Goal: Task Accomplishment & Management: Manage account settings

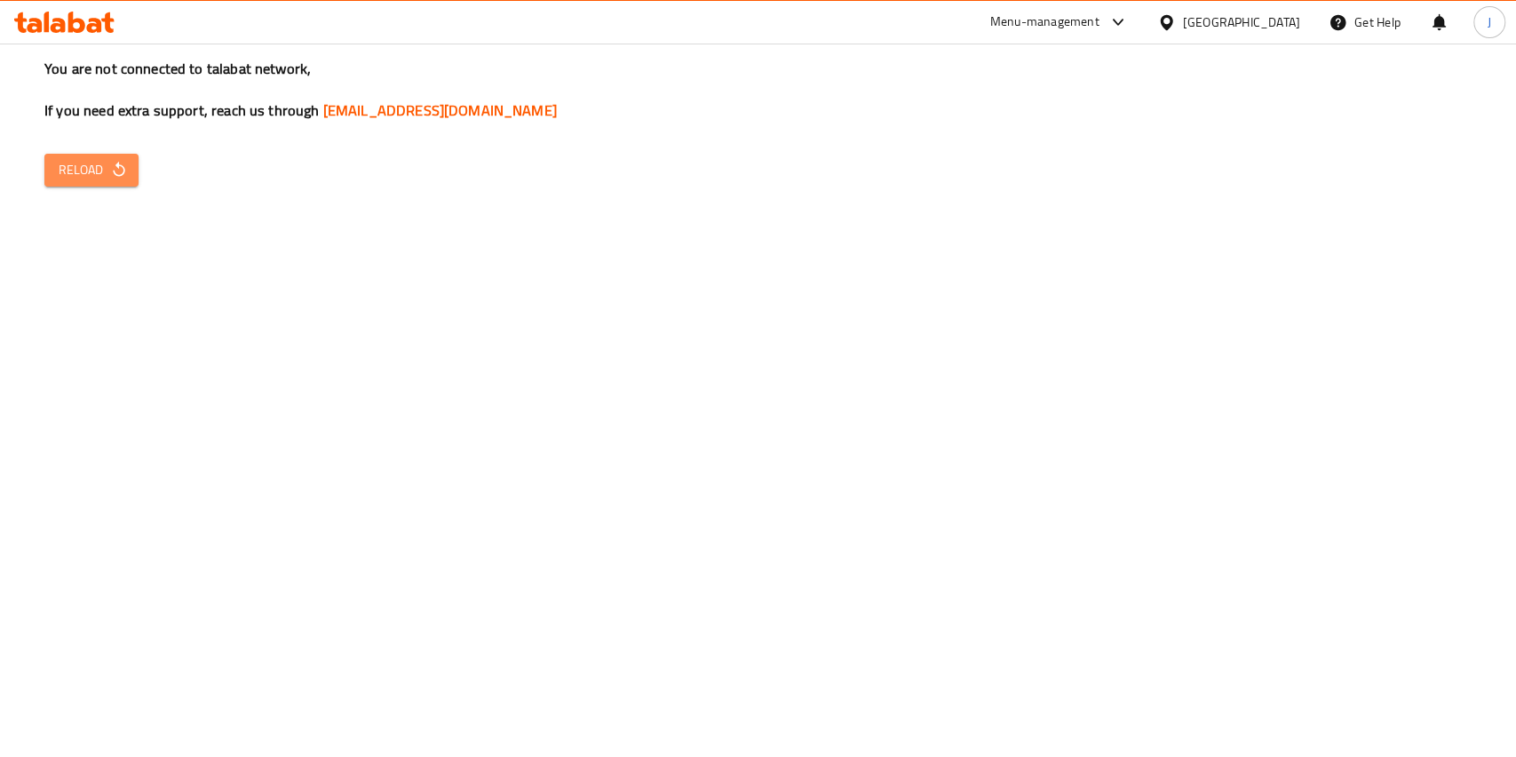
click at [123, 167] on icon "button" at bounding box center [119, 170] width 18 height 18
click at [128, 170] on button "Reload" at bounding box center [91, 170] width 94 height 33
click at [115, 164] on icon "button" at bounding box center [119, 170] width 18 height 18
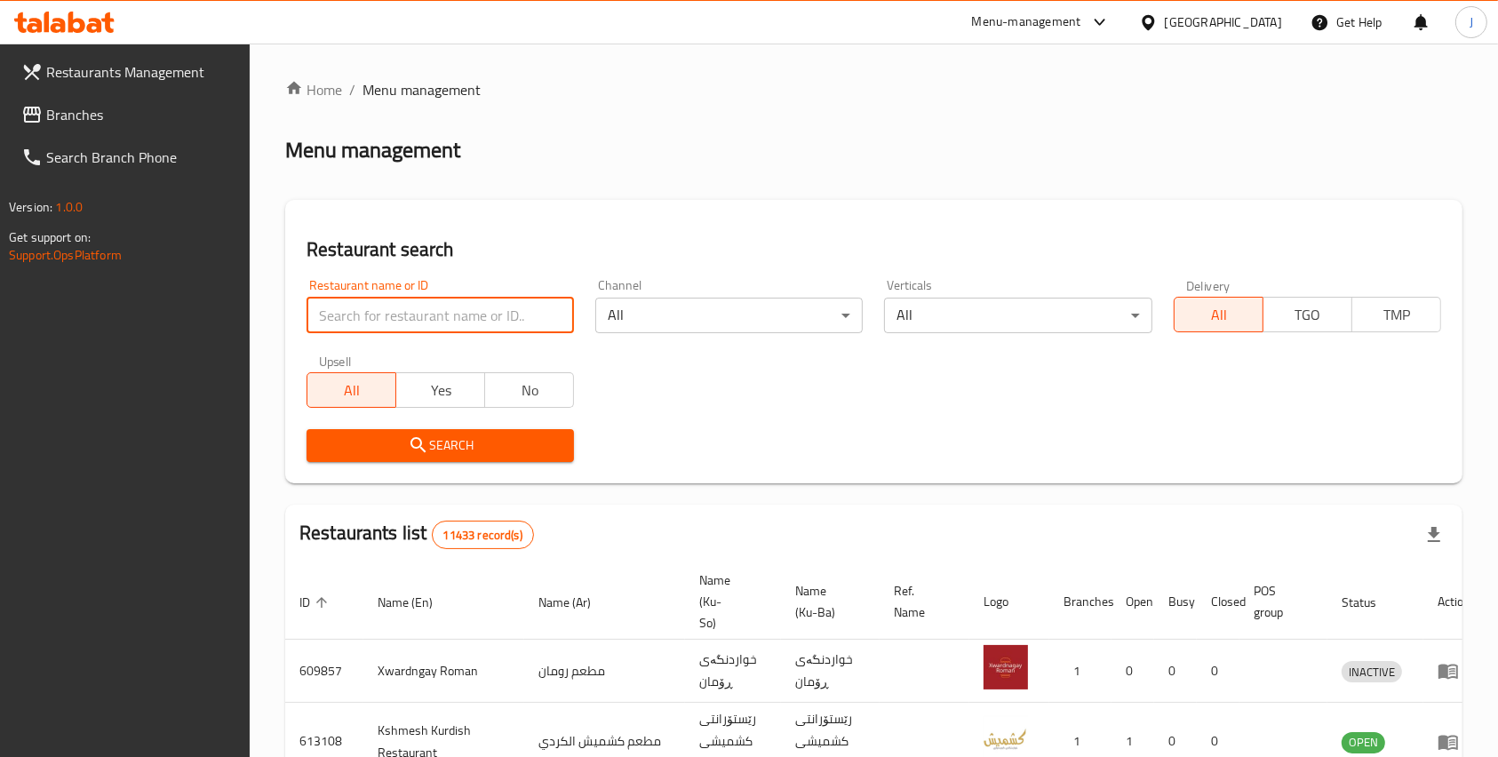
click at [409, 319] on input "search" at bounding box center [439, 316] width 267 height 36
click button "Search" at bounding box center [439, 445] width 267 height 33
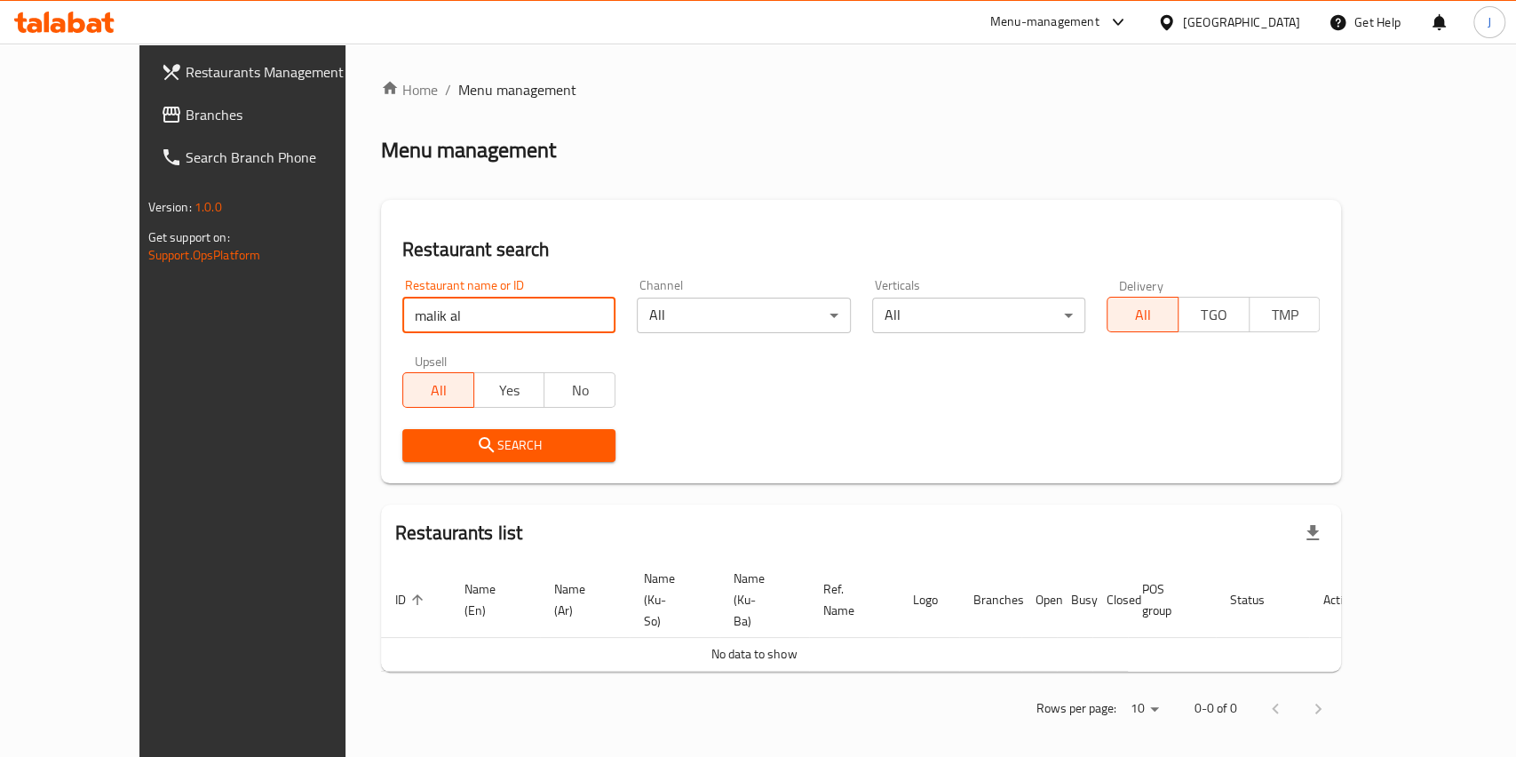
type input "malik al"
click button "Search" at bounding box center [508, 445] width 213 height 33
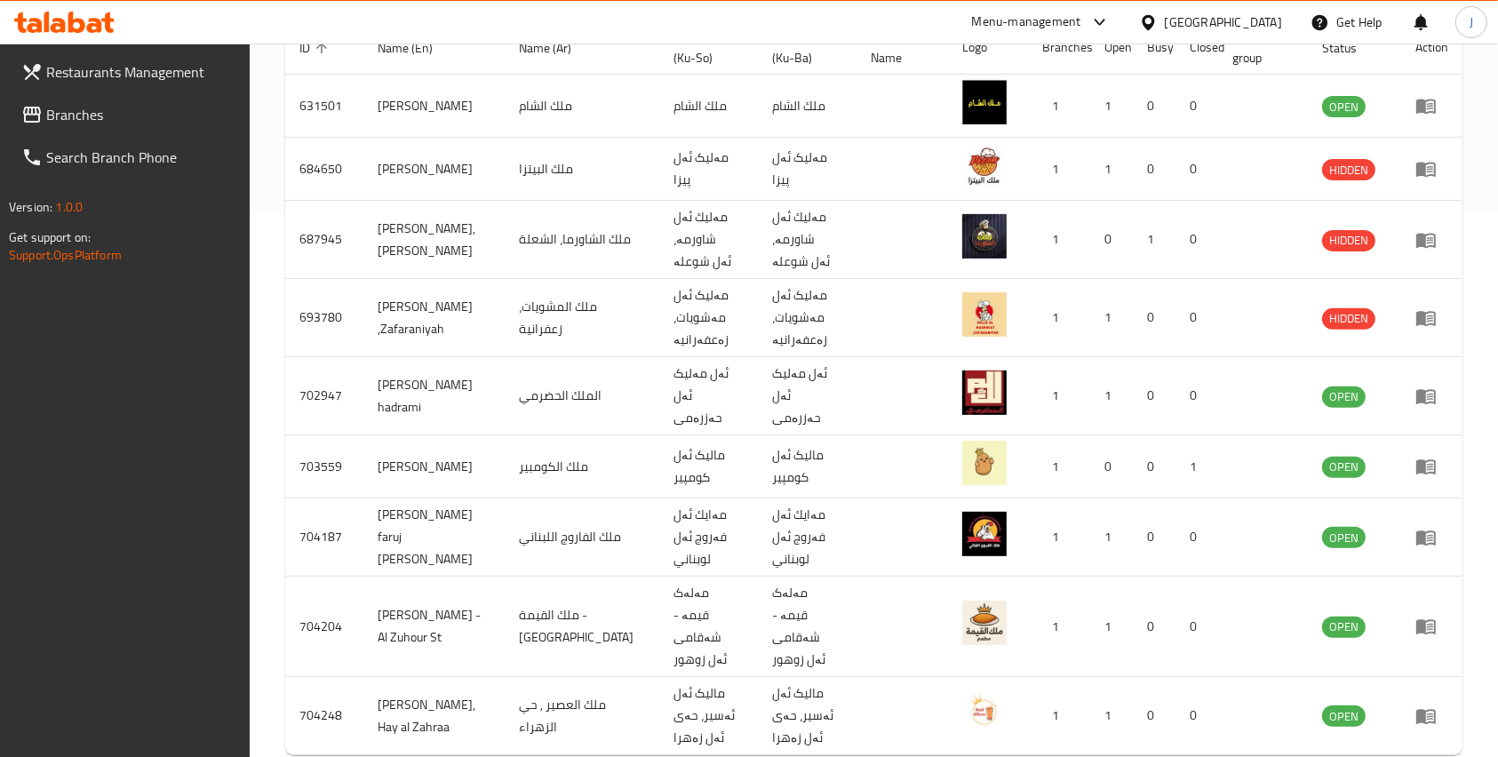
scroll to position [546, 0]
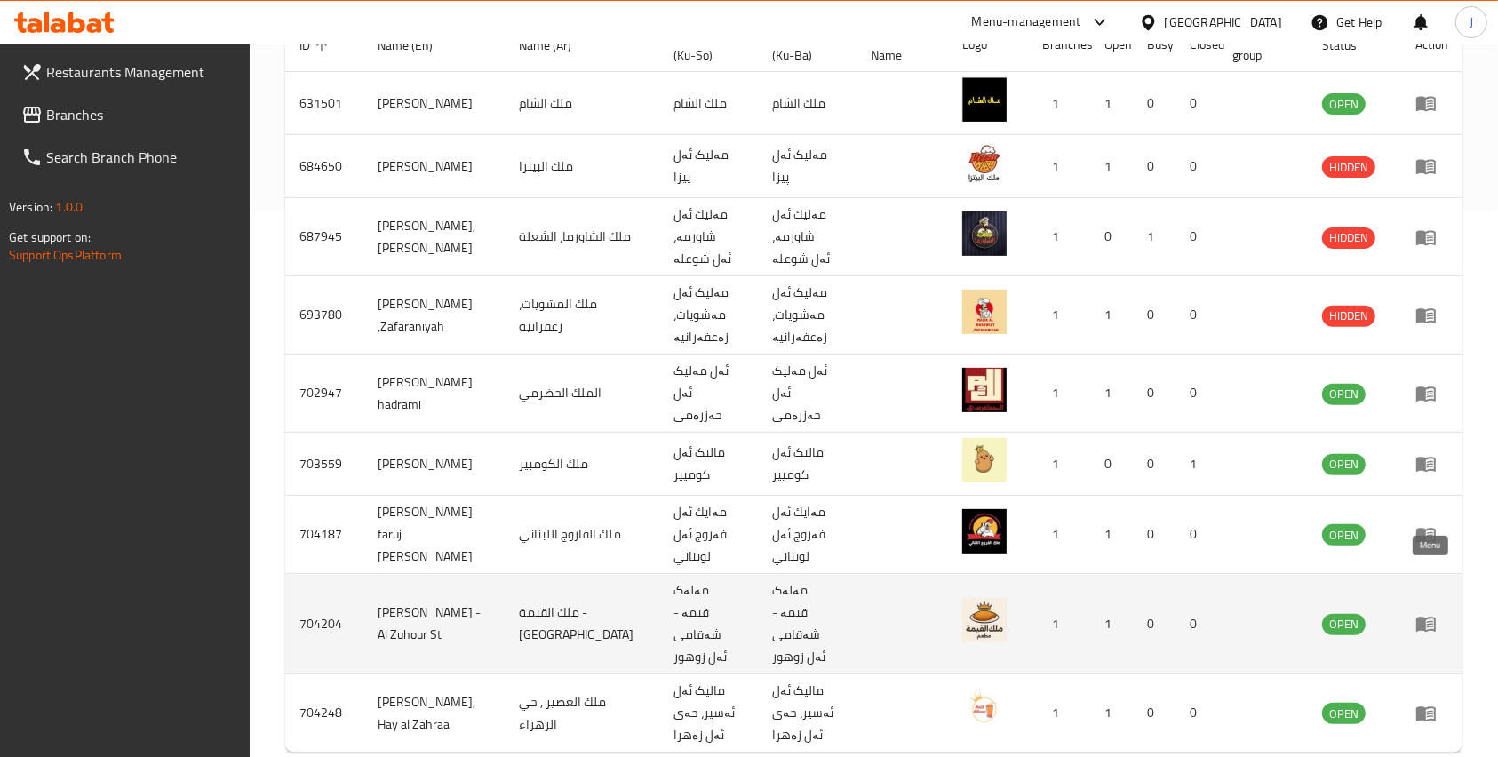
click at [1417, 613] on icon "enhanced table" at bounding box center [1425, 623] width 21 height 21
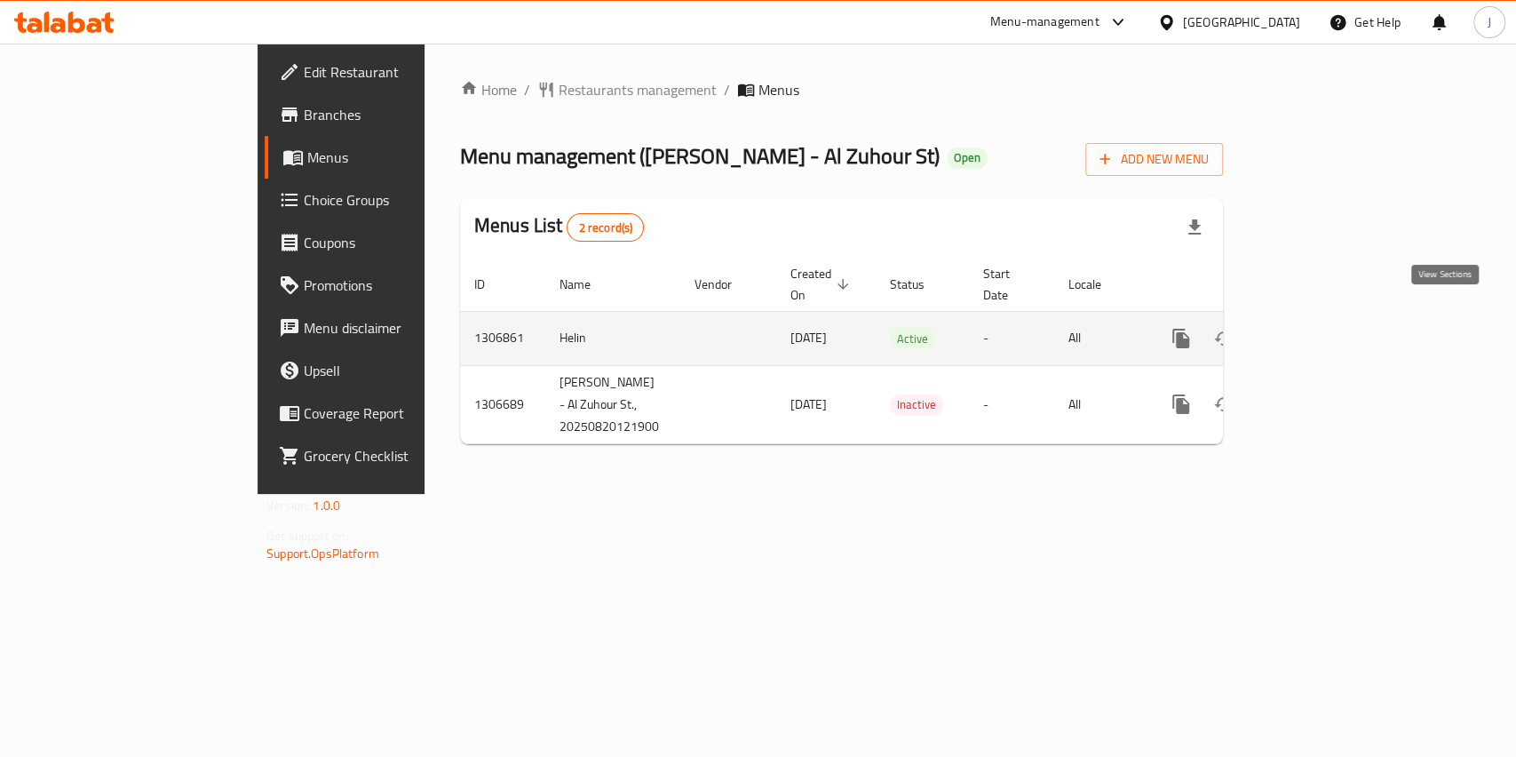
click at [1320, 328] on icon "enhanced table" at bounding box center [1309, 338] width 21 height 21
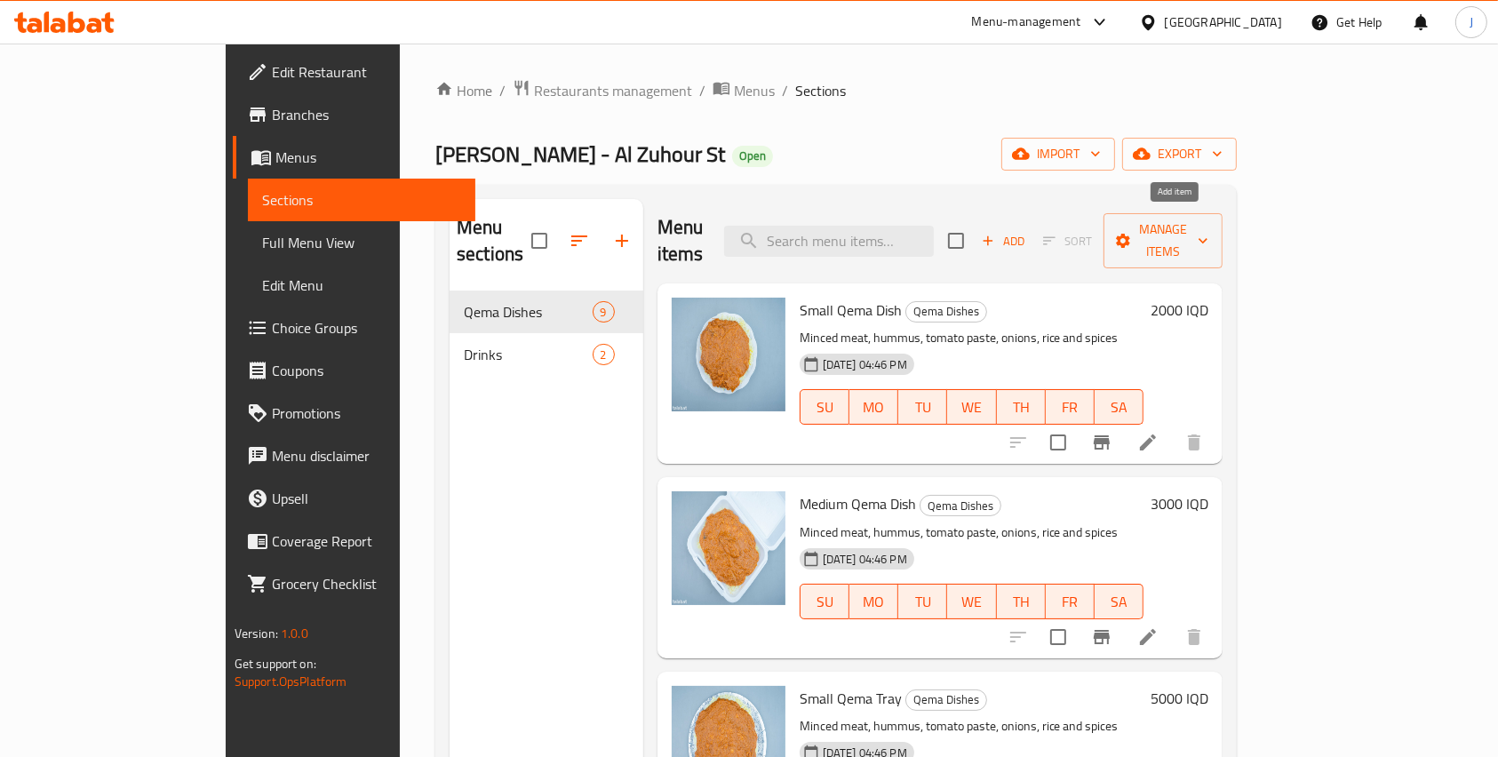
click at [1027, 233] on span "Add" at bounding box center [1003, 241] width 48 height 20
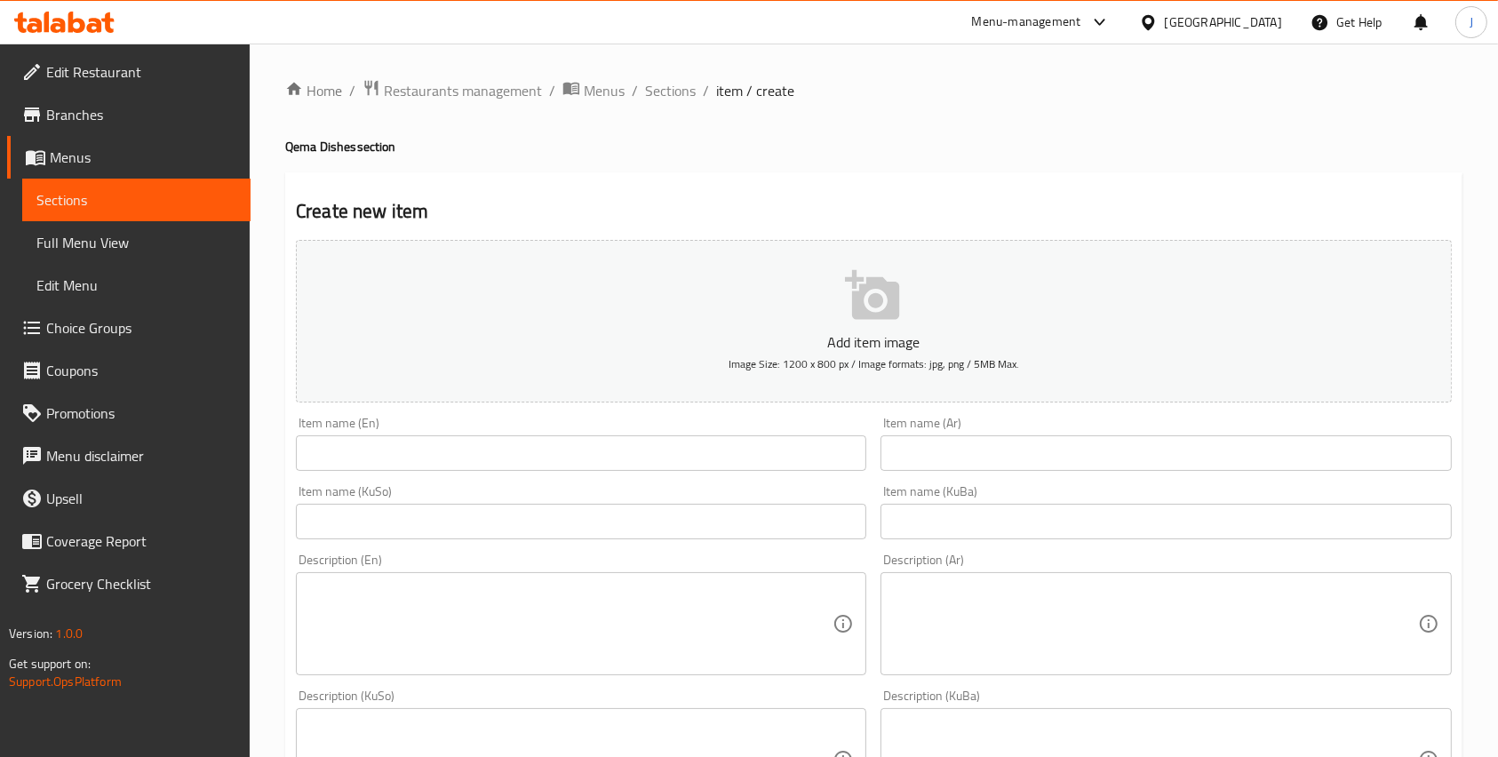
click at [318, 423] on div "Item name (En) Item name (En)" at bounding box center [581, 444] width 570 height 54
click at [353, 437] on input "text" at bounding box center [581, 453] width 570 height 36
click at [671, 88] on span "Sections" at bounding box center [670, 90] width 51 height 21
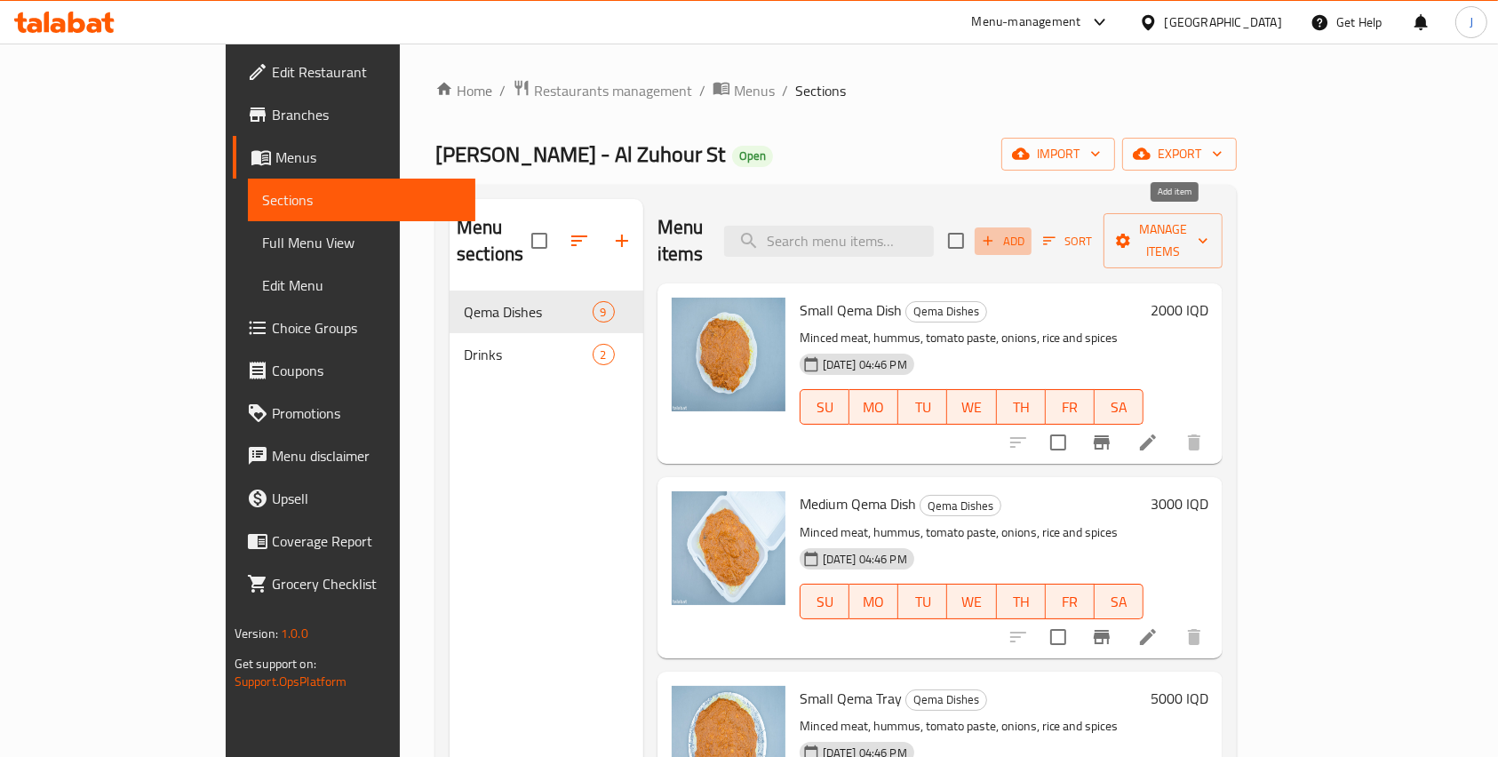
click at [1027, 235] on span "Add" at bounding box center [1003, 241] width 48 height 20
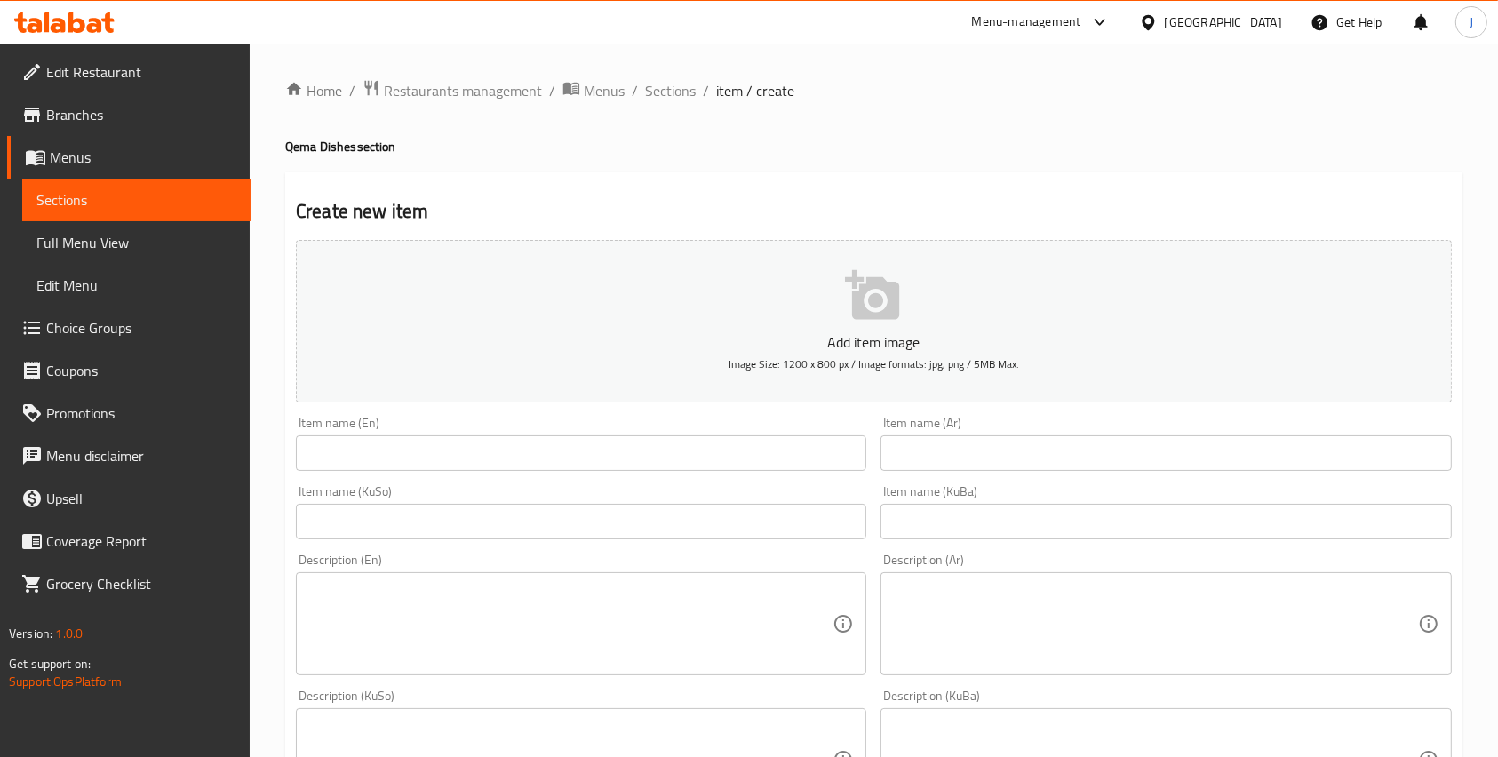
click at [462, 457] on input "text" at bounding box center [581, 453] width 570 height 36
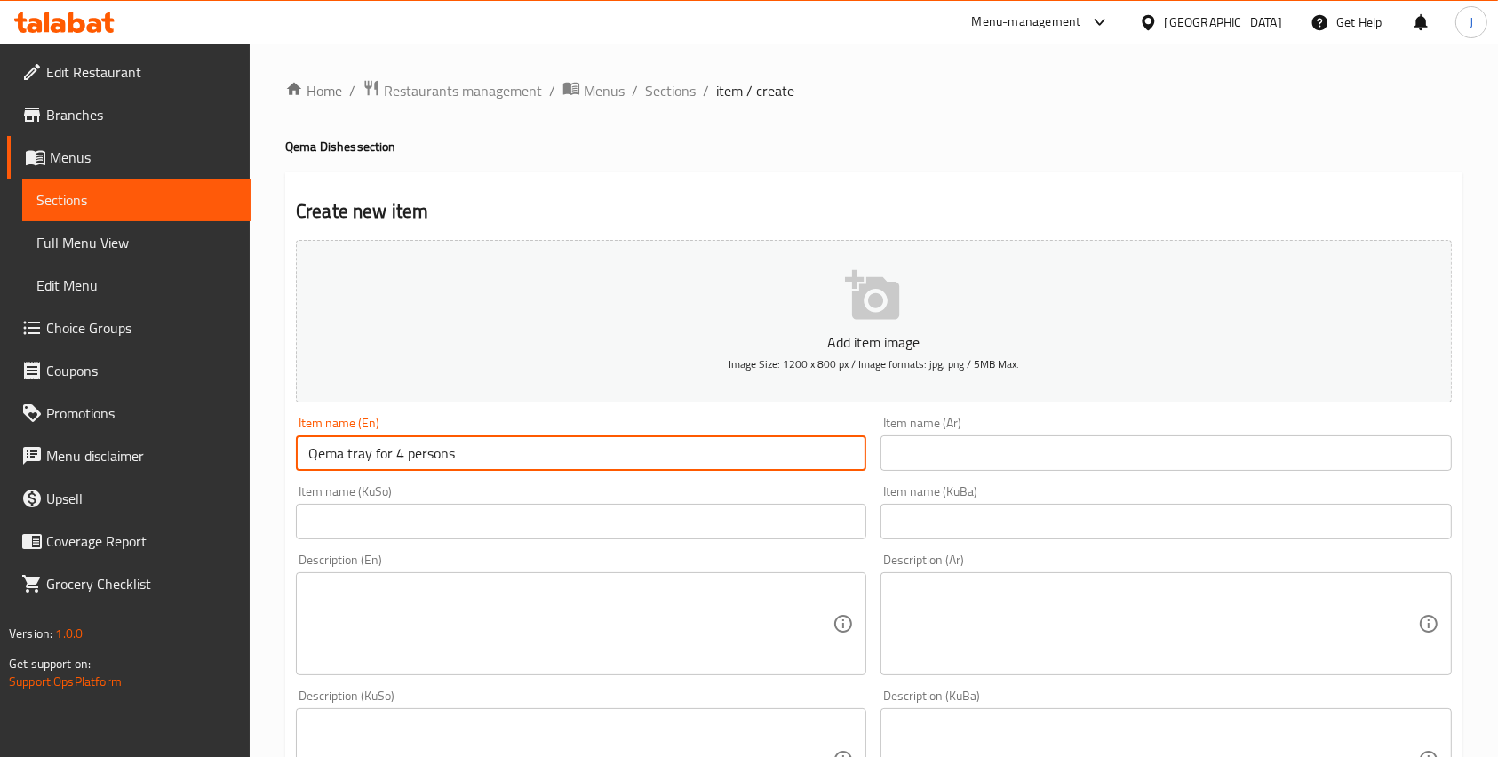
type input "Qema tray for 4 persons"
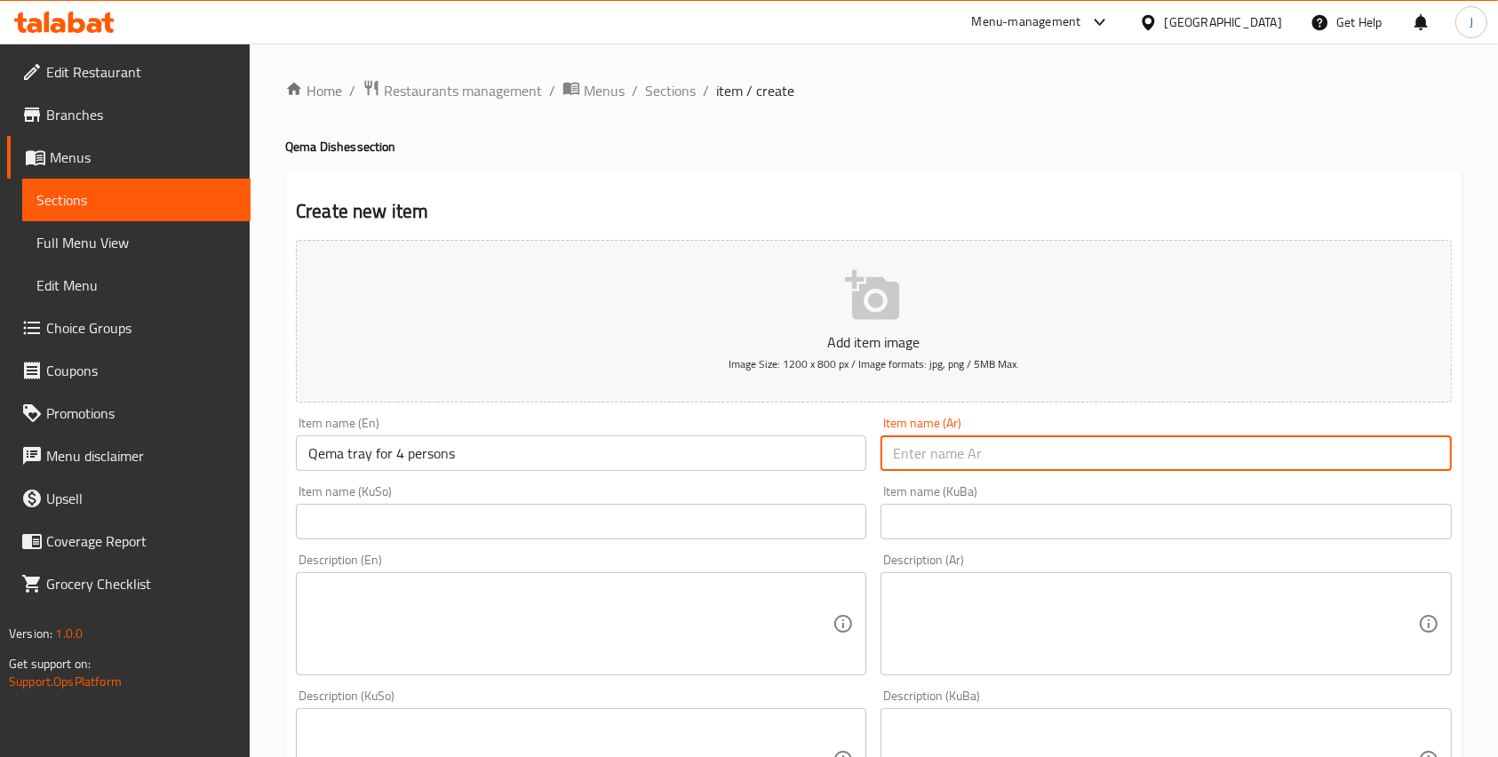
click at [953, 445] on input "text" at bounding box center [1165, 453] width 570 height 36
type input "wdkdm"
click at [952, 457] on input "صينية قيمة لاربع اشخاص" at bounding box center [1165, 453] width 570 height 36
click at [1034, 445] on input "صينية قيمة لأربع اشخاص" at bounding box center [1165, 453] width 570 height 36
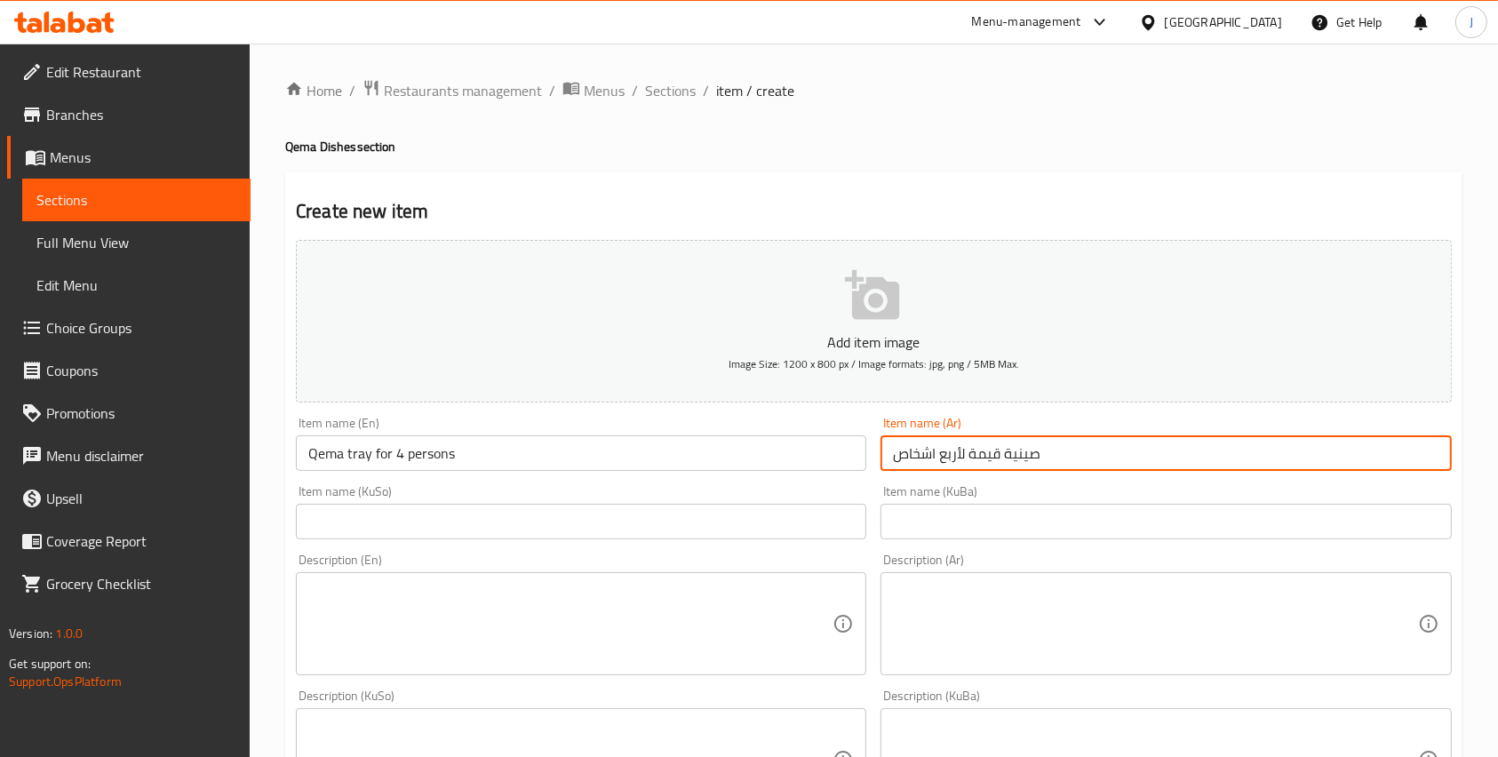
click at [1034, 445] on input "صينية قيمة لأربع اشخاص" at bounding box center [1165, 453] width 570 height 36
type input "صينية قيمة لأربع اشخاص"
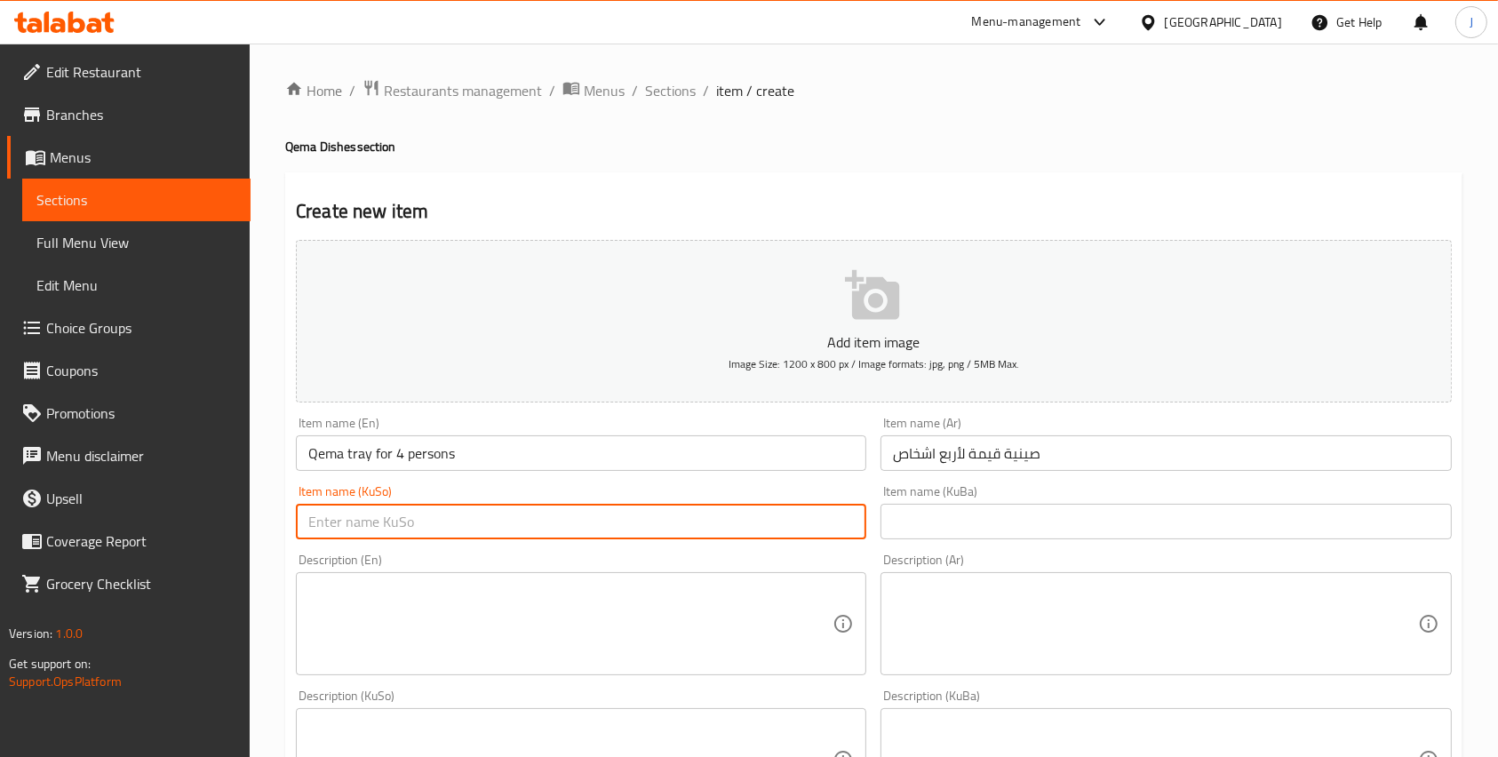
click at [498, 533] on input "text" at bounding box center [581, 522] width 570 height 36
paste input "صينية قيمة لأربع اشخاص"
type input "صينية قيمة لأربع اشخاص"
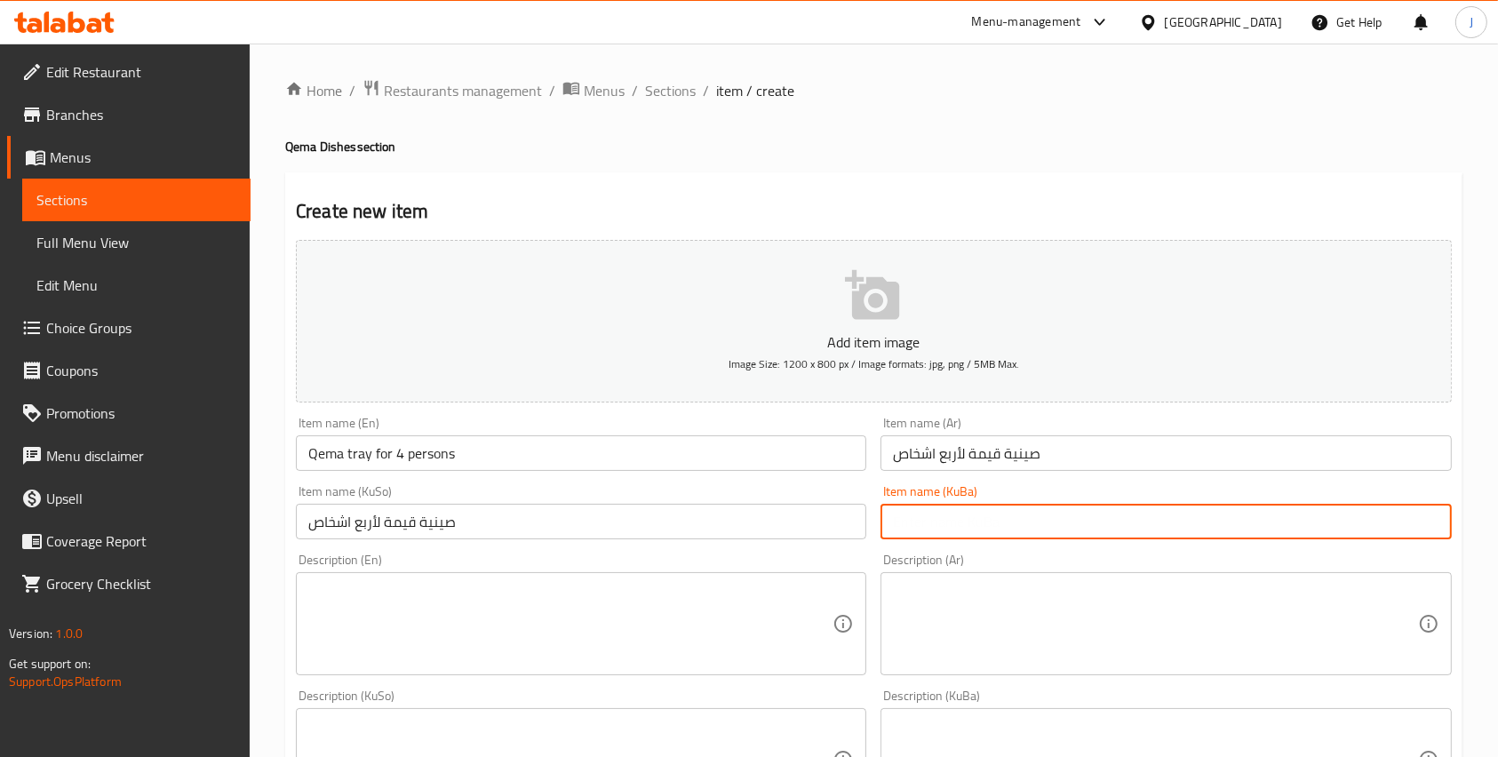
paste input "صينية قيمة لأربع اشخاص"
click at [935, 537] on input "صينية قيمة لأربع اشخاص" at bounding box center [1165, 522] width 570 height 36
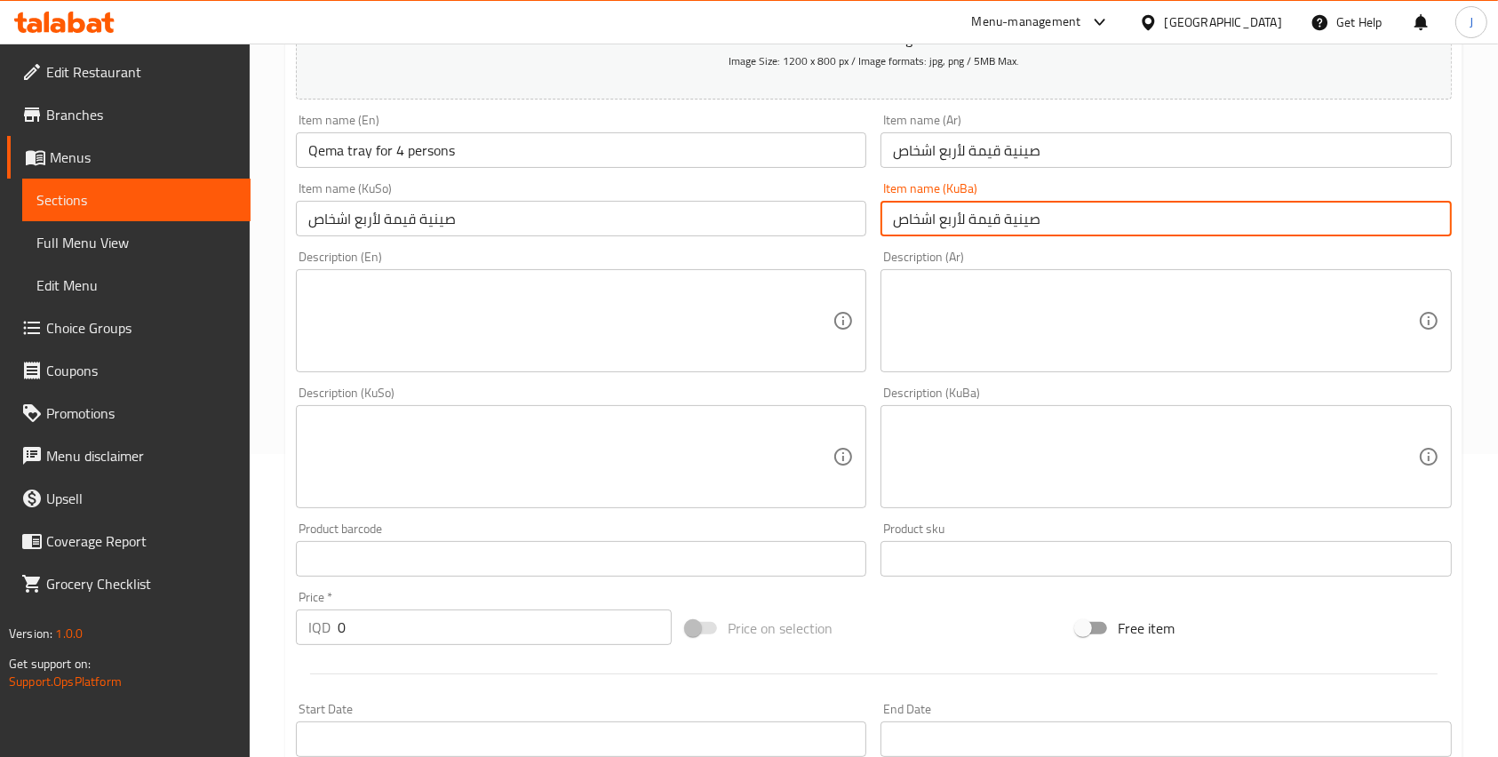
scroll to position [314, 0]
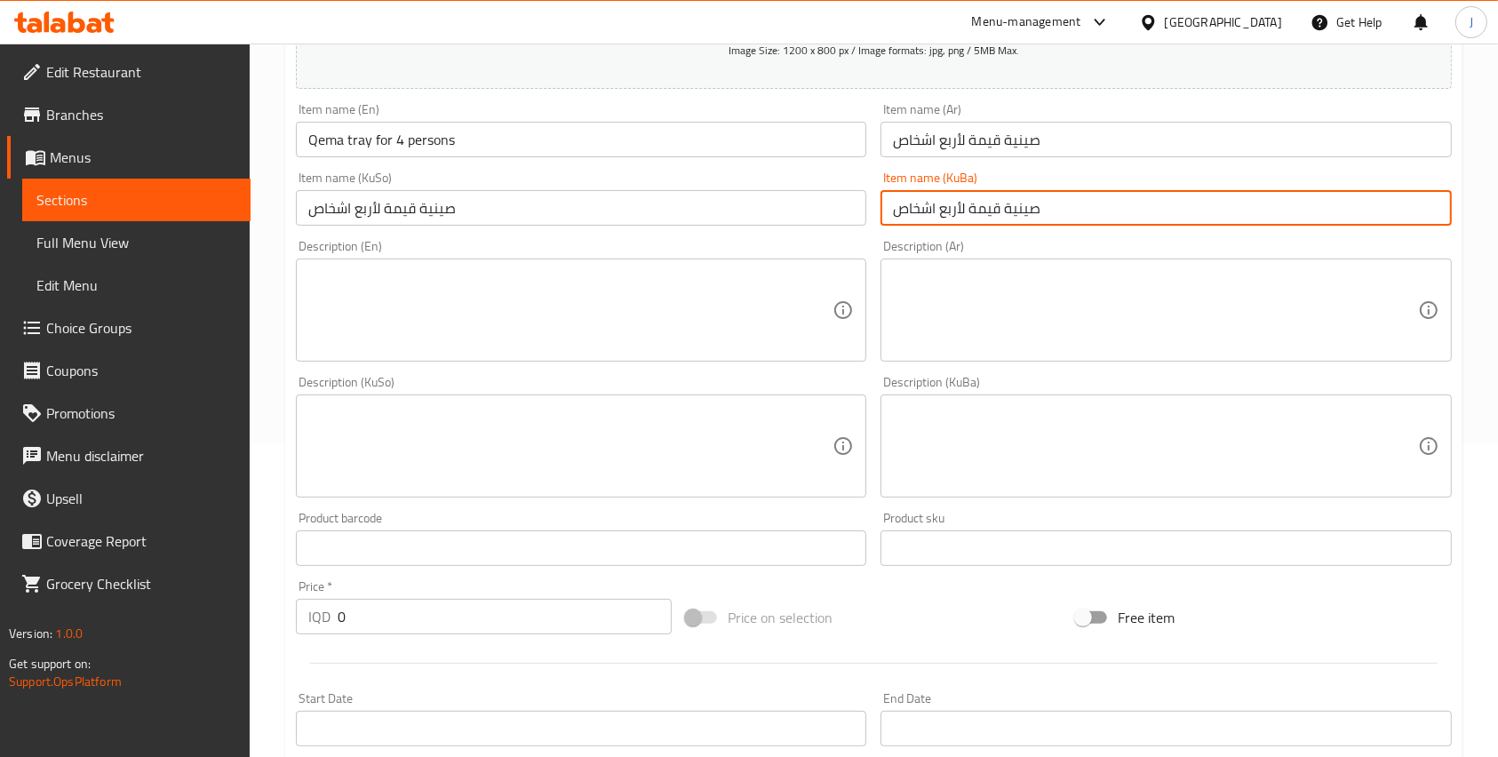
type input "صينية قيمة لأربع اشخاص"
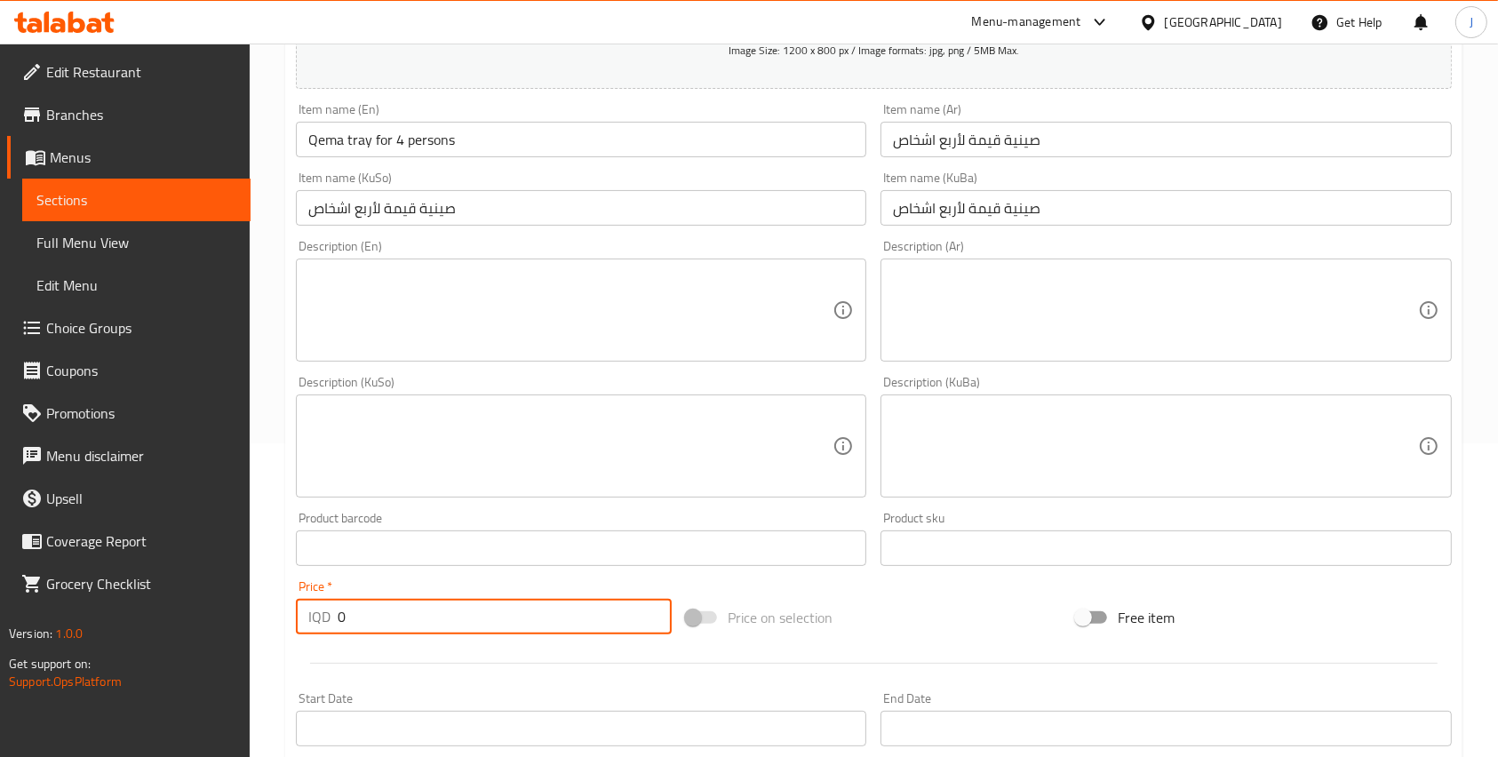
click at [467, 632] on input "0" at bounding box center [505, 617] width 334 height 36
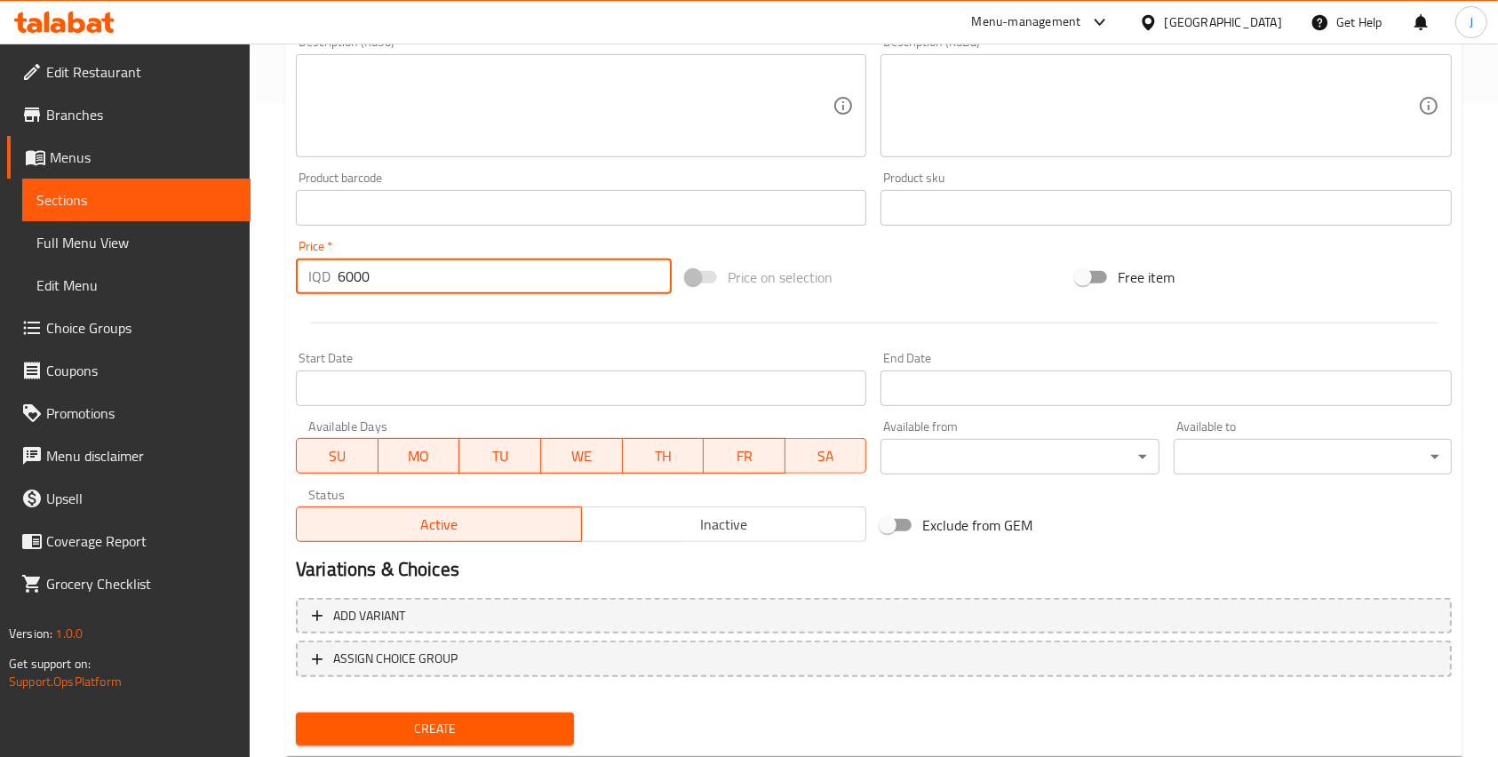
scroll to position [703, 0]
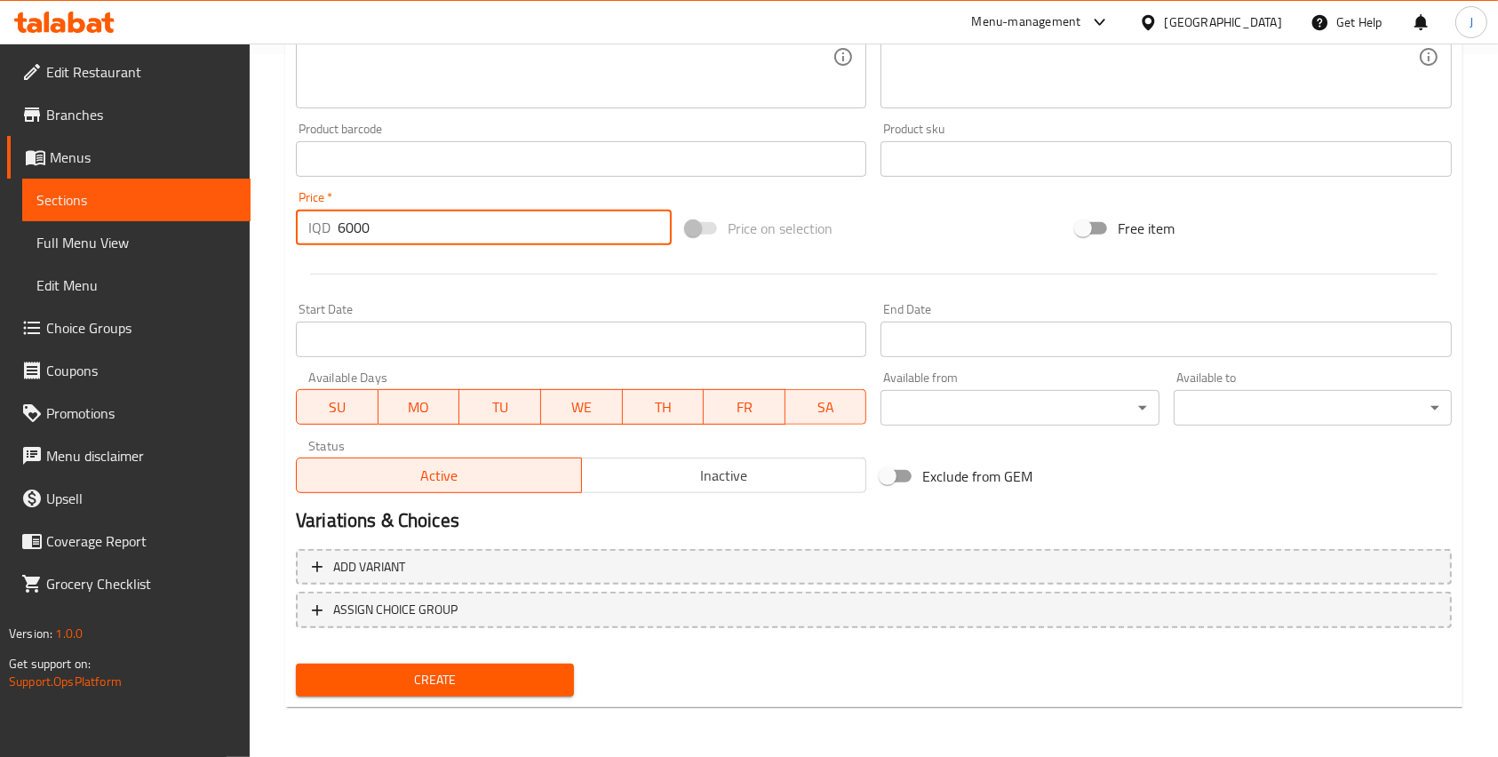
type input "6000"
click at [464, 681] on span "Create" at bounding box center [435, 680] width 250 height 22
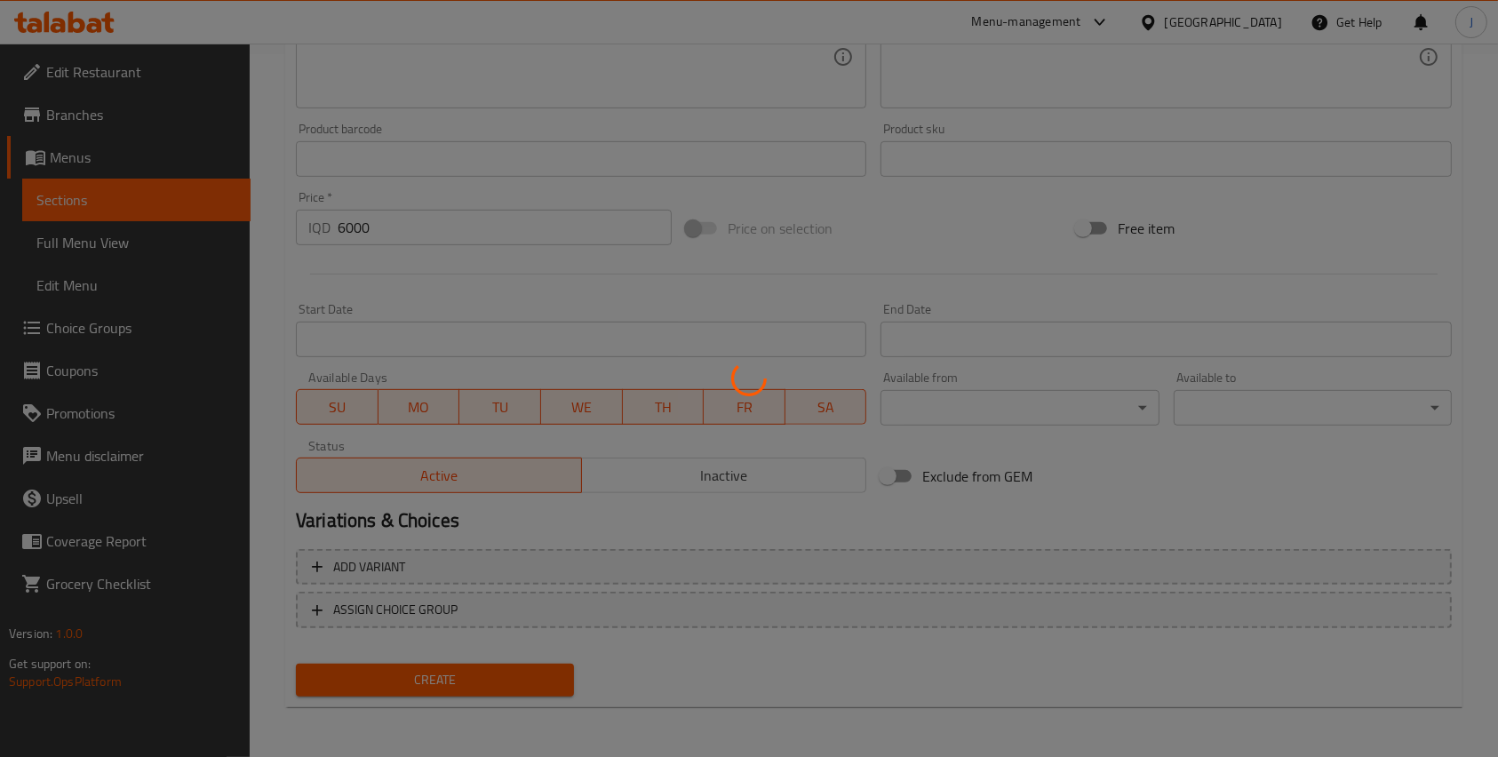
type input "0"
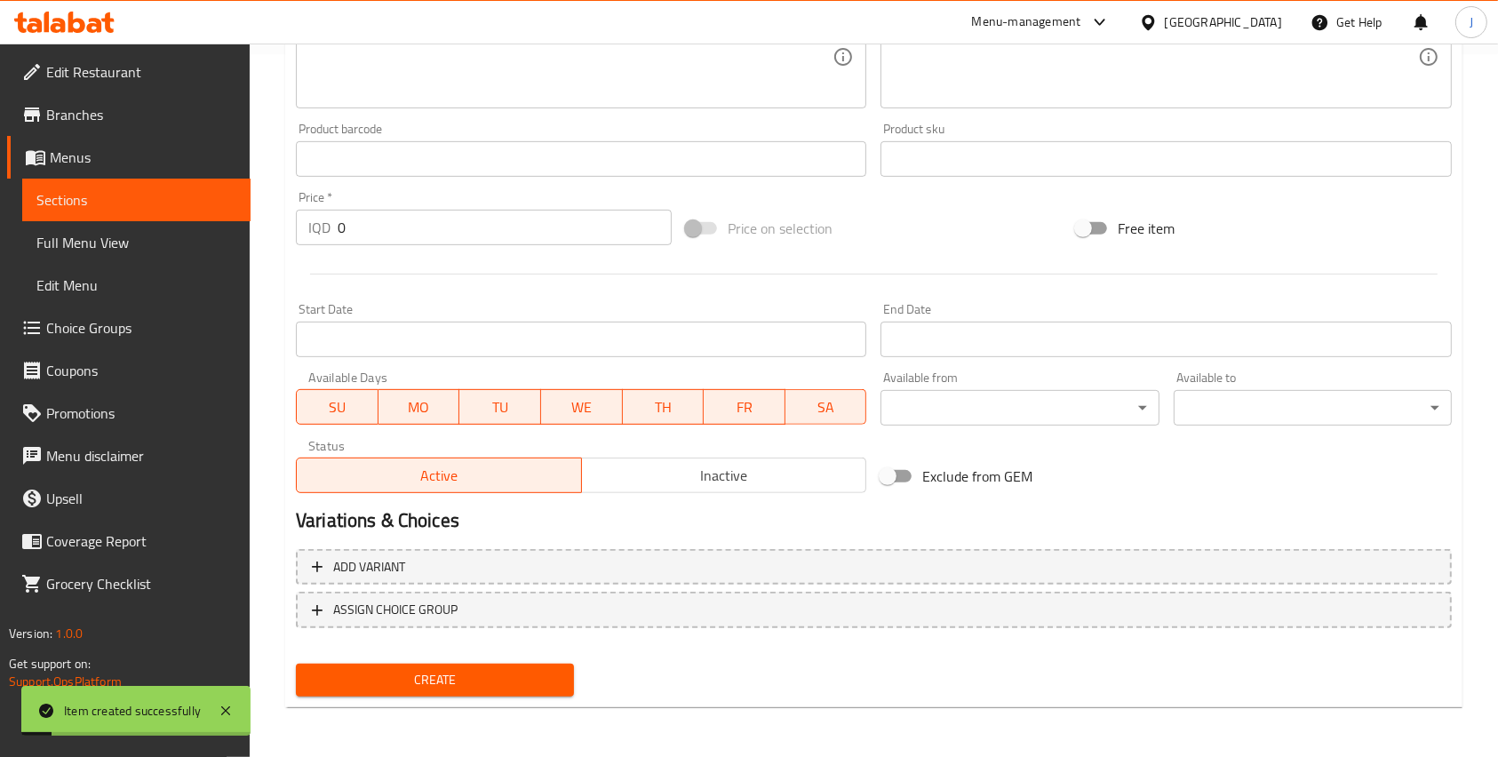
scroll to position [0, 0]
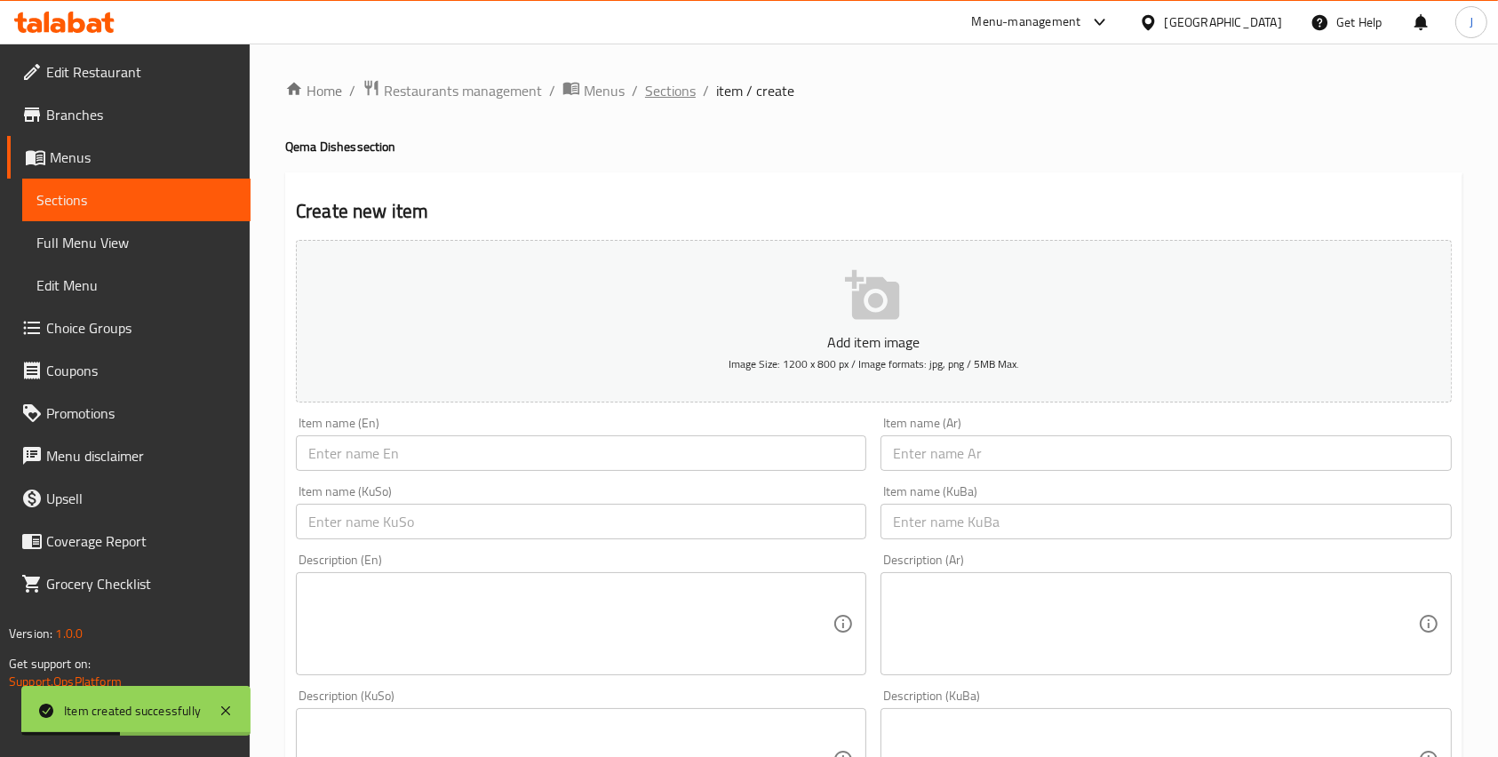
click at [672, 98] on span "Sections" at bounding box center [670, 90] width 51 height 21
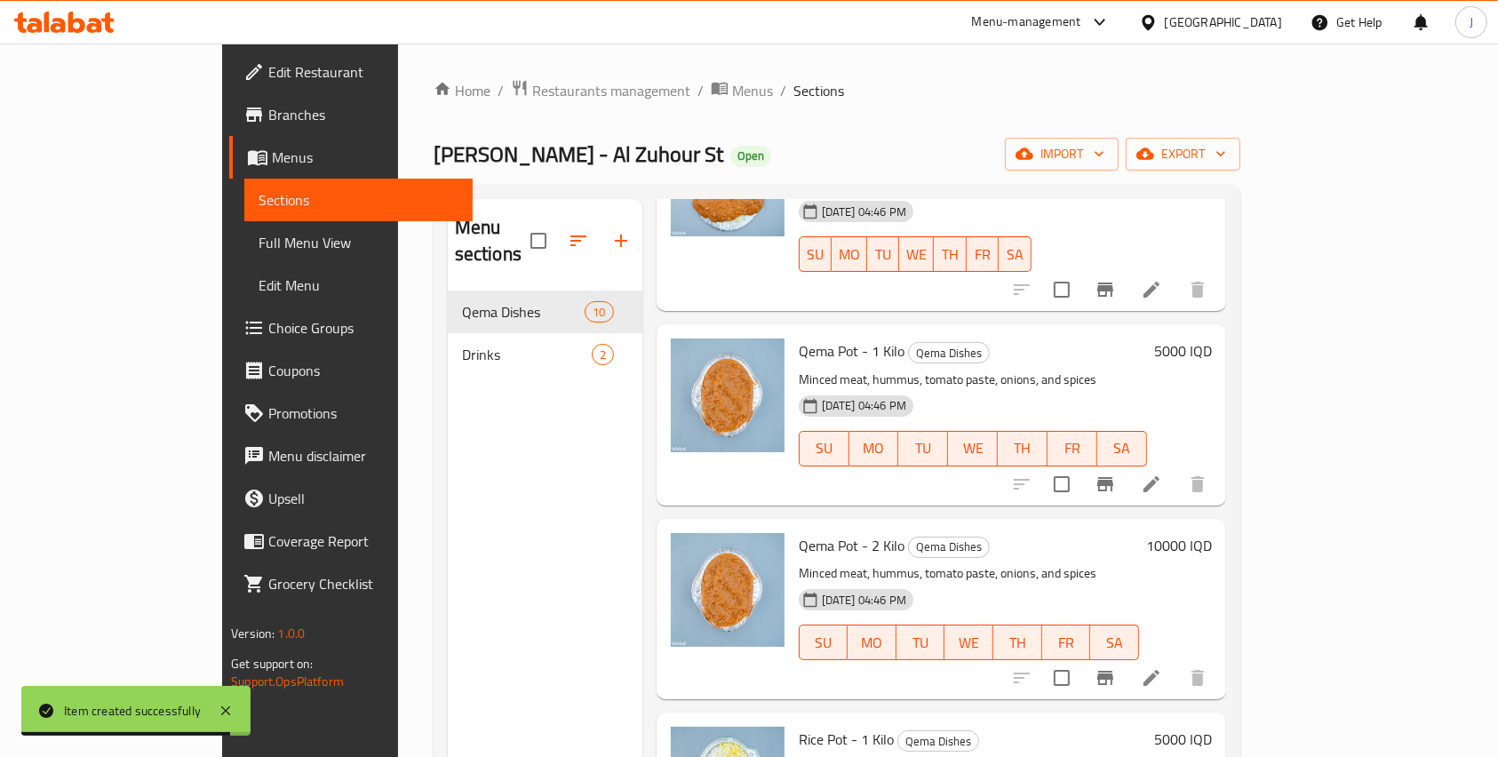
scroll to position [1201, 0]
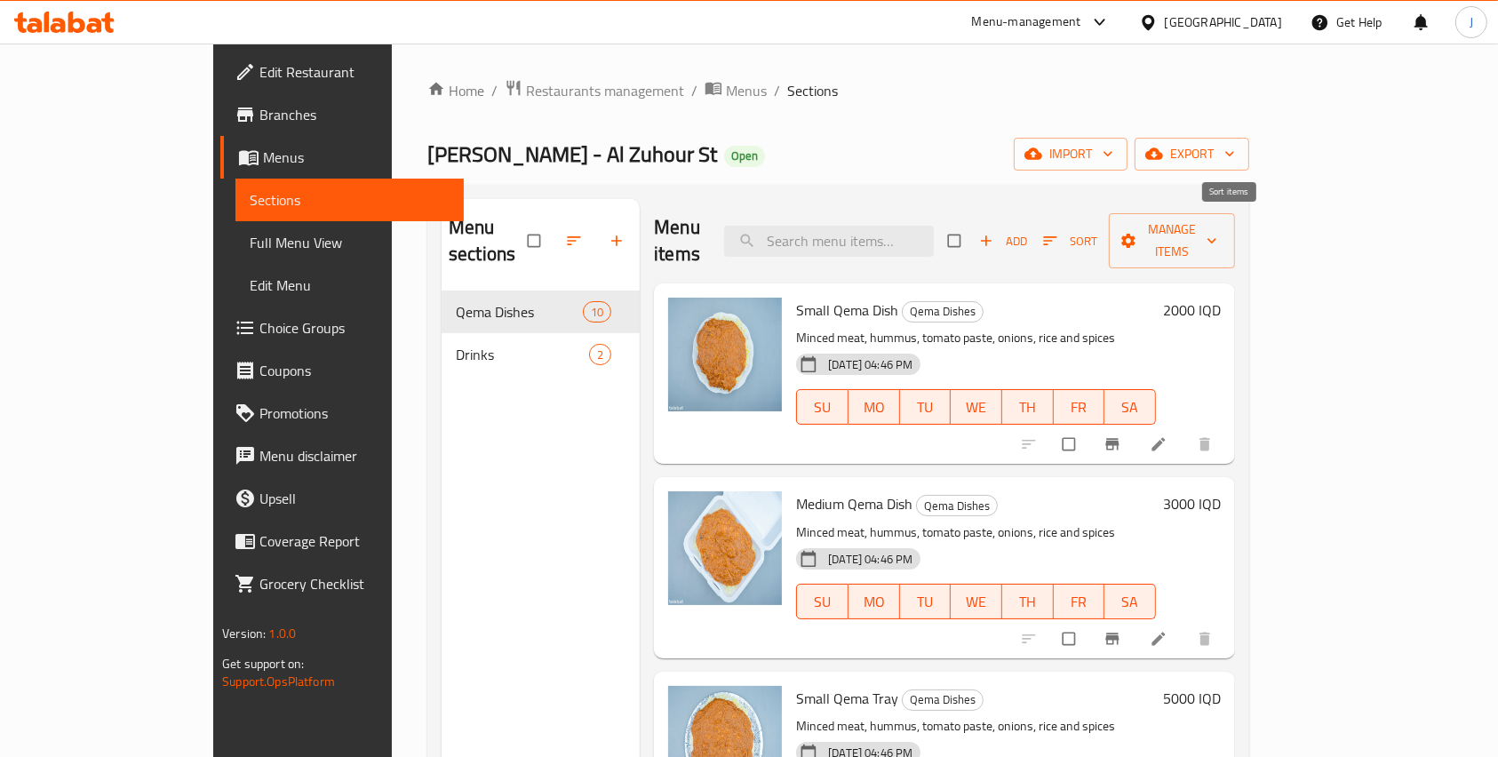
click at [1059, 232] on icon "button" at bounding box center [1050, 241] width 18 height 18
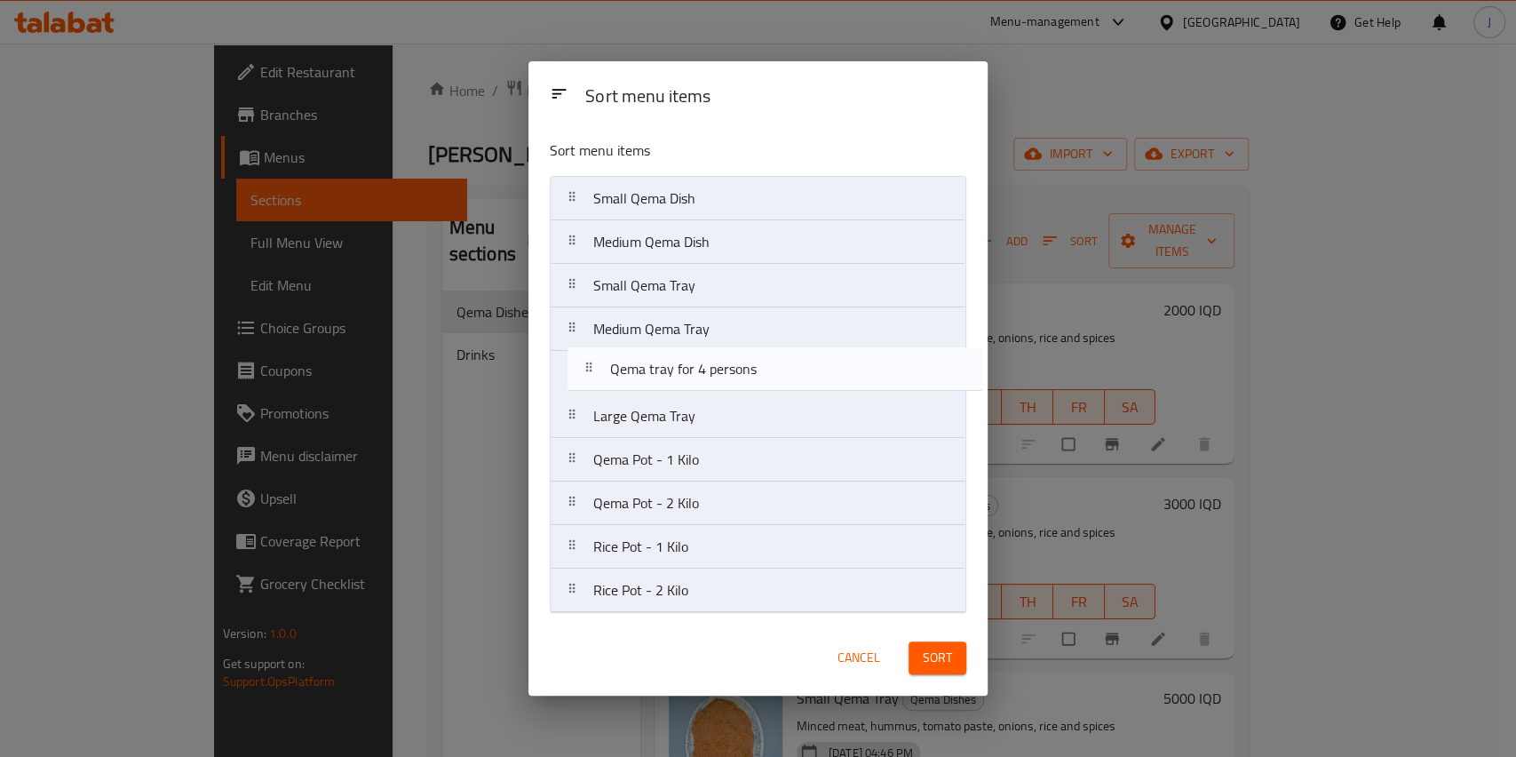
drag, startPoint x: 571, startPoint y: 599, endPoint x: 588, endPoint y: 371, distance: 228.1
click at [588, 371] on nav "Small Qema Dish Medium Qema Dish Small Qema Tray Medium Qema Tray Large Qema Tr…" at bounding box center [758, 394] width 417 height 437
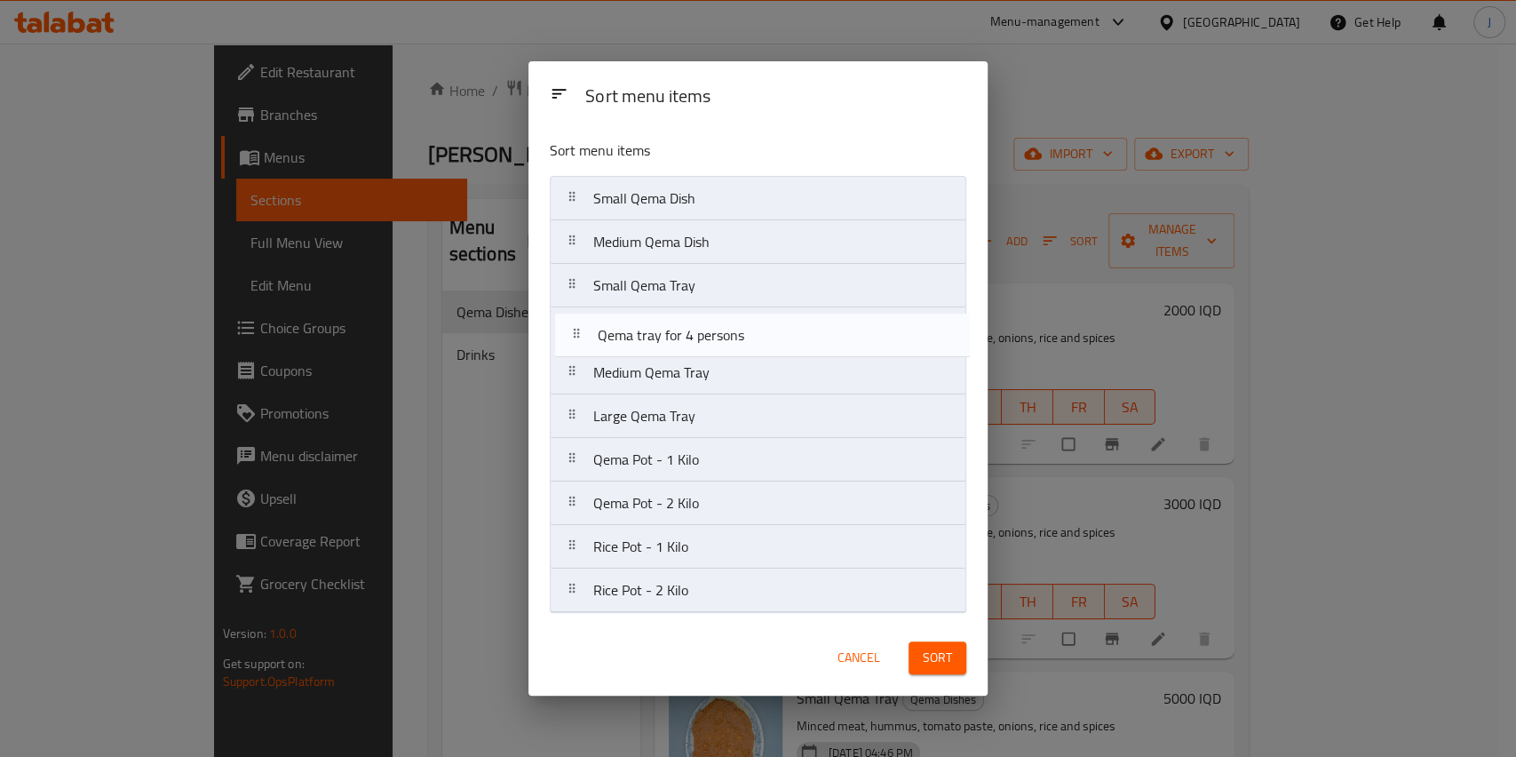
drag, startPoint x: 581, startPoint y: 378, endPoint x: 587, endPoint y: 336, distance: 42.2
click at [587, 336] on nav "Small Qema Dish Medium Qema Dish Small Qema Tray Medium Qema Tray Qema tray for…" at bounding box center [758, 394] width 417 height 437
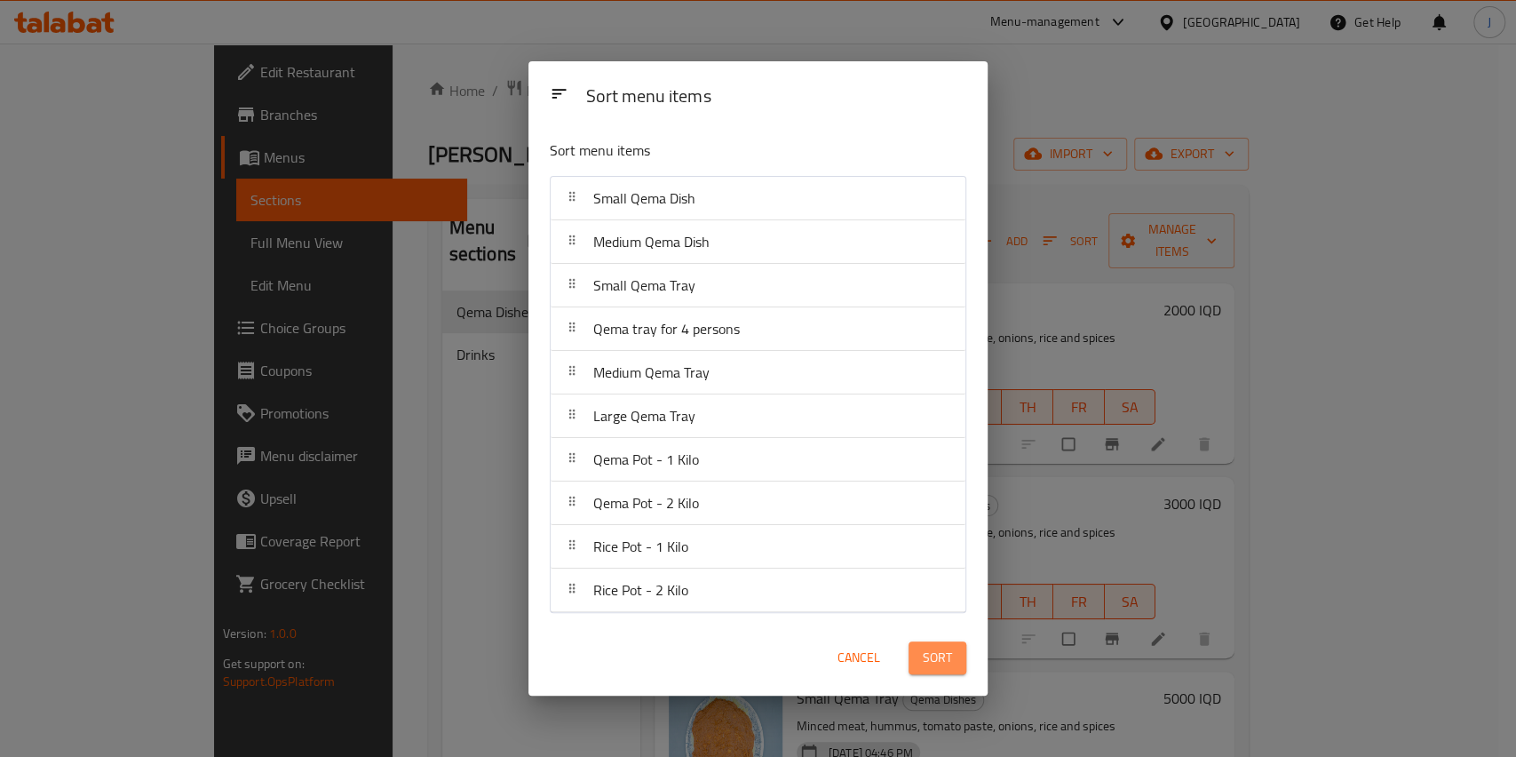
click at [933, 666] on span "Sort" at bounding box center [937, 658] width 29 height 22
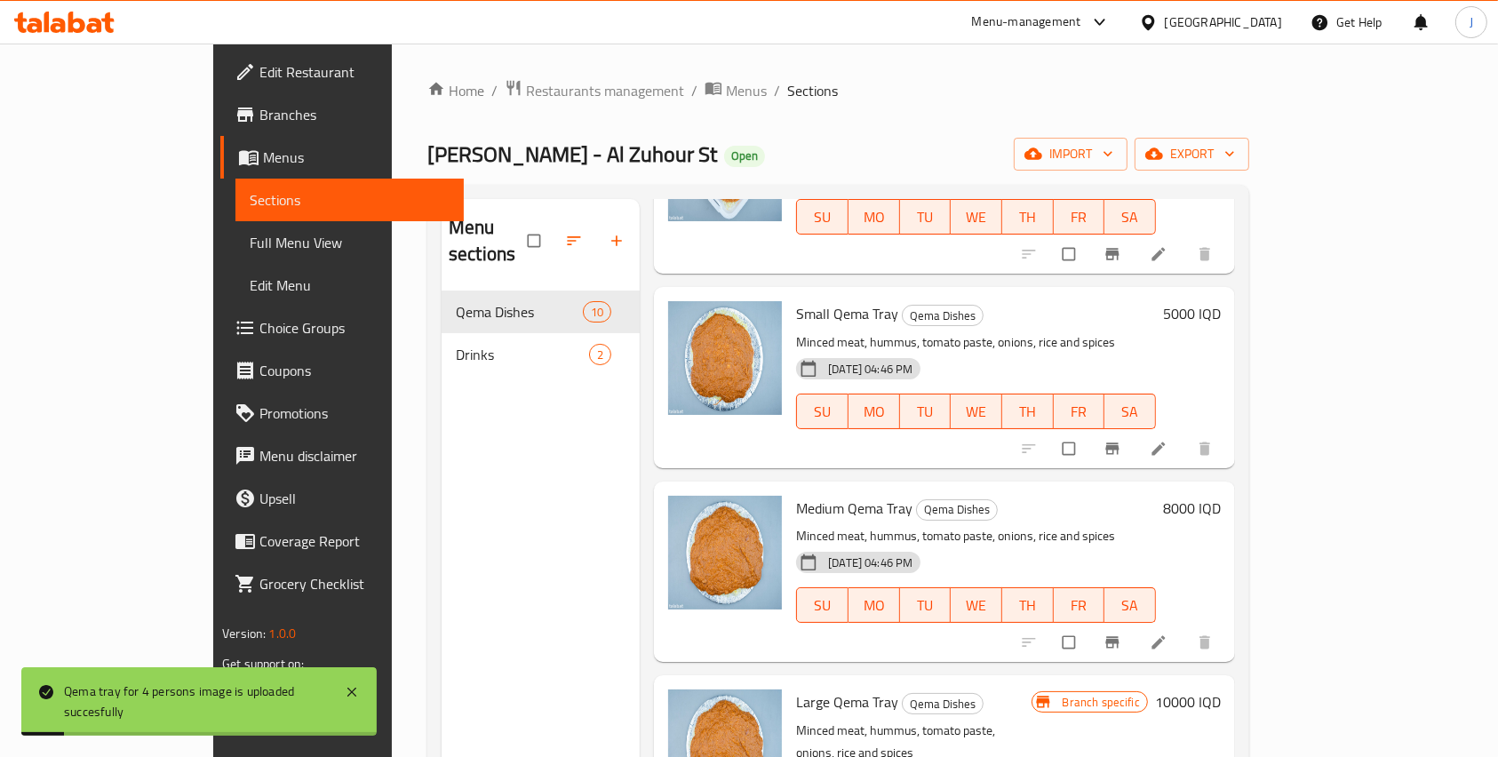
scroll to position [163, 0]
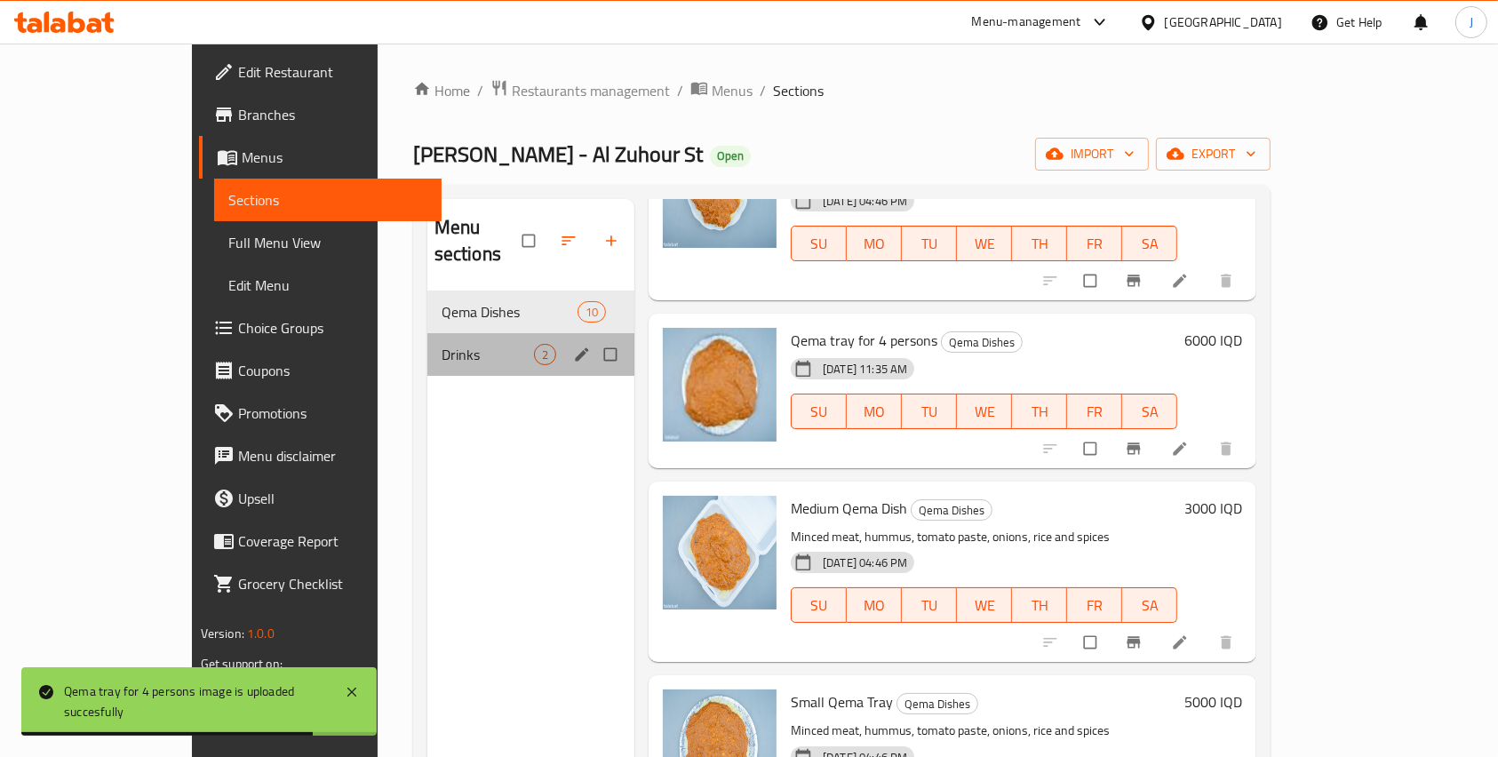
click at [427, 333] on div "Drinks 2" at bounding box center [530, 354] width 207 height 43
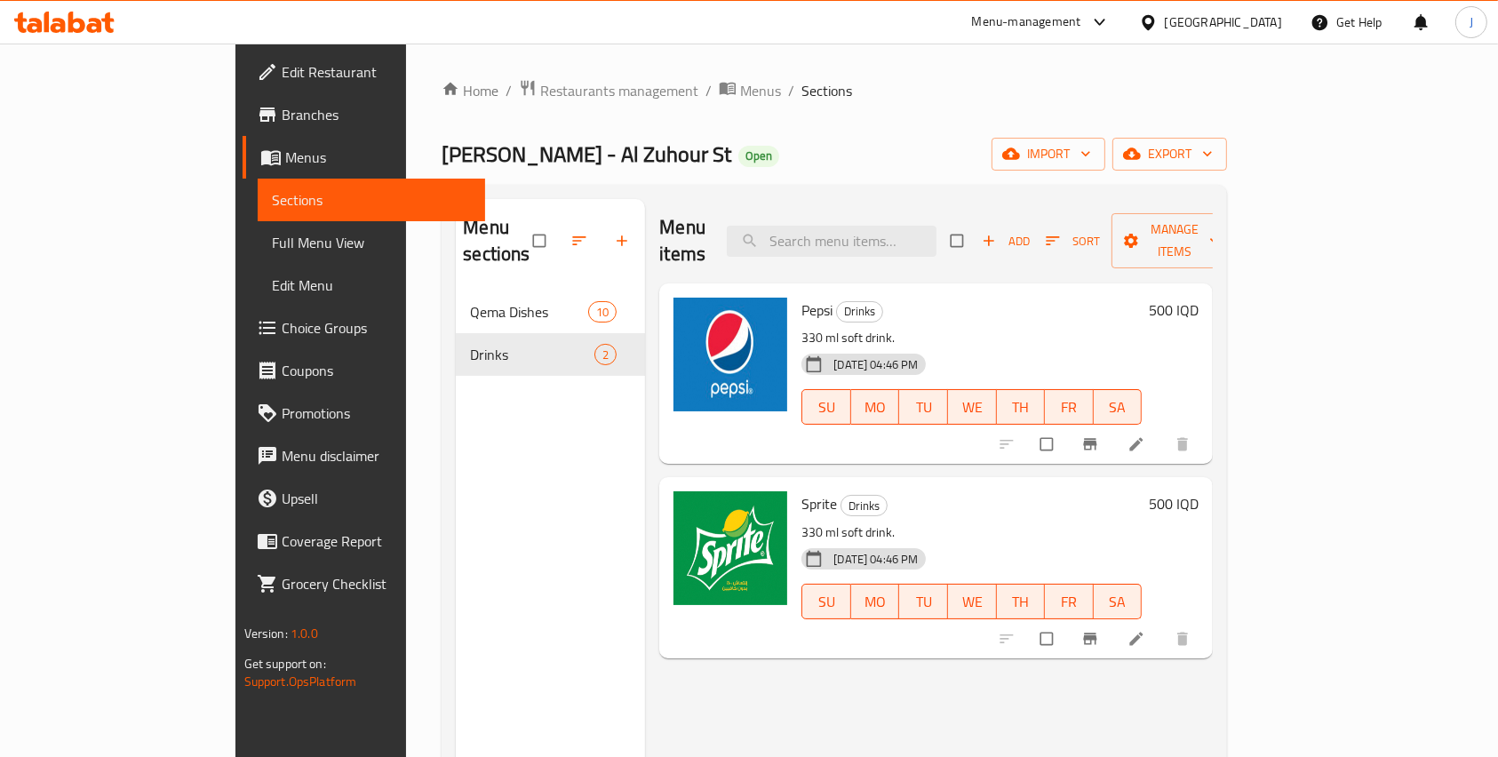
click at [1173, 213] on div "Add Sort Manage items" at bounding box center [1094, 240] width 287 height 55
click at [1030, 231] on span "Add" at bounding box center [1006, 241] width 48 height 20
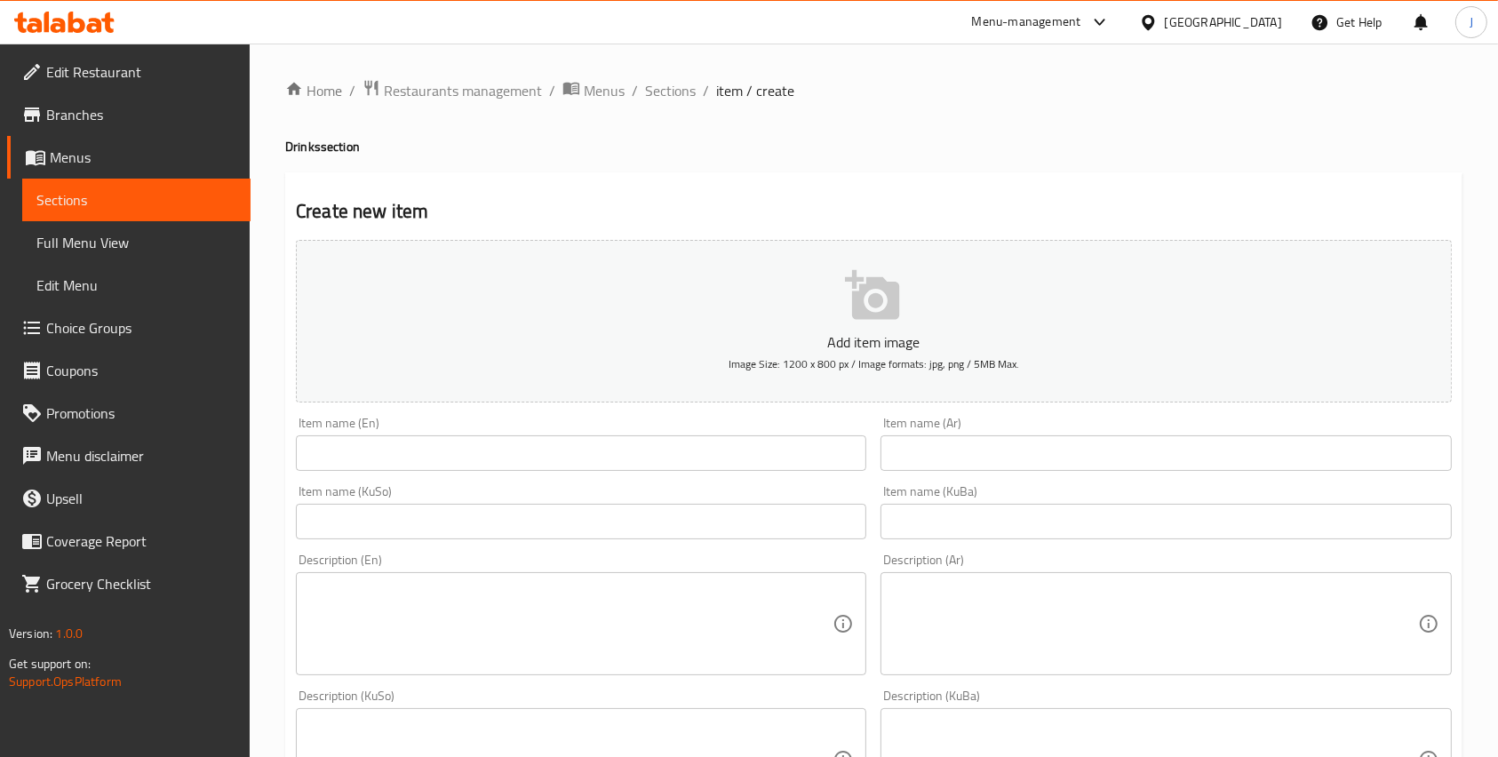
click at [442, 451] on input "text" at bounding box center [581, 453] width 570 height 36
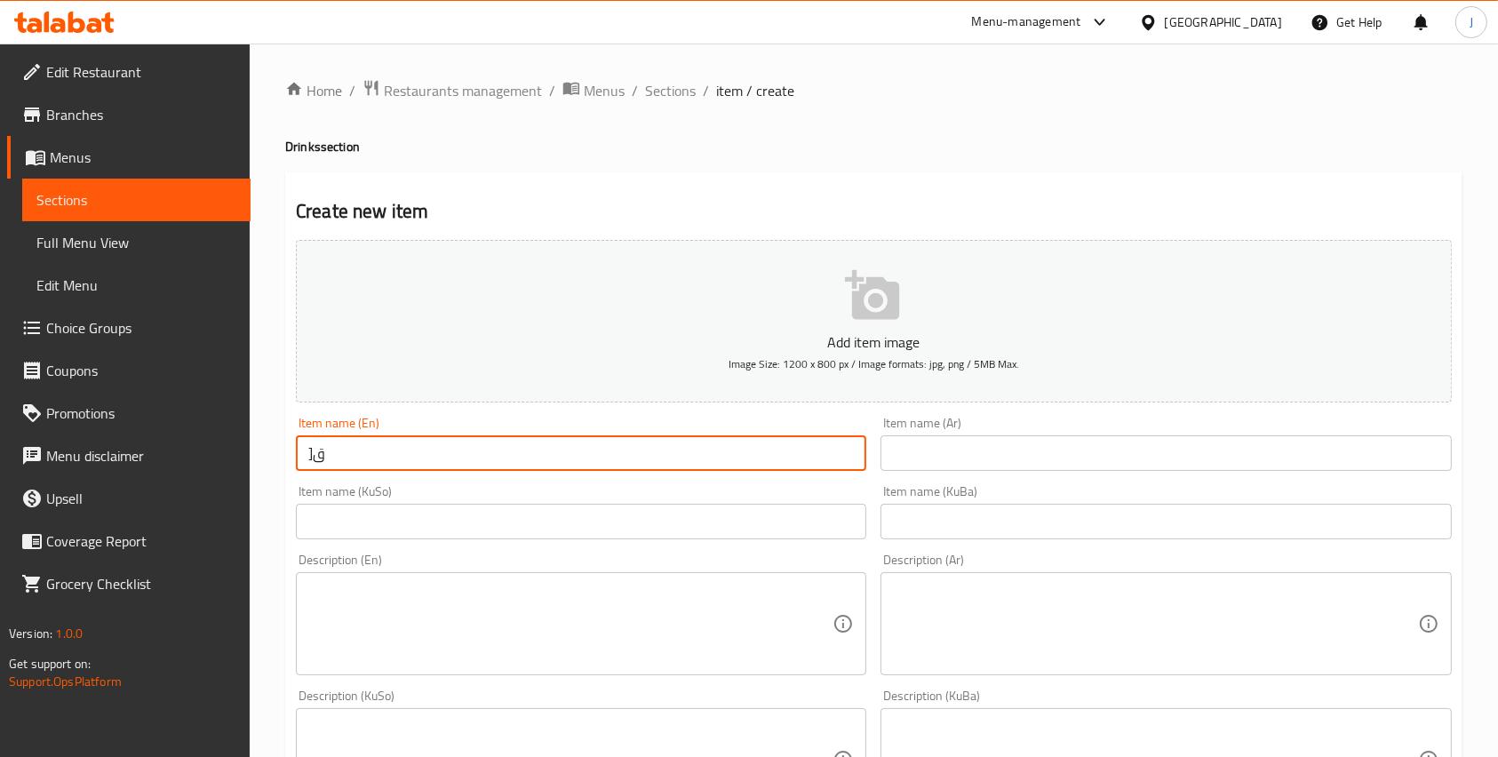
type input "]"
type input "L"
type input "D"
click at [389, 451] on input "Drinking Yoghurt" at bounding box center [581, 453] width 570 height 36
type input "Drinking Yogurt"
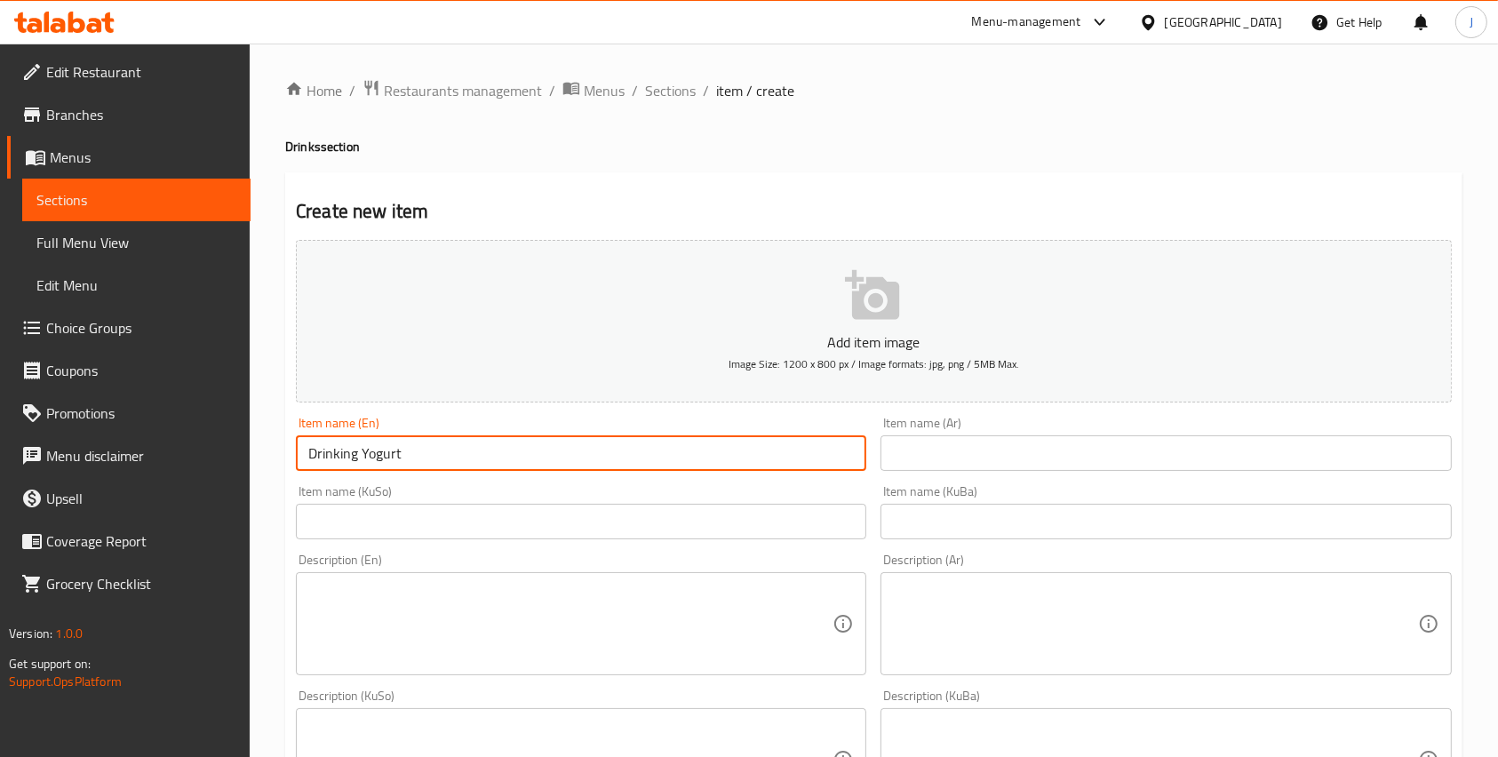
click at [911, 451] on input "text" at bounding box center [1165, 453] width 570 height 36
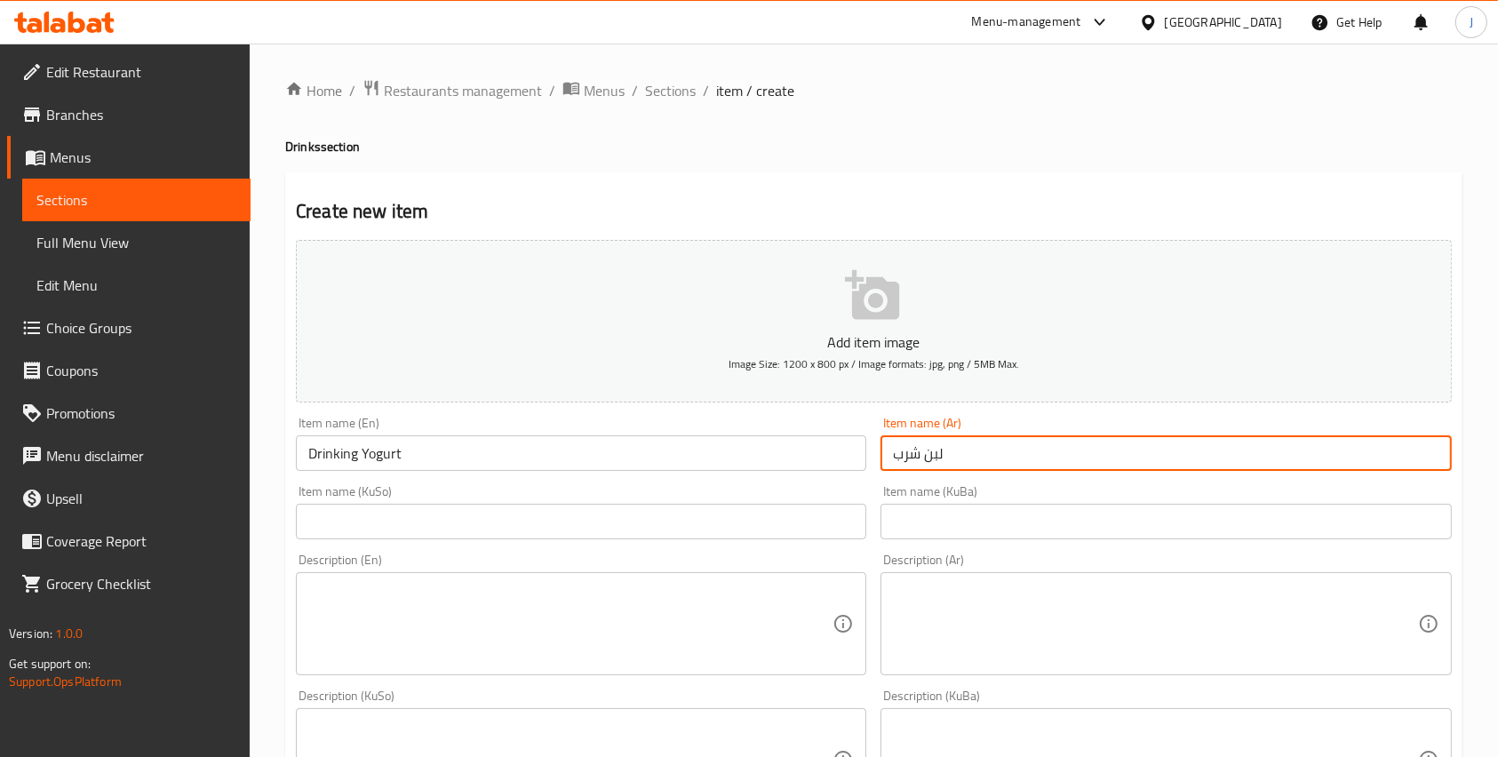
type input "لبن شرب"
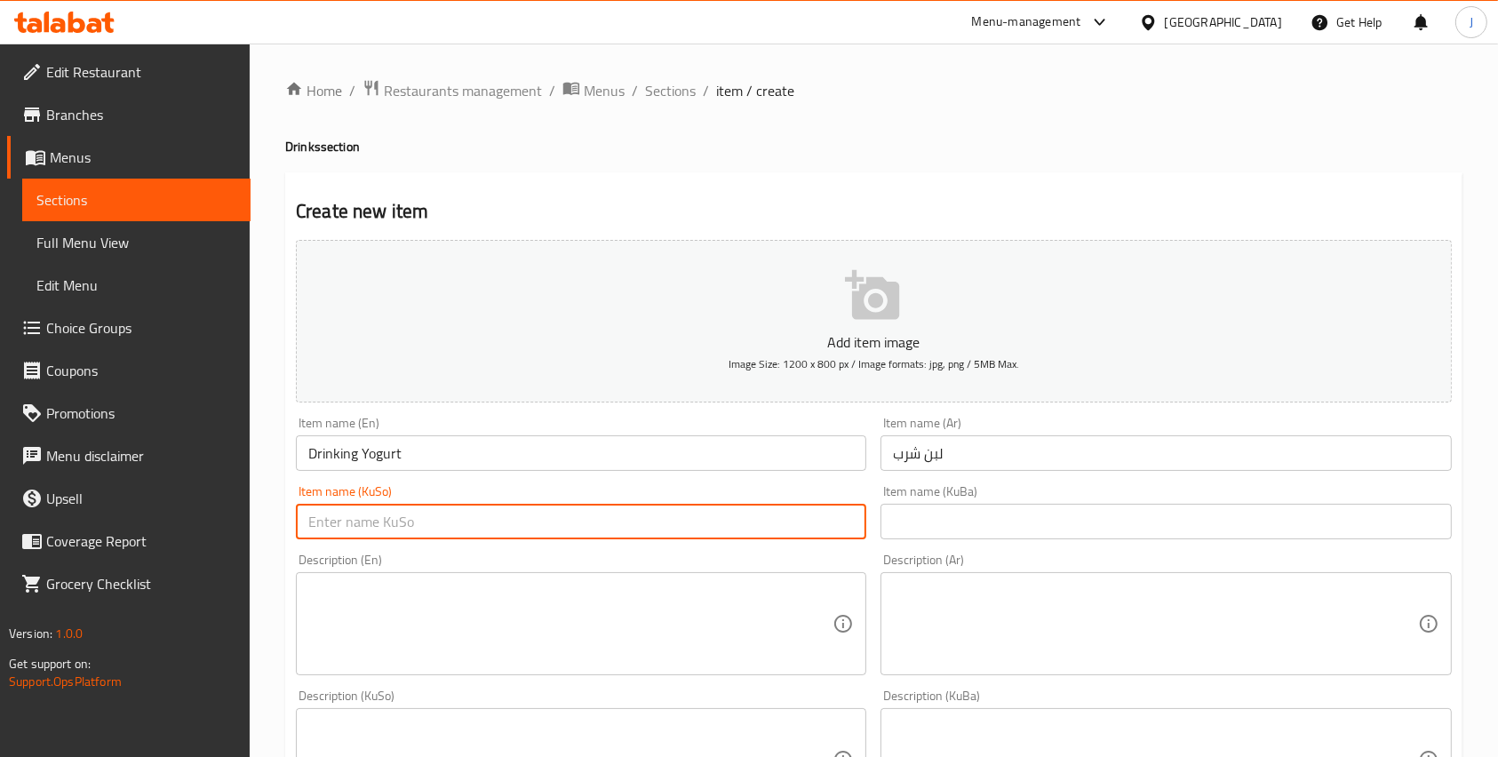
click at [522, 526] on input "text" at bounding box center [581, 522] width 570 height 36
paste input "لبن شرب"
type input "لبن شرب"
paste input "لبن شرب"
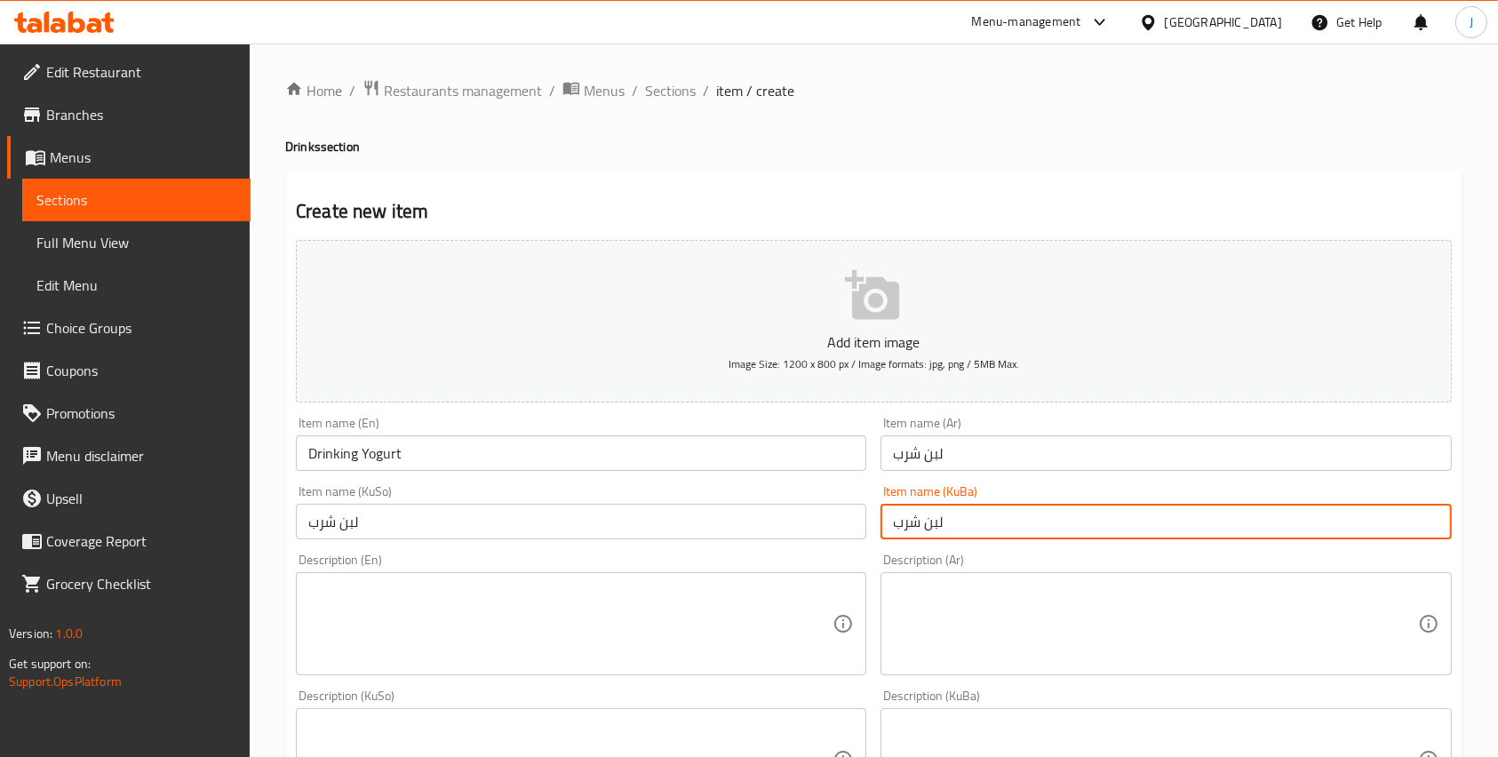
click at [1021, 534] on input "لبن شرب" at bounding box center [1165, 522] width 570 height 36
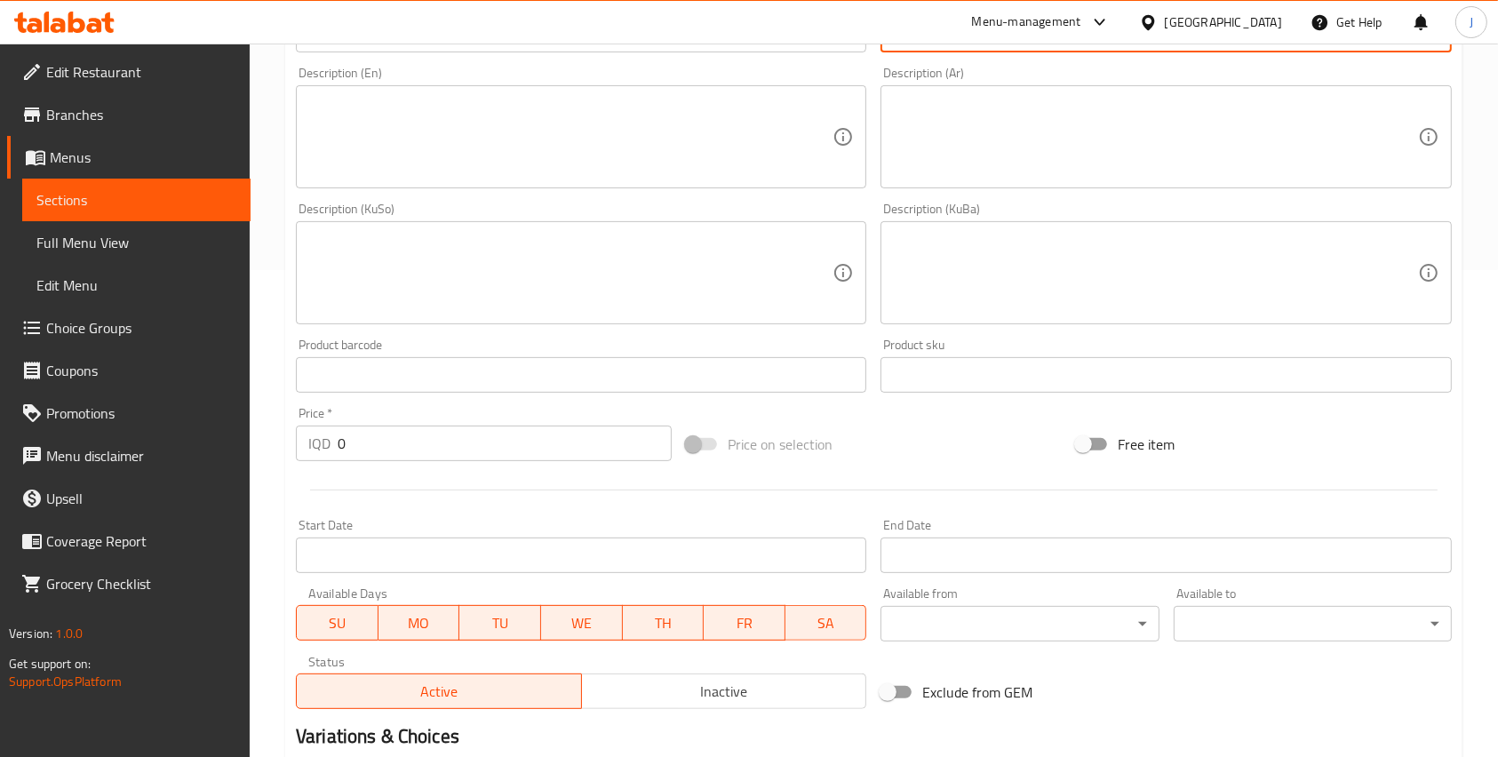
scroll to position [490, 0]
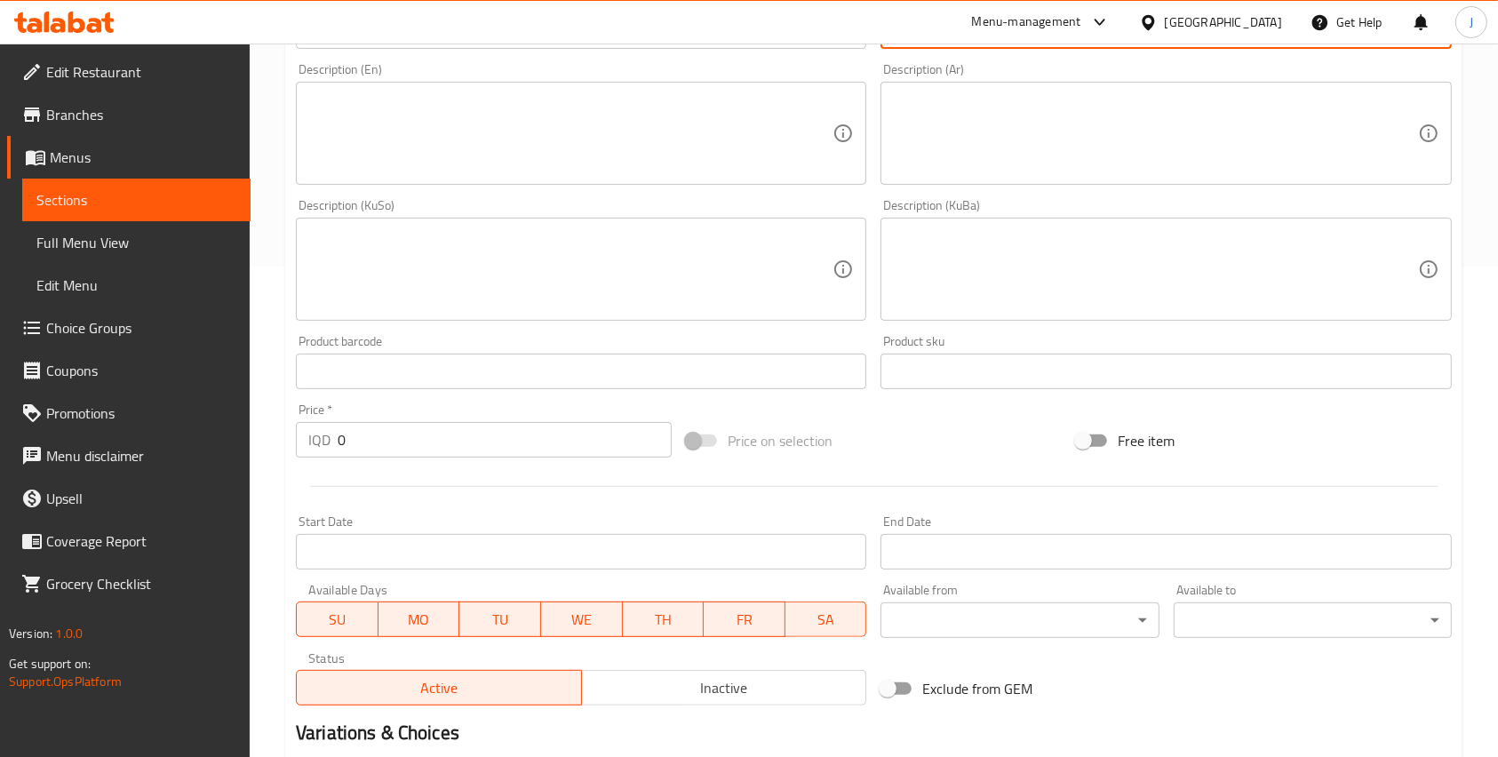
type input "لبن شرب"
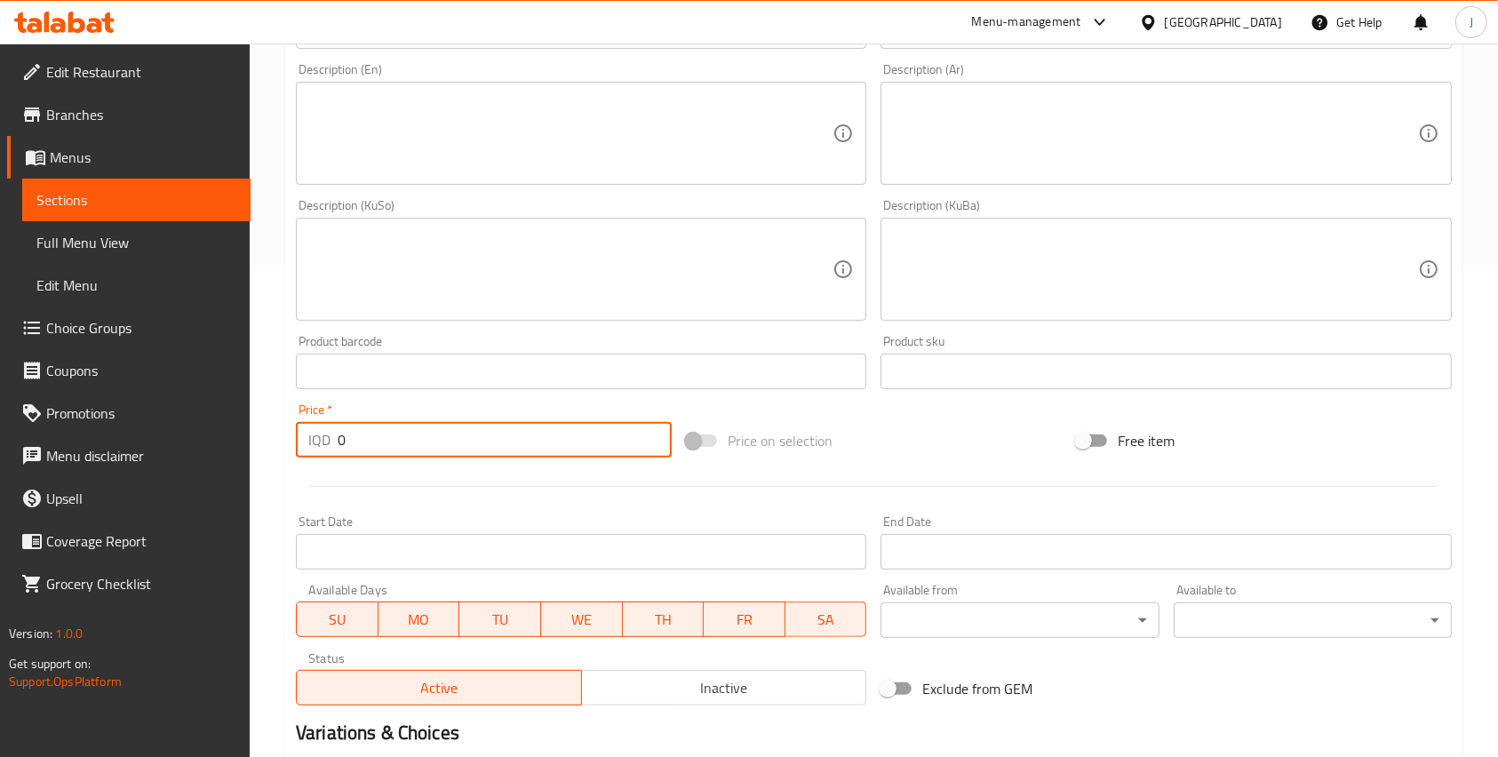
click at [423, 423] on input "0" at bounding box center [505, 440] width 334 height 36
type input "5"
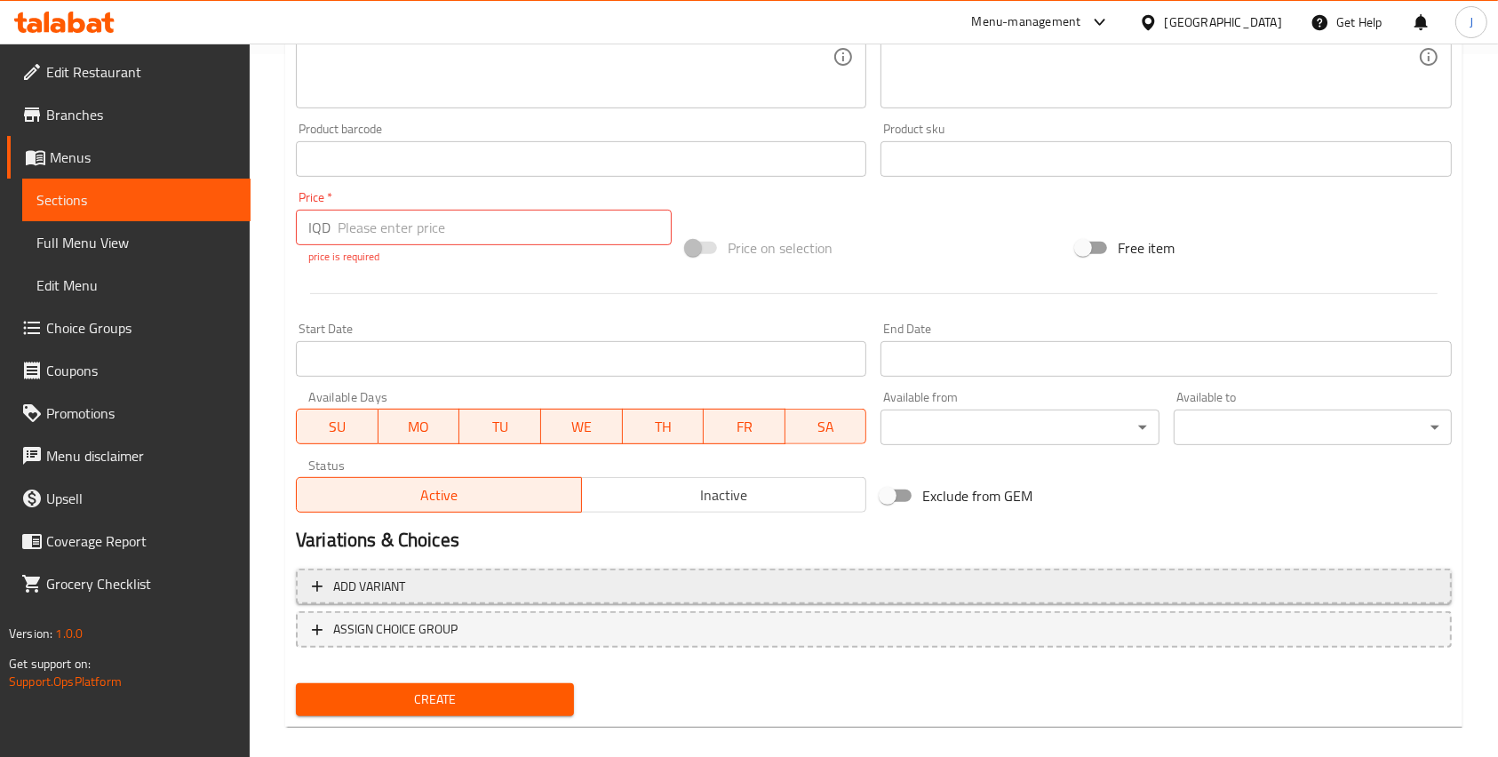
click at [436, 556] on div "Add item image Image Size: 1200 x 800 px / Image formats: jpg, png / 5MB Max. I…" at bounding box center [874, 126] width 1170 height 1193
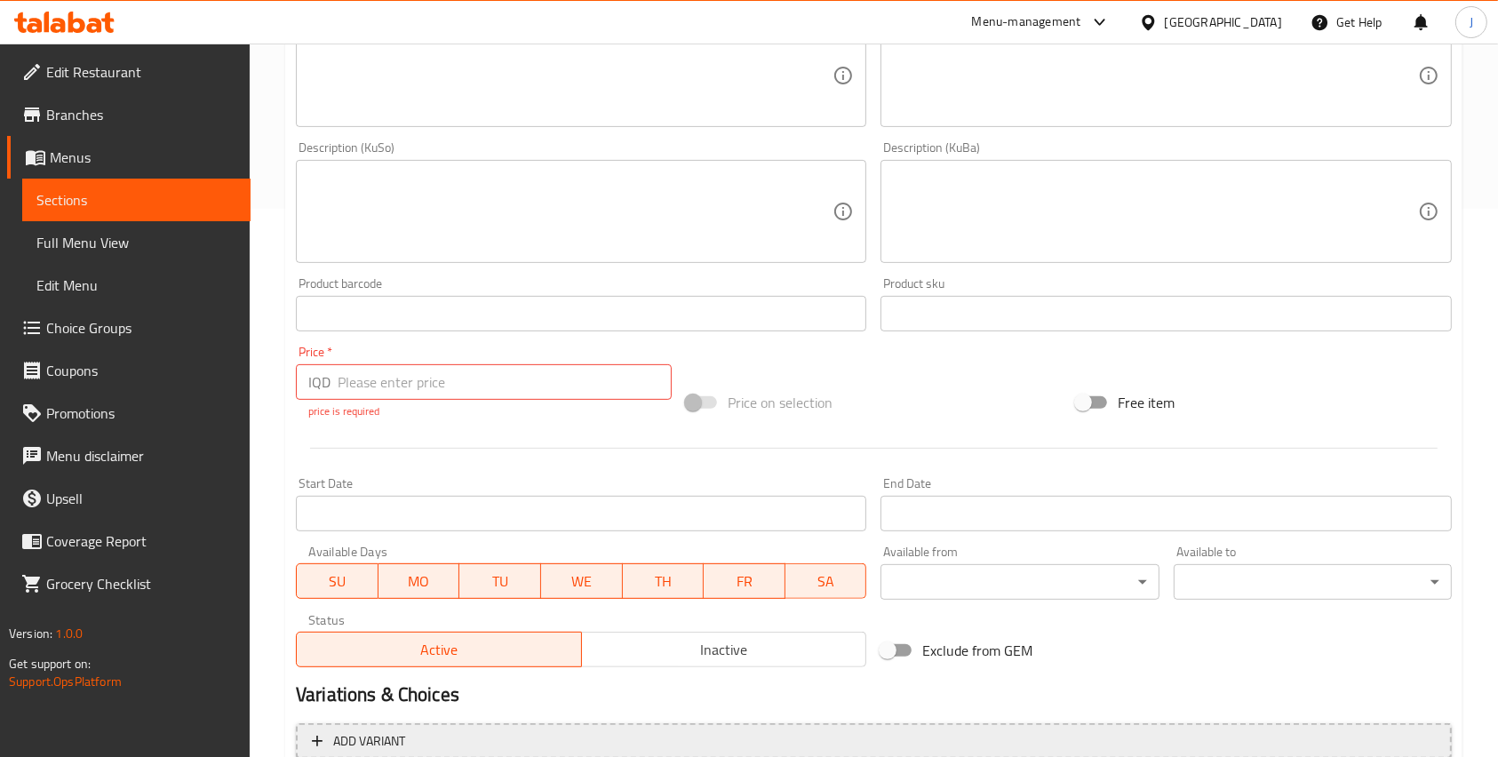
scroll to position [546, 0]
click at [412, 384] on input "number" at bounding box center [505, 384] width 334 height 36
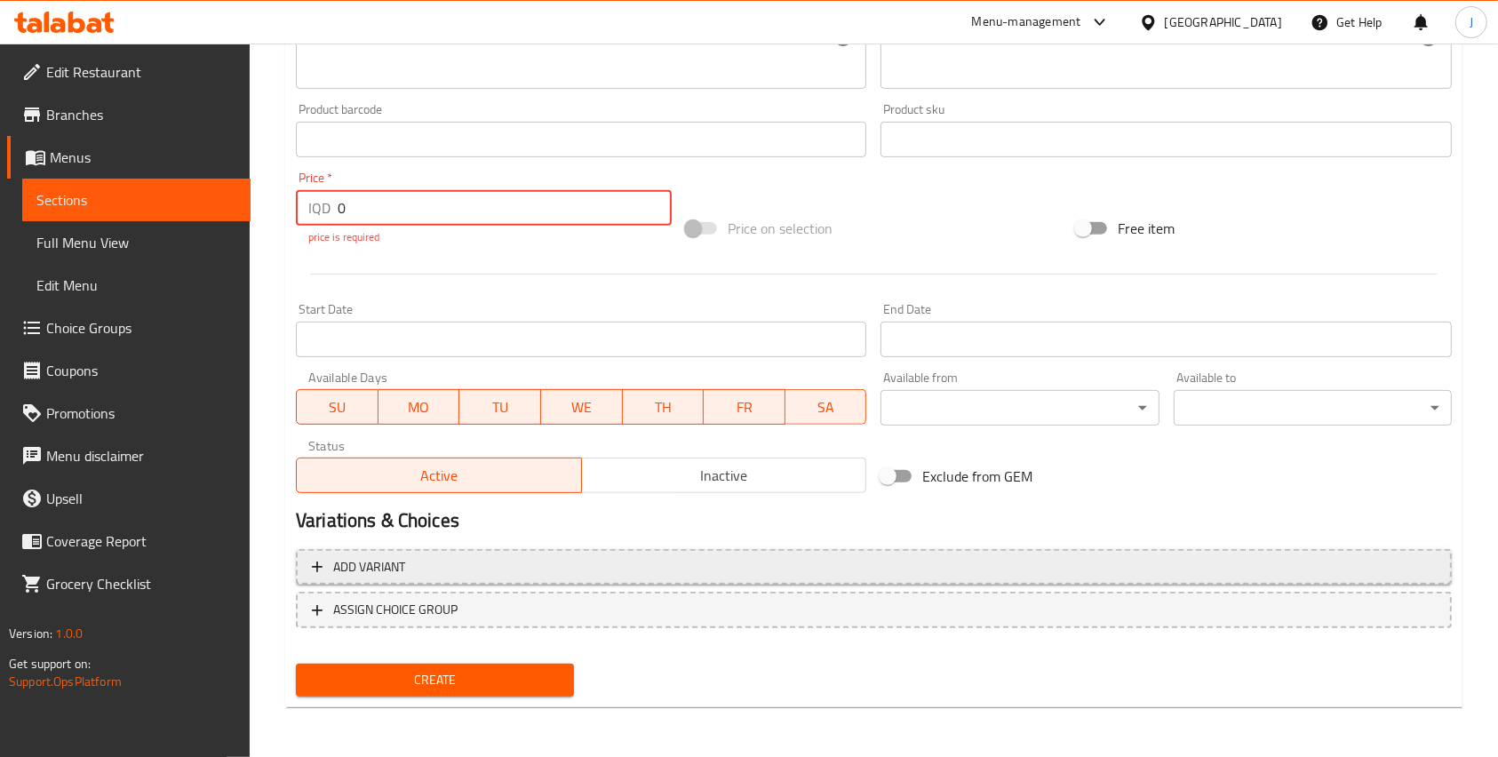
type input "0"
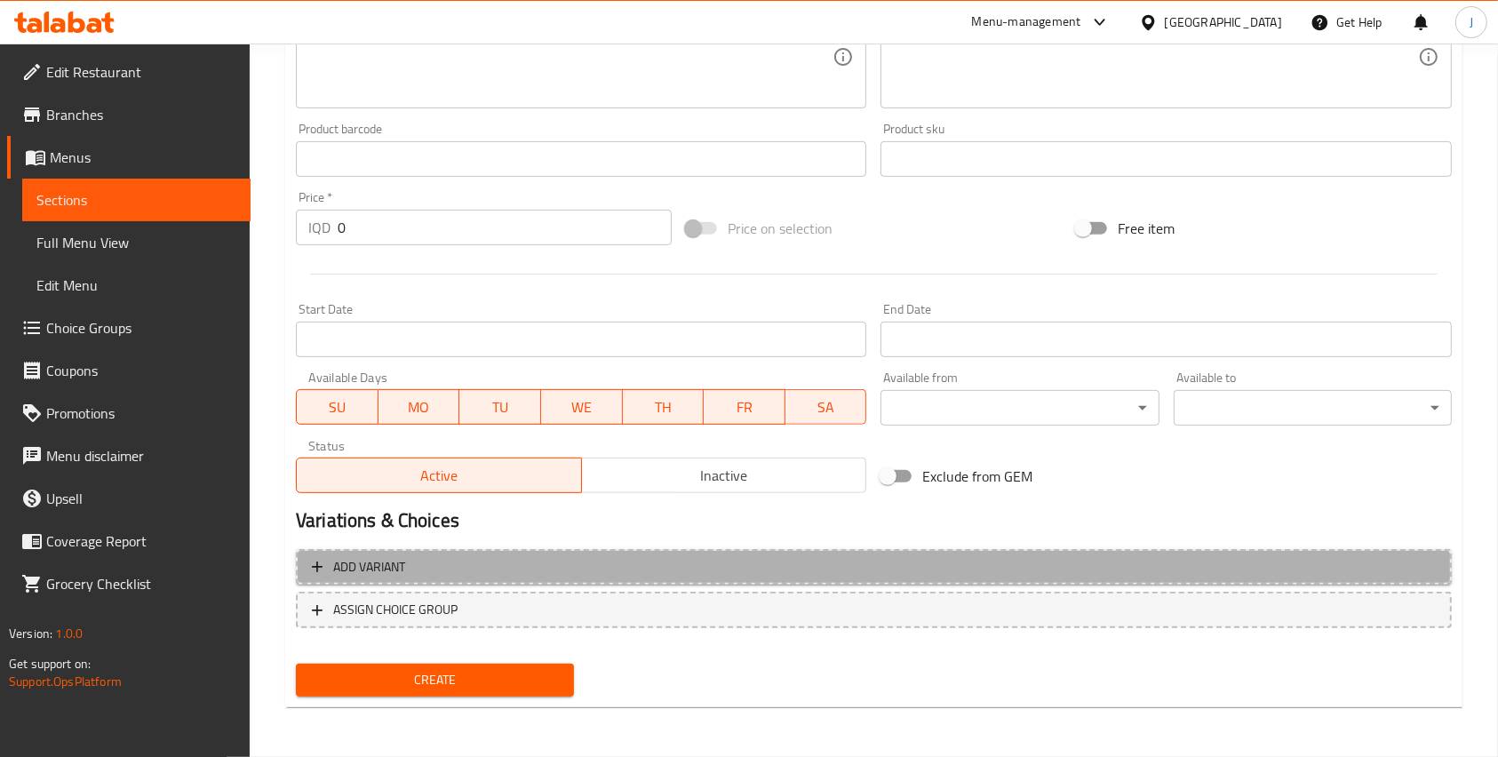
scroll to position [690, 0]
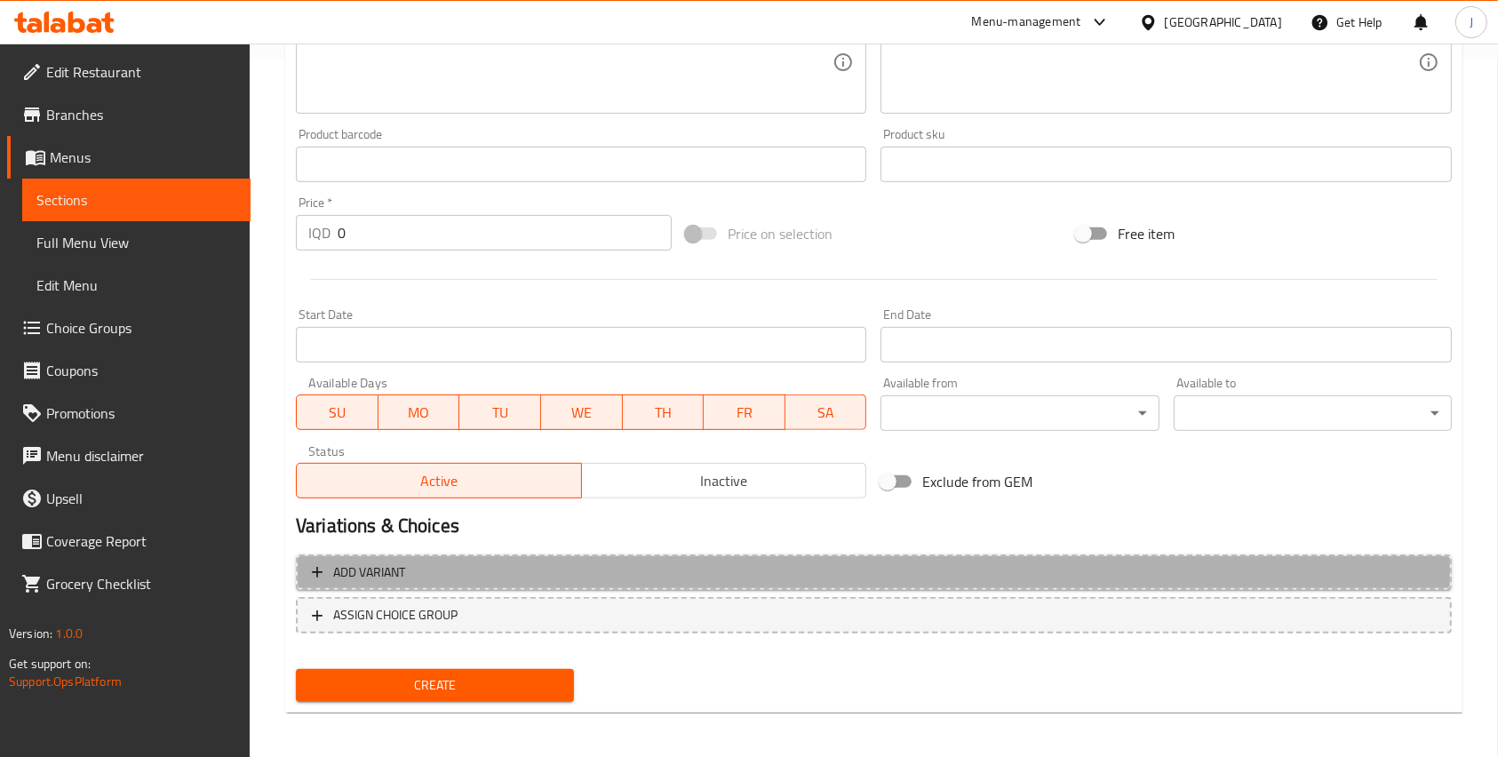
click at [359, 563] on span "Add variant" at bounding box center [369, 572] width 72 height 22
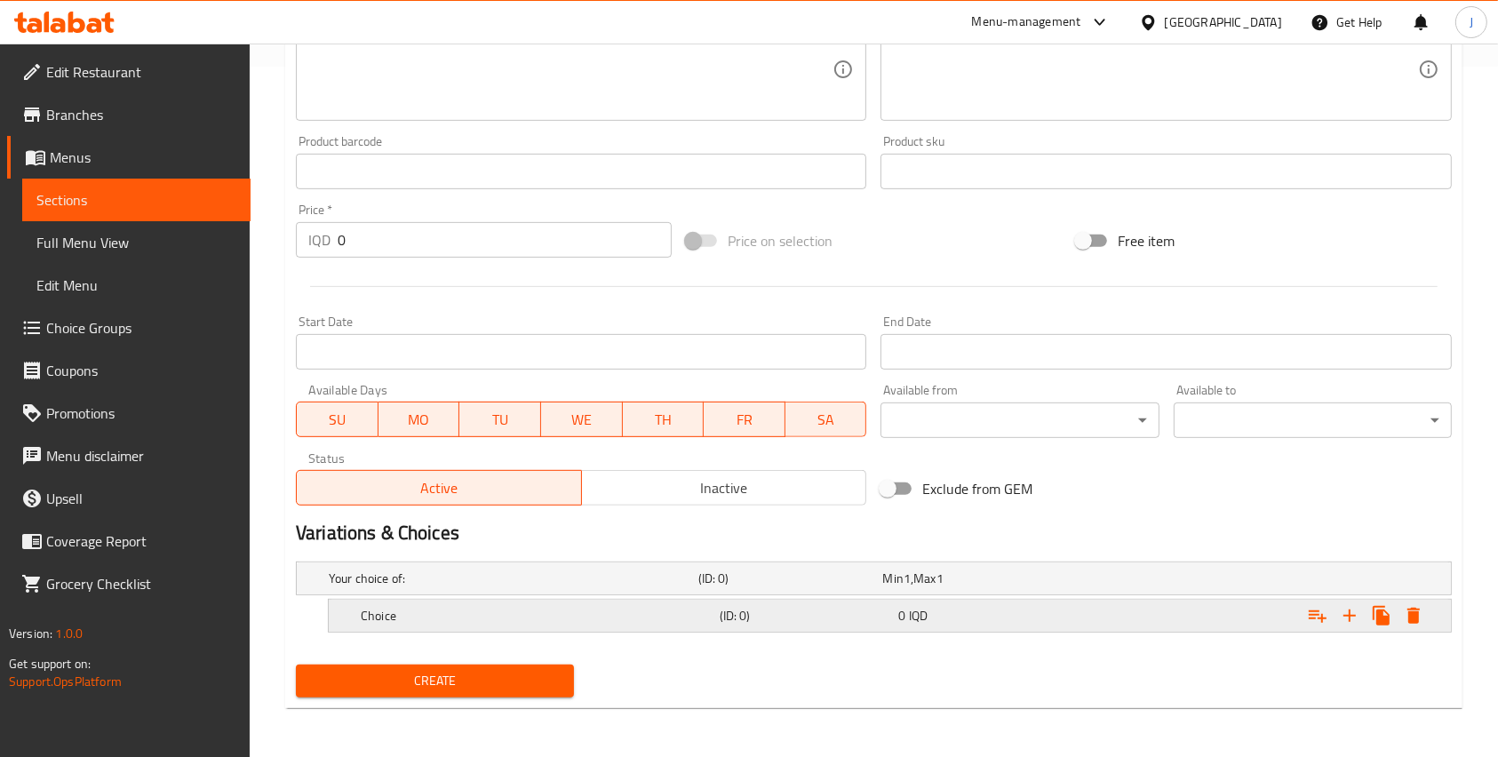
click at [585, 587] on h5 "Choice" at bounding box center [510, 578] width 362 height 18
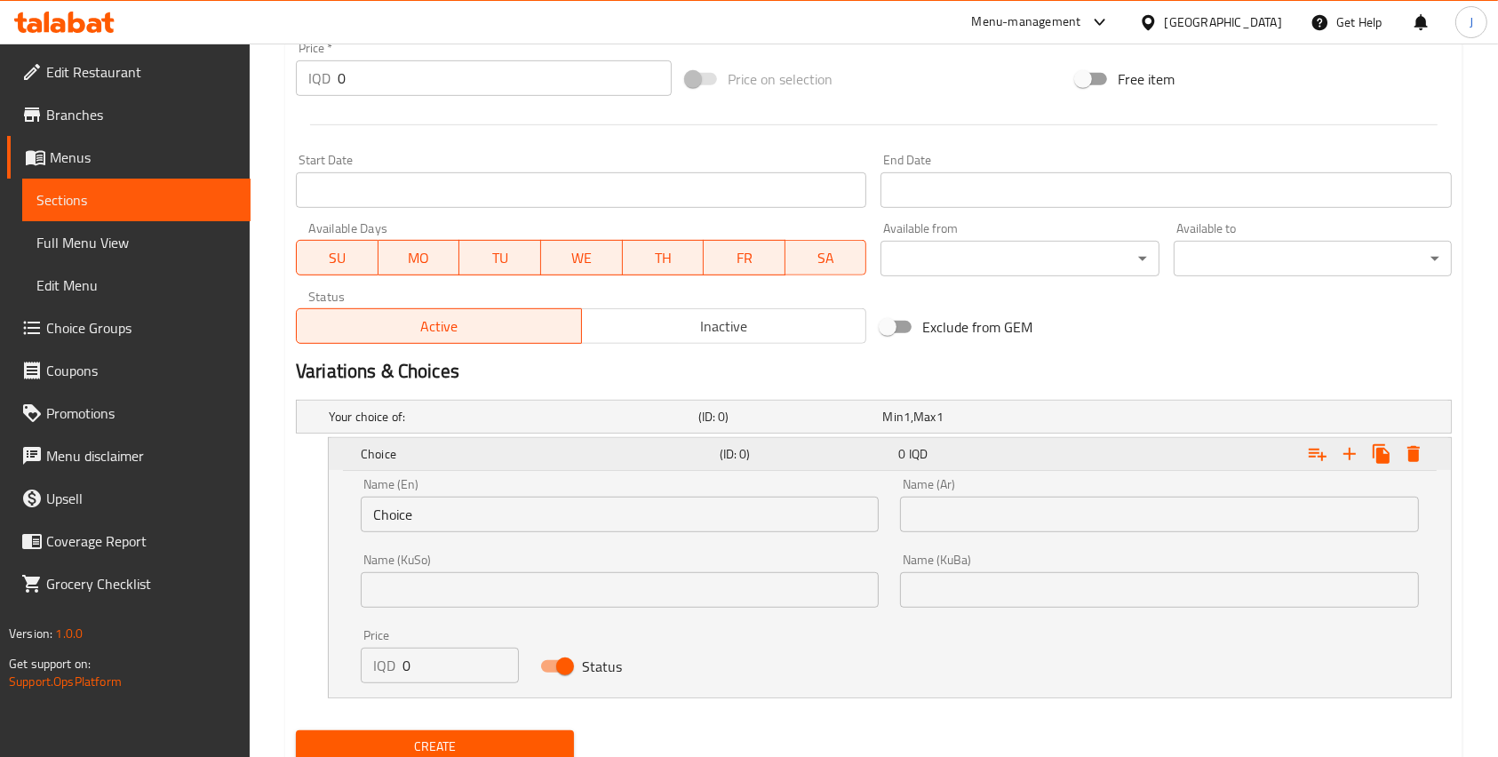
scroll to position [918, 0]
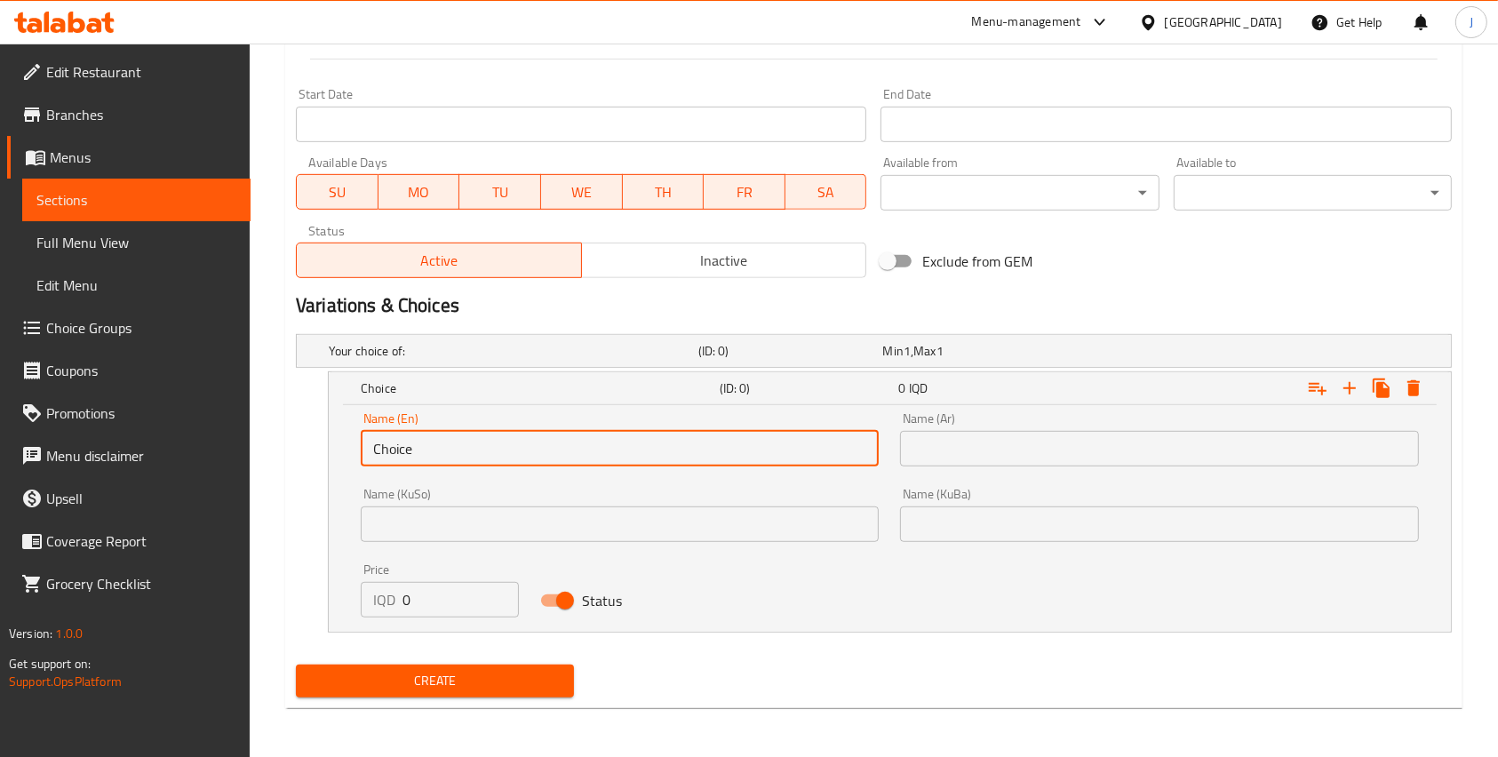
click at [501, 458] on input "Choice" at bounding box center [620, 449] width 518 height 36
type input "B"
type input "Small"
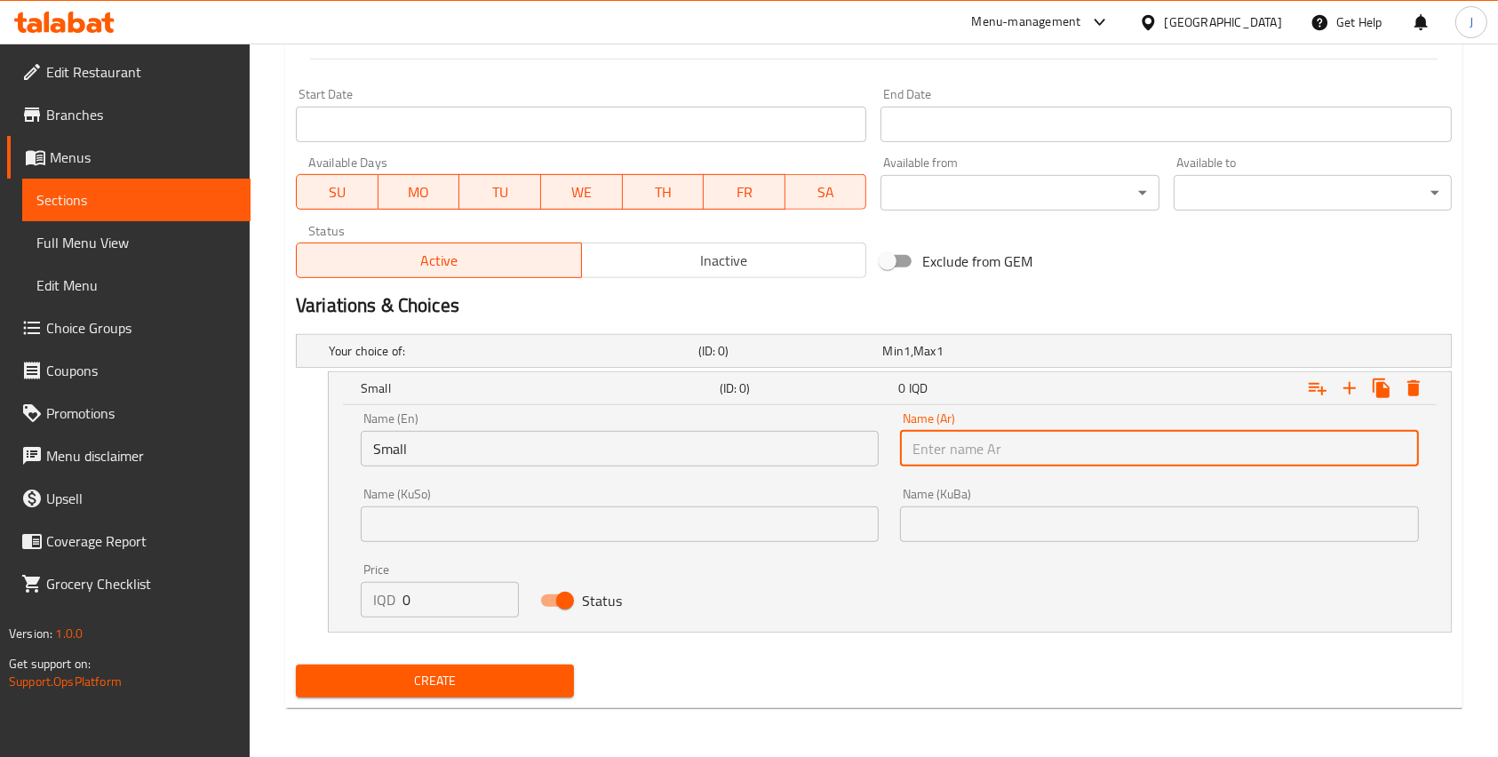
click at [955, 455] on input "text" at bounding box center [1159, 449] width 518 height 36
type input "كبير"
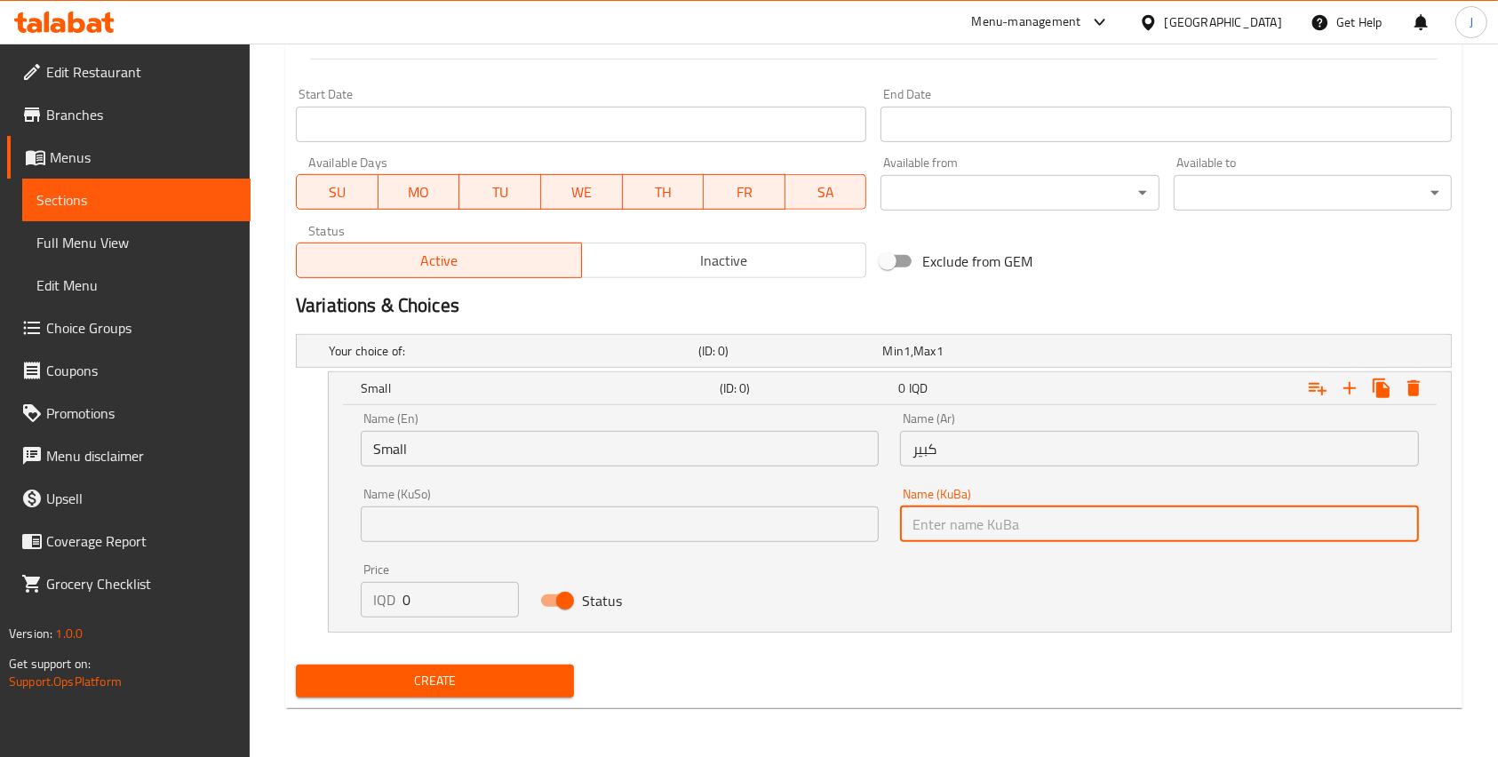
click at [934, 537] on input "text" at bounding box center [1159, 524] width 518 height 36
paste input "كبير"
type input "كبير"
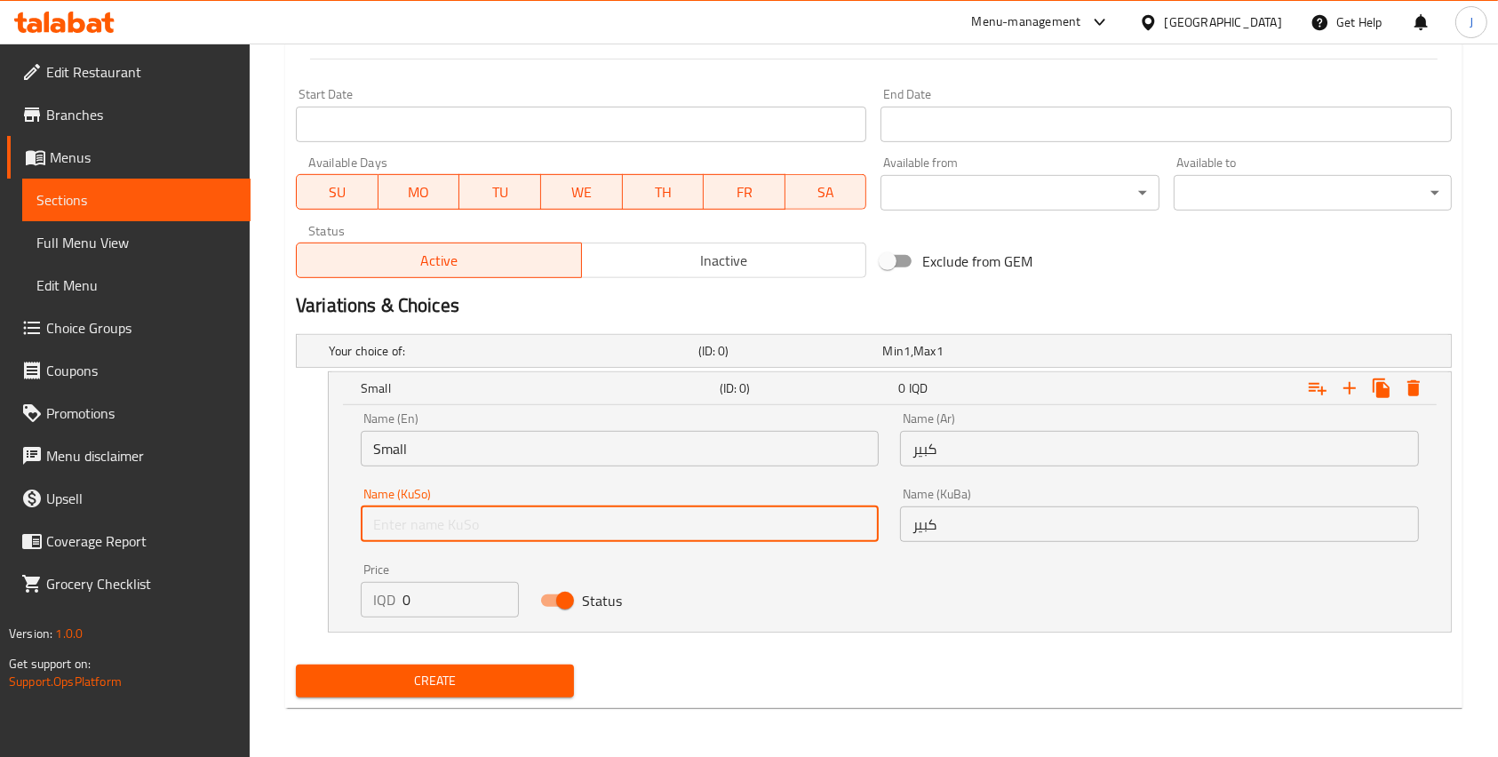
paste input "كبير"
click at [737, 510] on input "كبير" at bounding box center [620, 524] width 518 height 36
type input "كبير"
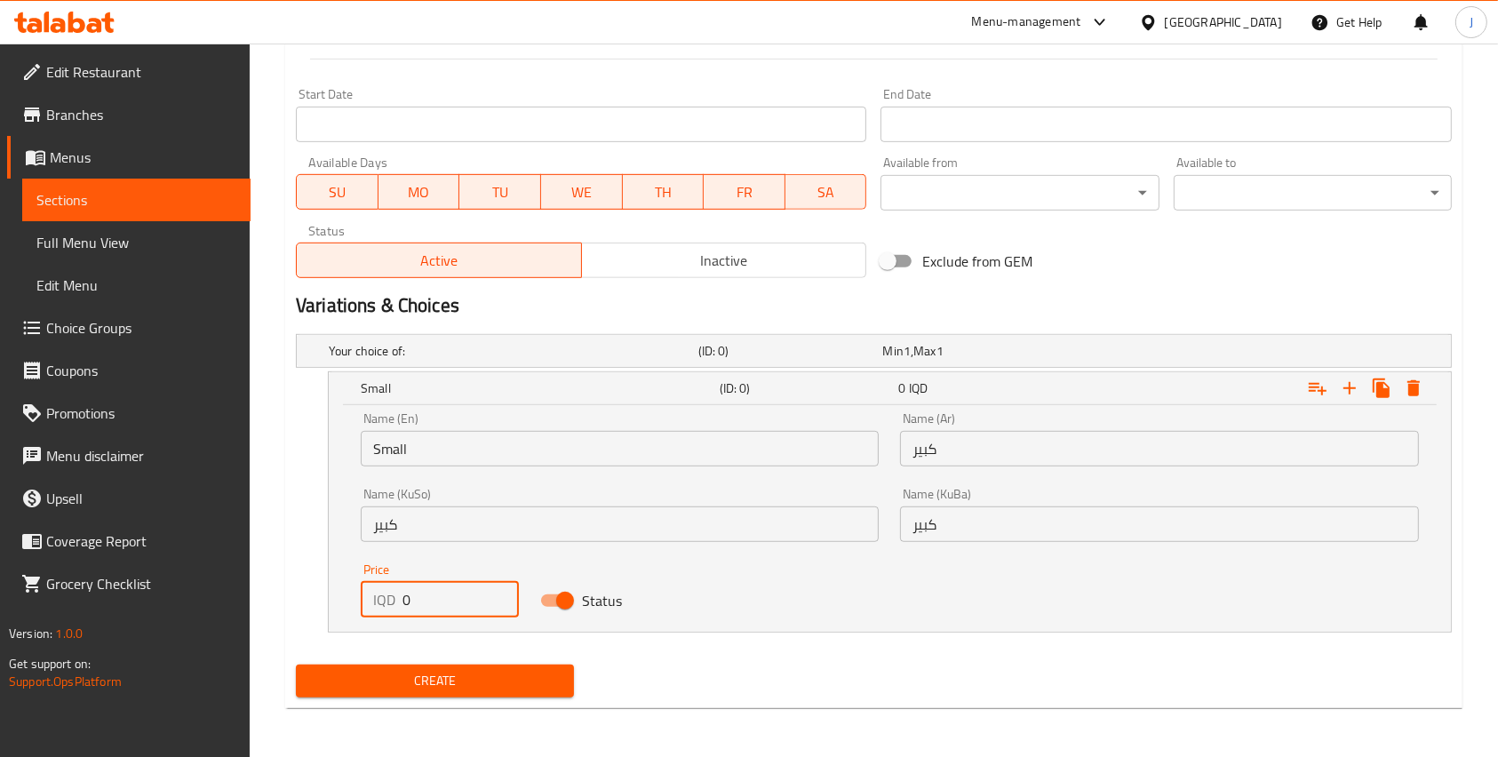
click at [426, 587] on input "0" at bounding box center [460, 600] width 116 height 36
type input "1000"
click at [1349, 389] on icon "Expand" at bounding box center [1349, 388] width 12 height 12
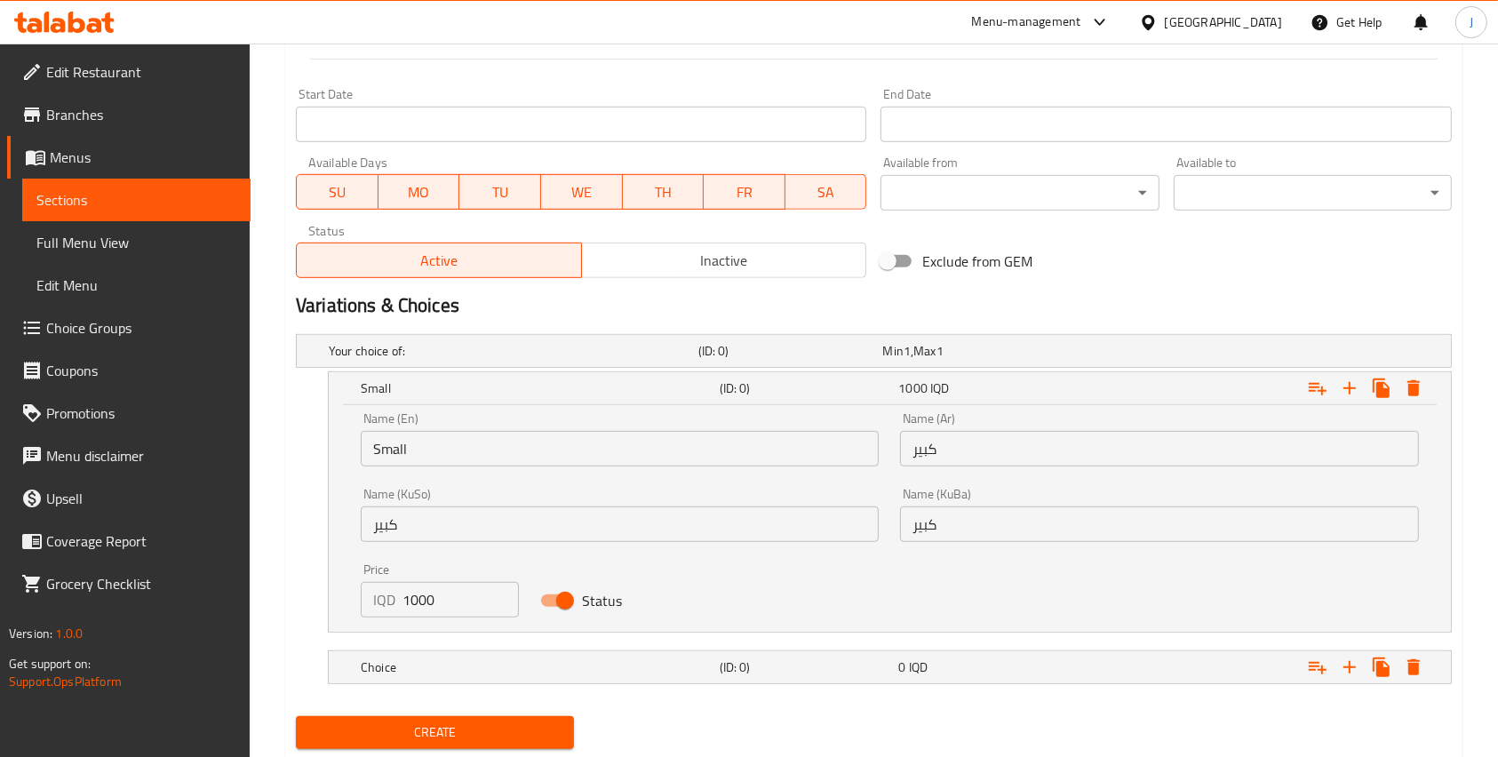
scroll to position [969, 0]
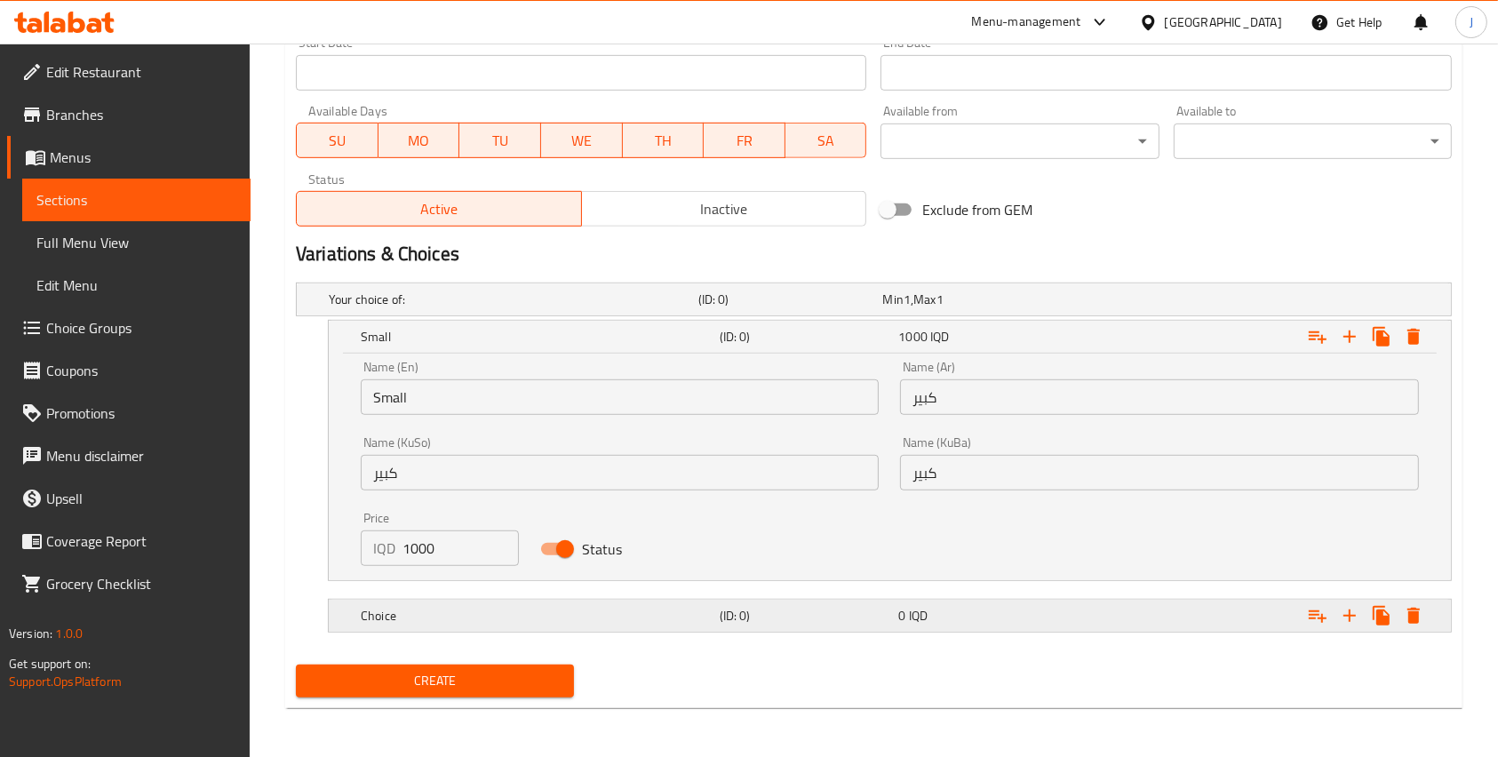
click at [662, 308] on h5 "Choice" at bounding box center [510, 300] width 362 height 18
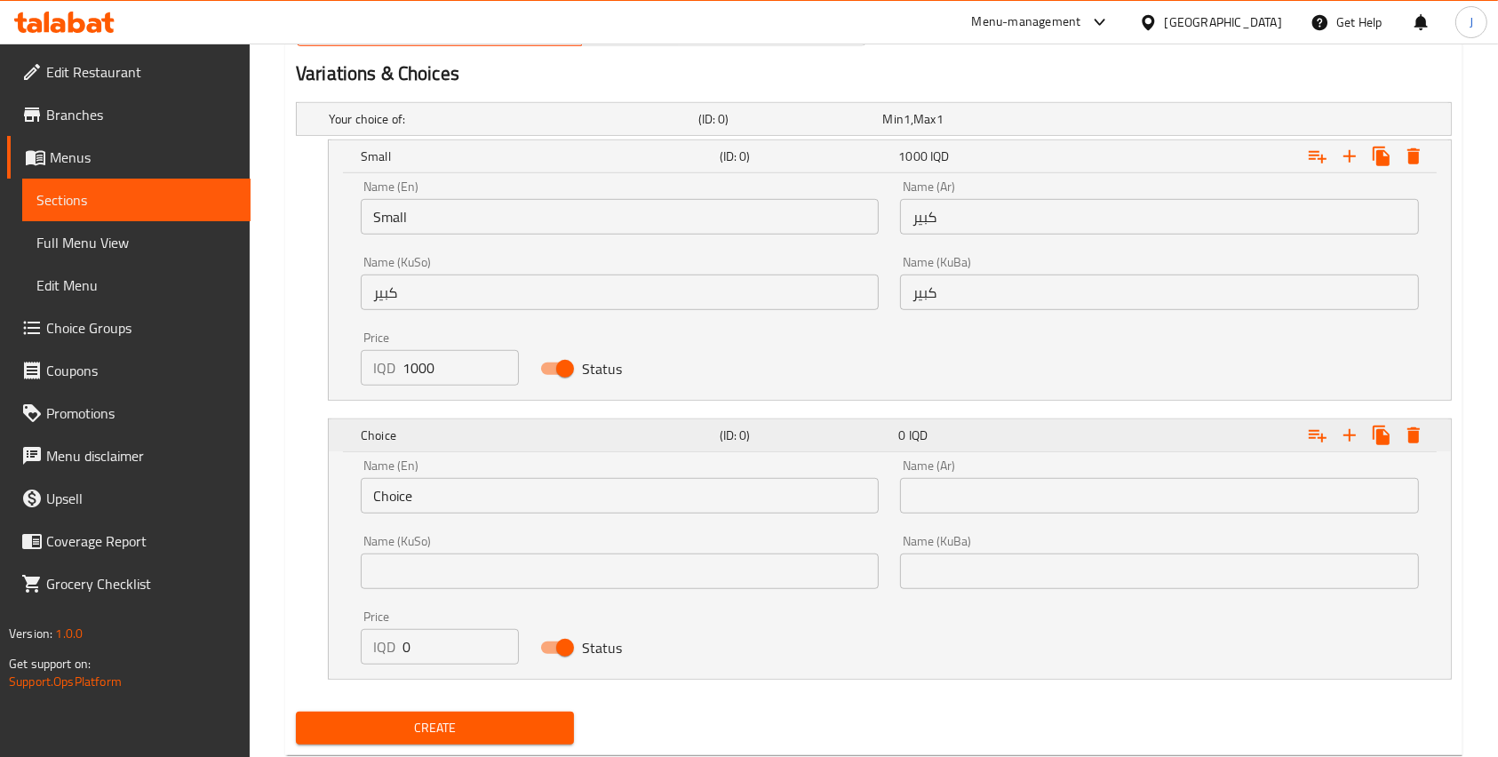
scroll to position [1158, 0]
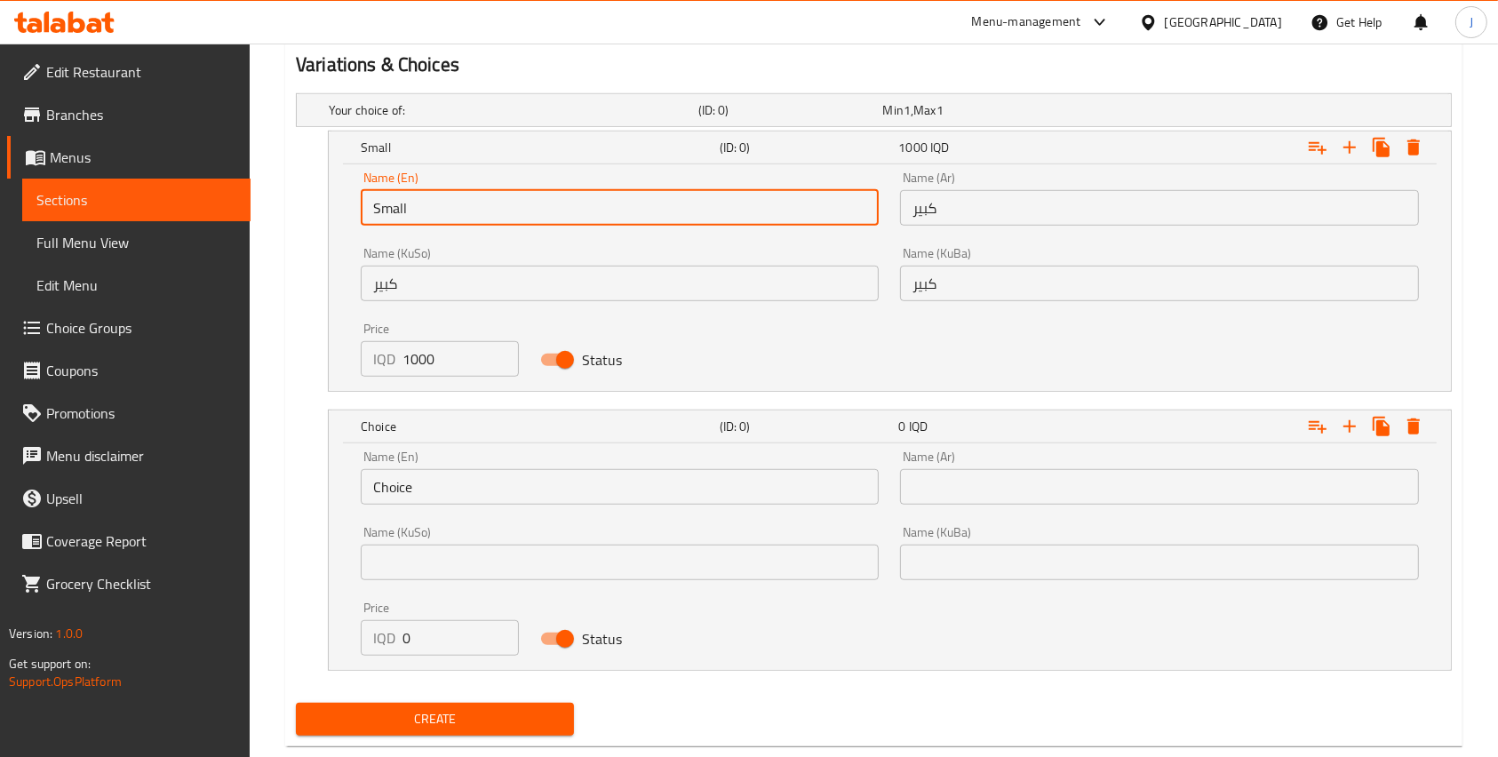
click at [406, 203] on input "Small" at bounding box center [620, 208] width 518 height 36
type input "ل"
type input "b"
type input "B"
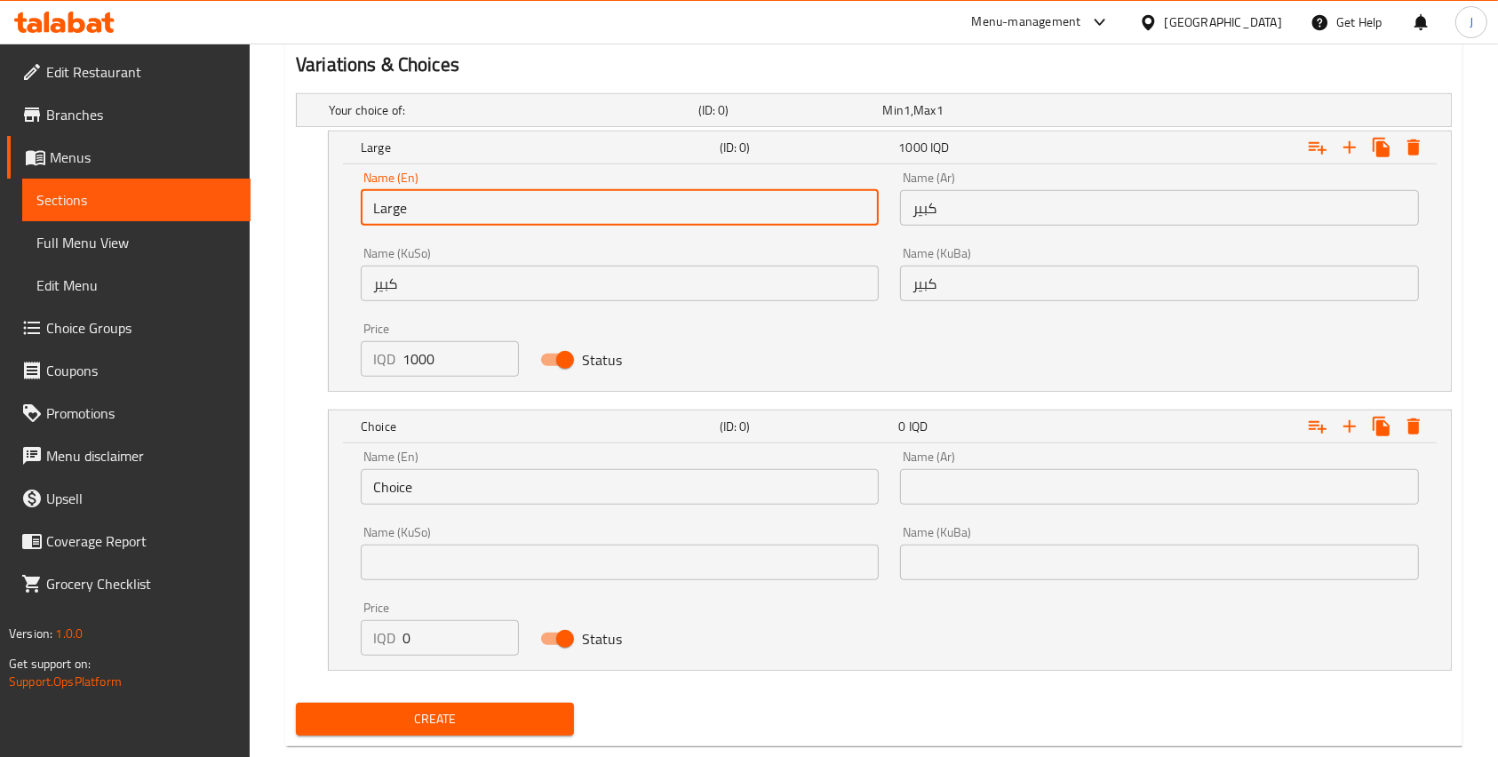
type input "Large"
click at [422, 490] on input "Choice" at bounding box center [620, 487] width 518 height 36
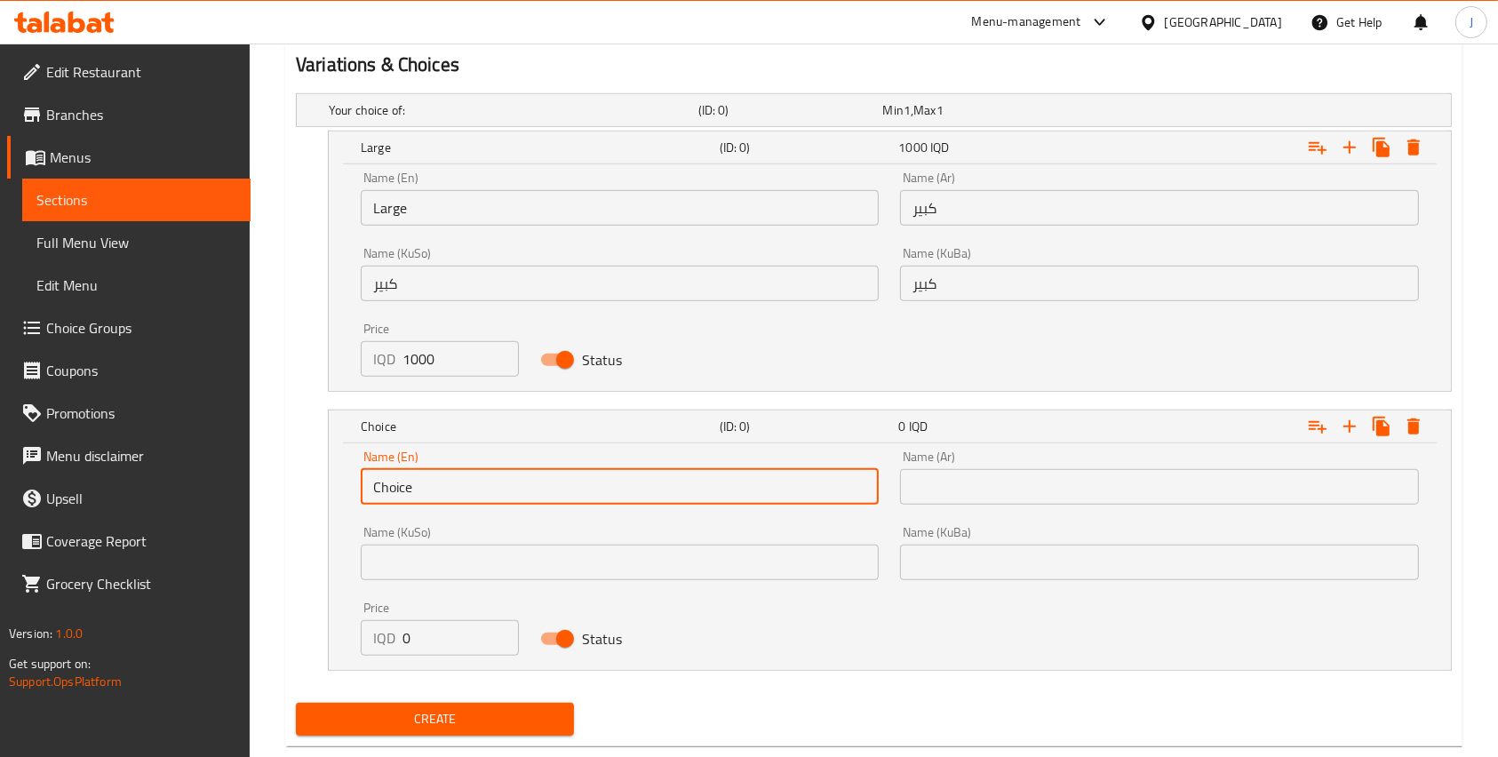
click at [422, 490] on input "Choice" at bounding box center [620, 487] width 518 height 36
type input "Small"
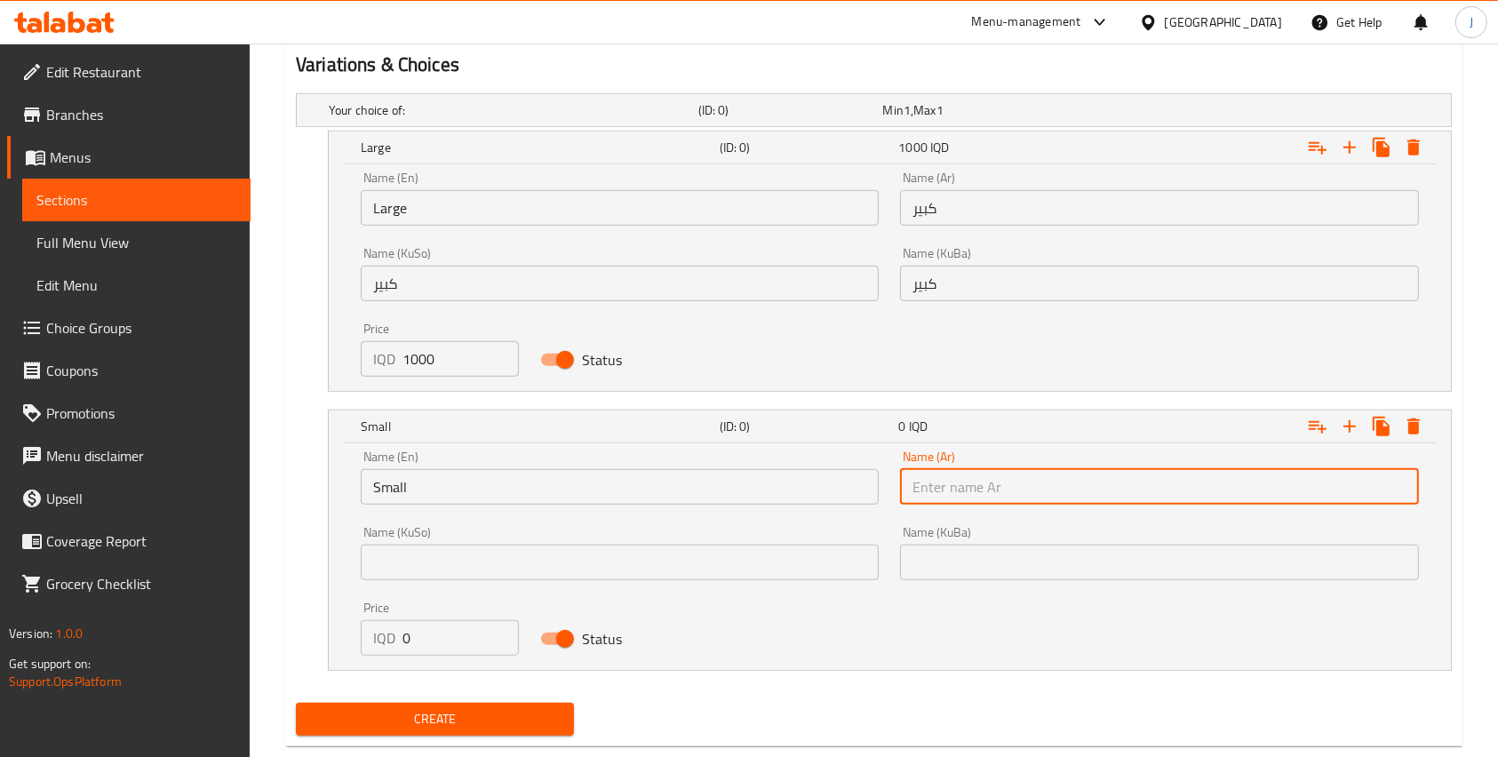
click at [991, 495] on input "text" at bounding box center [1159, 487] width 518 height 36
type input "صغير"
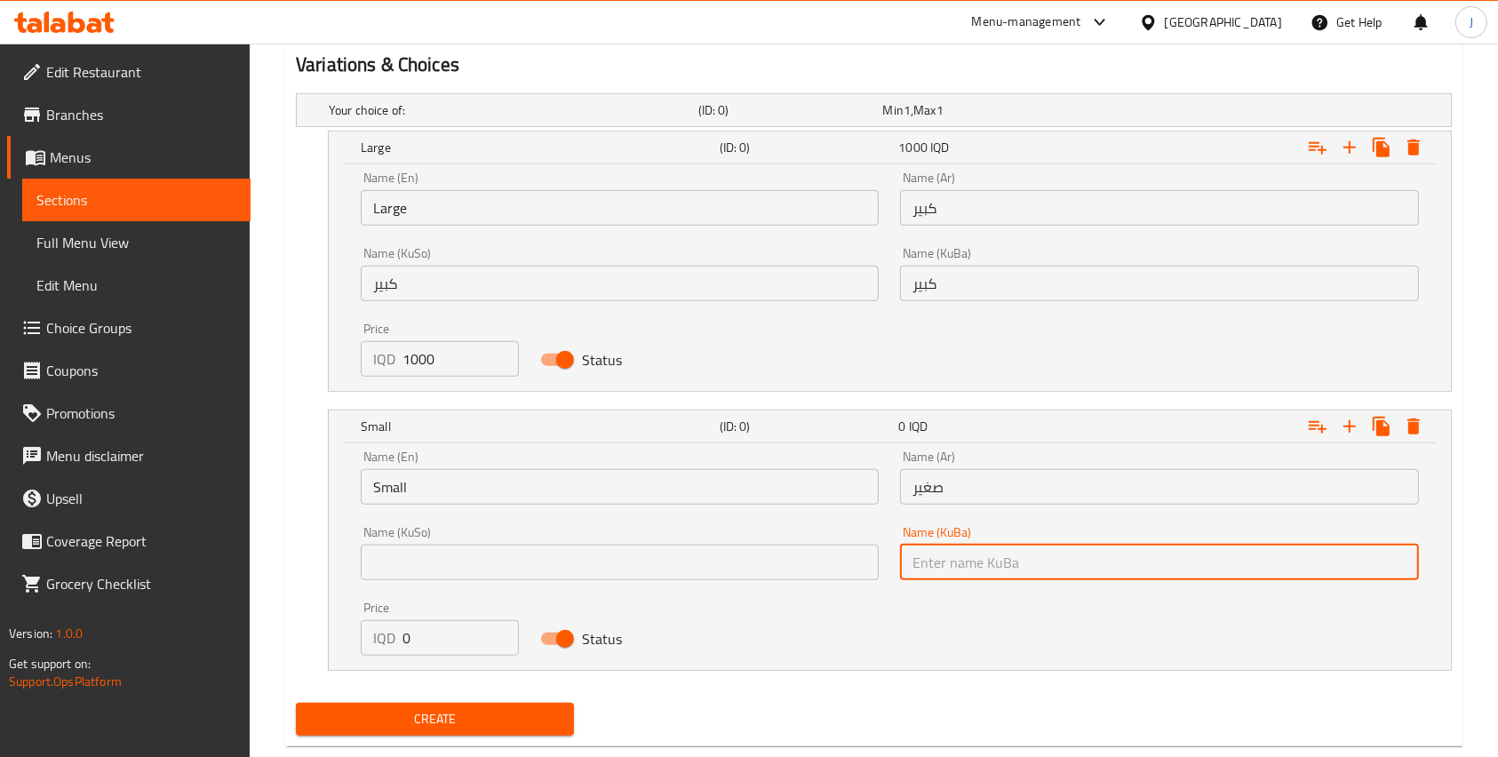
click at [966, 557] on input "text" at bounding box center [1159, 563] width 518 height 36
paste input "صغير"
type input "صغير"
paste input "صغير"
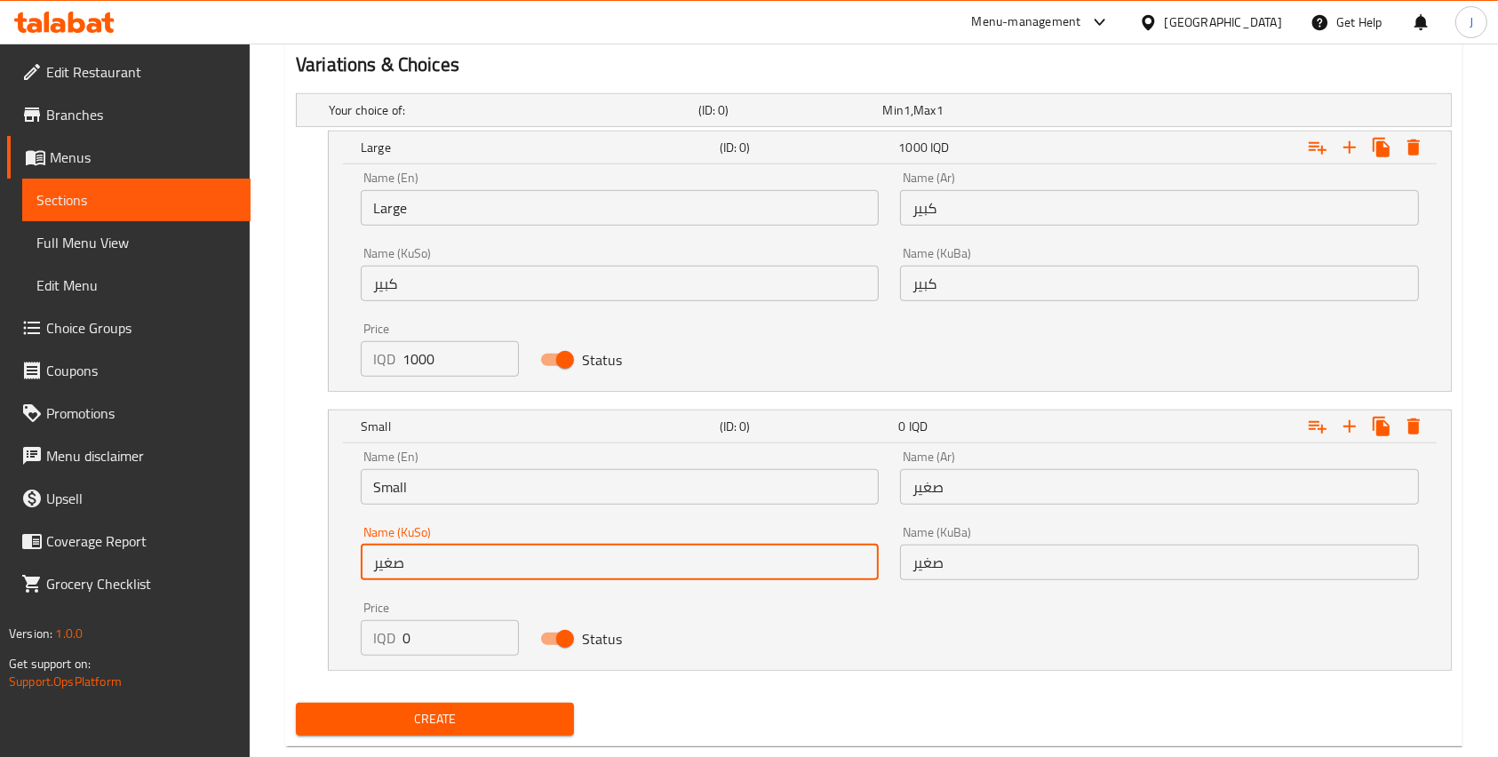
click at [647, 577] on input "صغير" at bounding box center [620, 563] width 518 height 36
type input "صغير"
click at [426, 641] on input "0" at bounding box center [460, 638] width 116 height 36
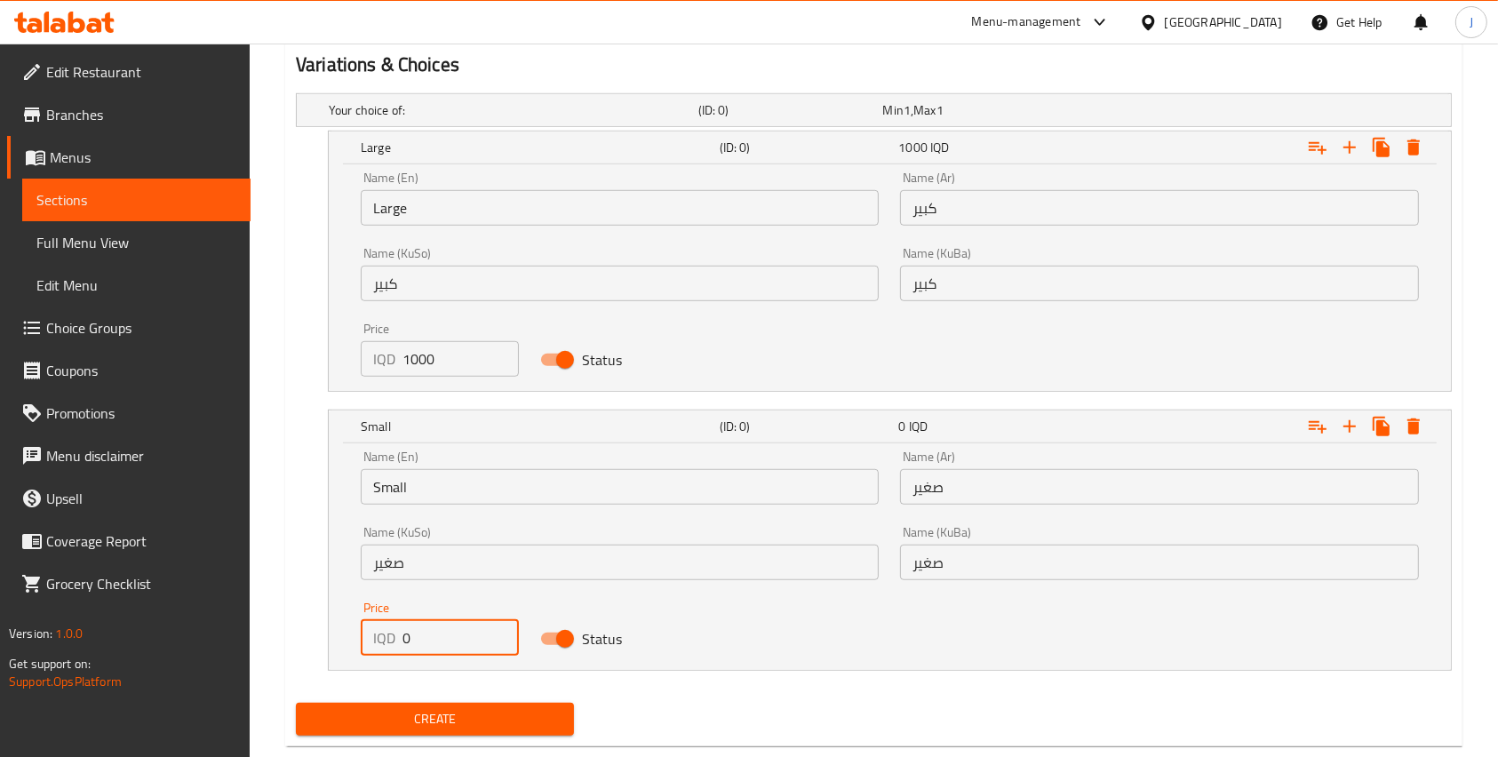
click at [405, 636] on input "0" at bounding box center [460, 638] width 116 height 36
type input "500"
click at [466, 720] on span "Create" at bounding box center [435, 719] width 250 height 22
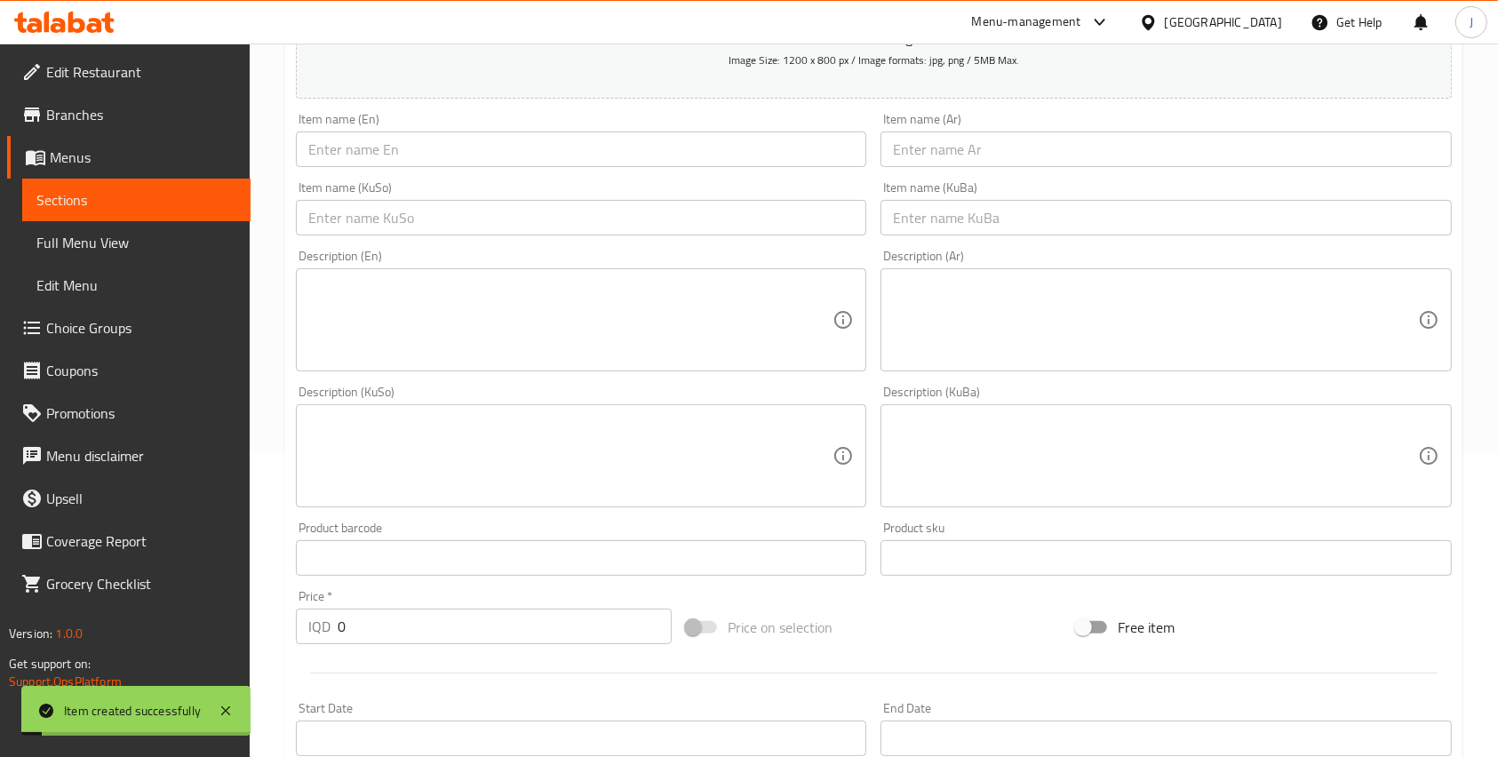
scroll to position [0, 0]
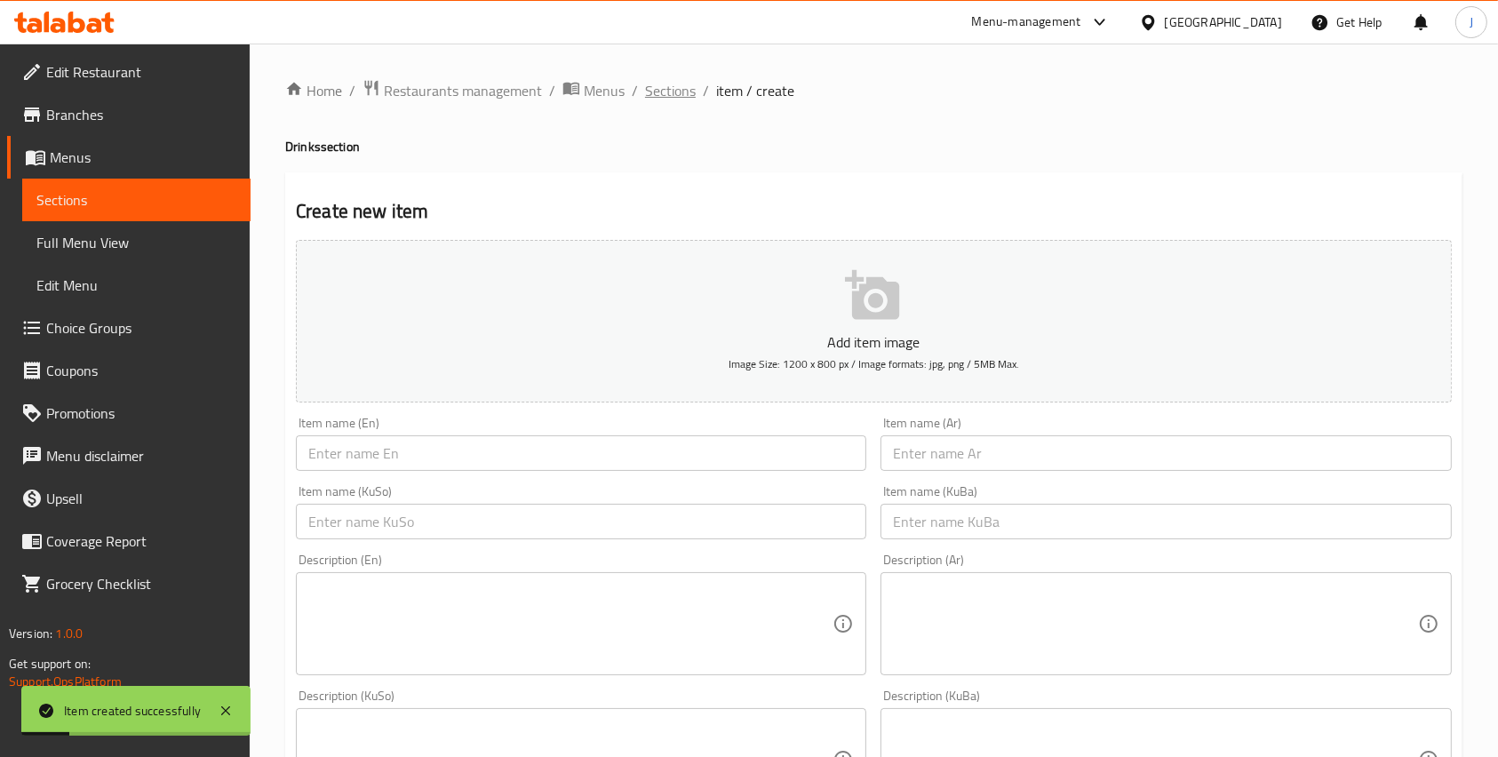
click at [673, 91] on span "Sections" at bounding box center [670, 90] width 51 height 21
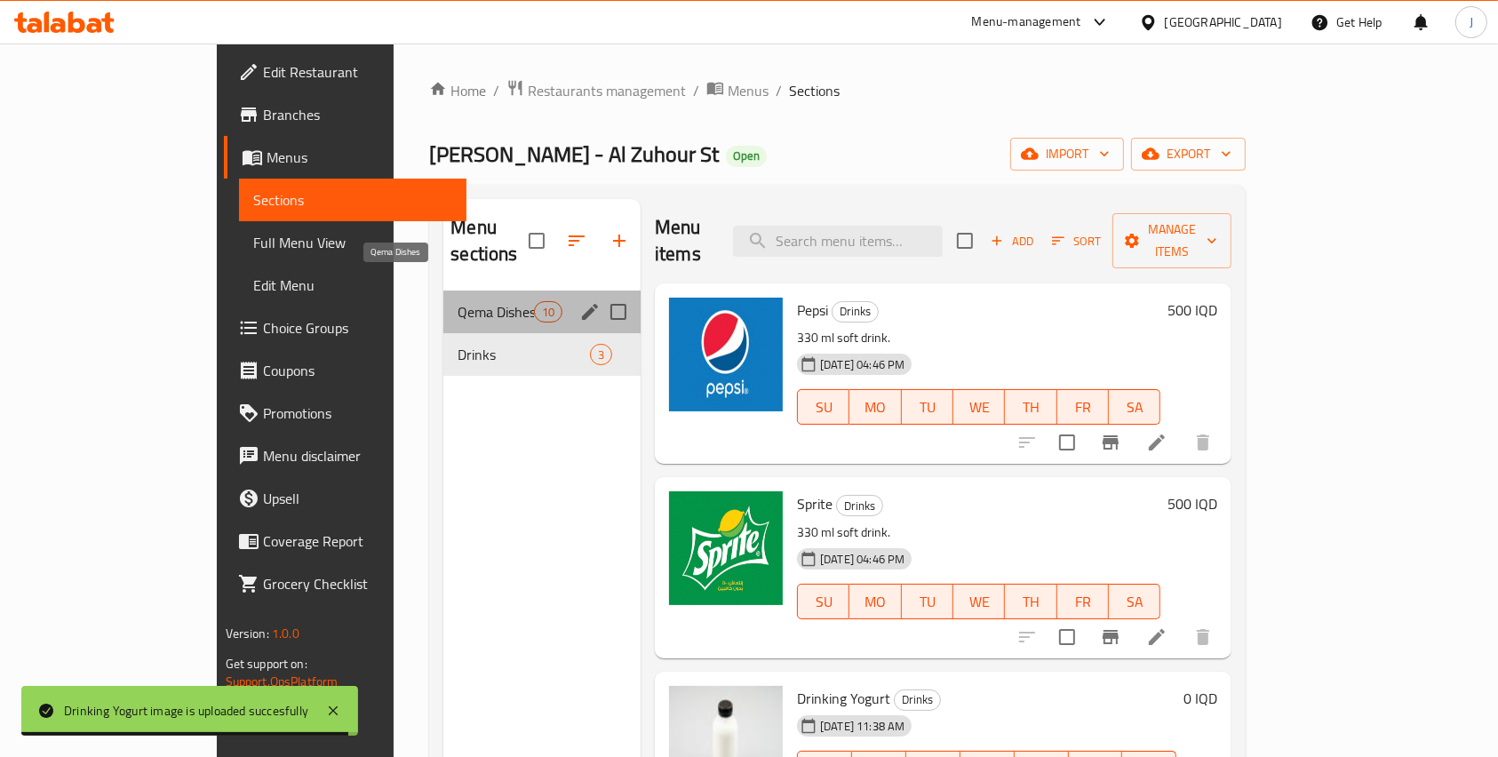
click at [458, 301] on span "Qema Dishes" at bounding box center [496, 311] width 76 height 21
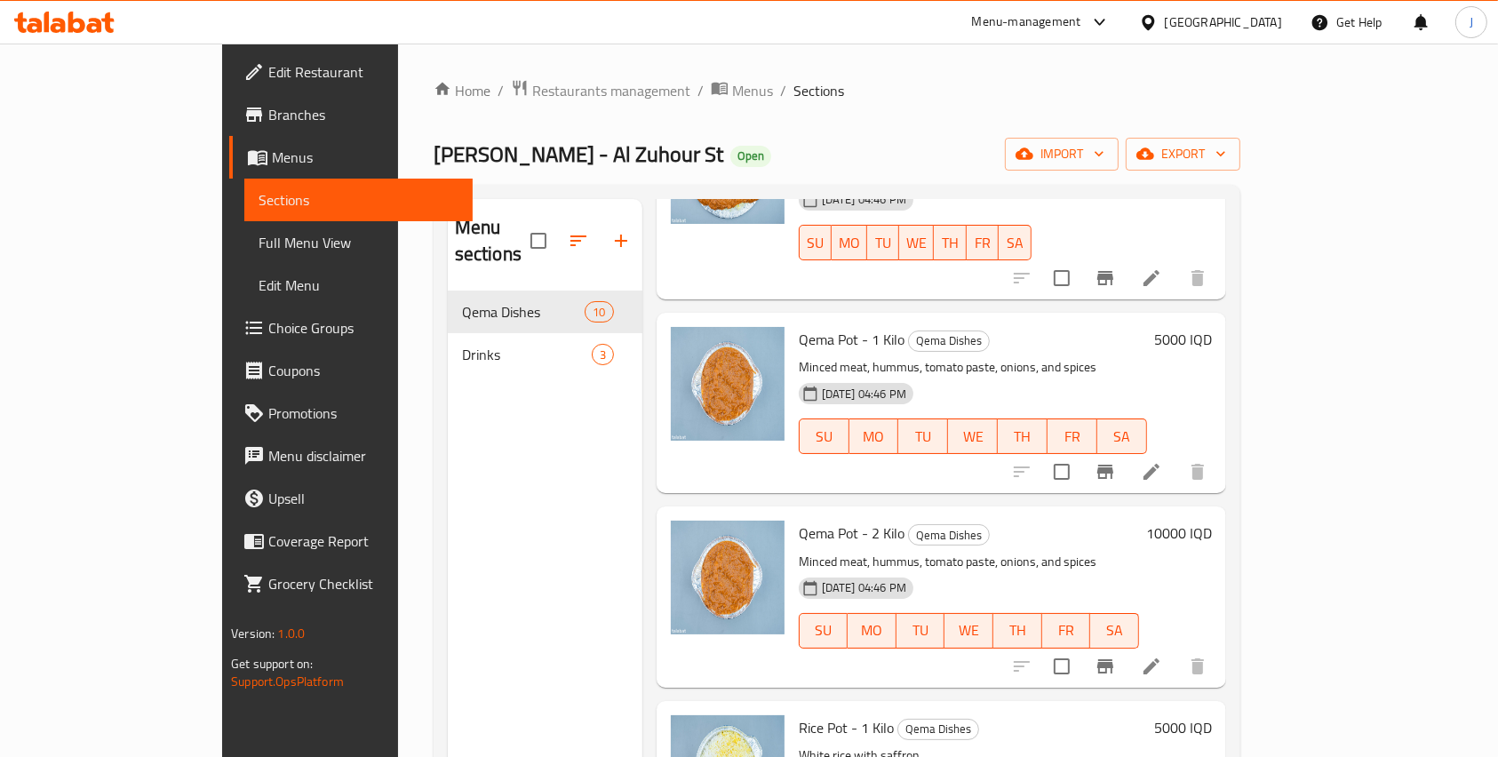
scroll to position [1201, 0]
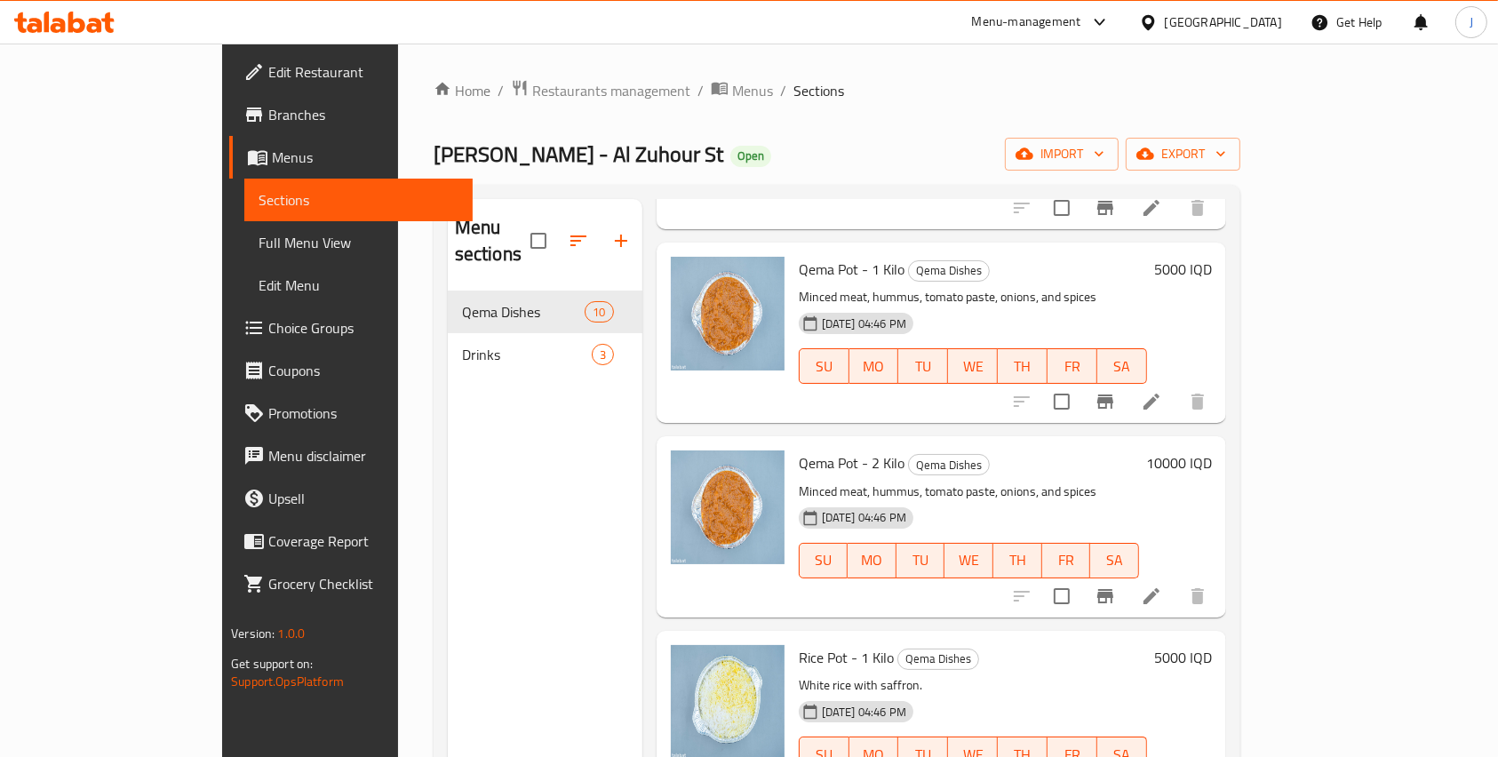
click at [268, 70] on span "Edit Restaurant" at bounding box center [363, 71] width 190 height 21
